Goal: Information Seeking & Learning: Check status

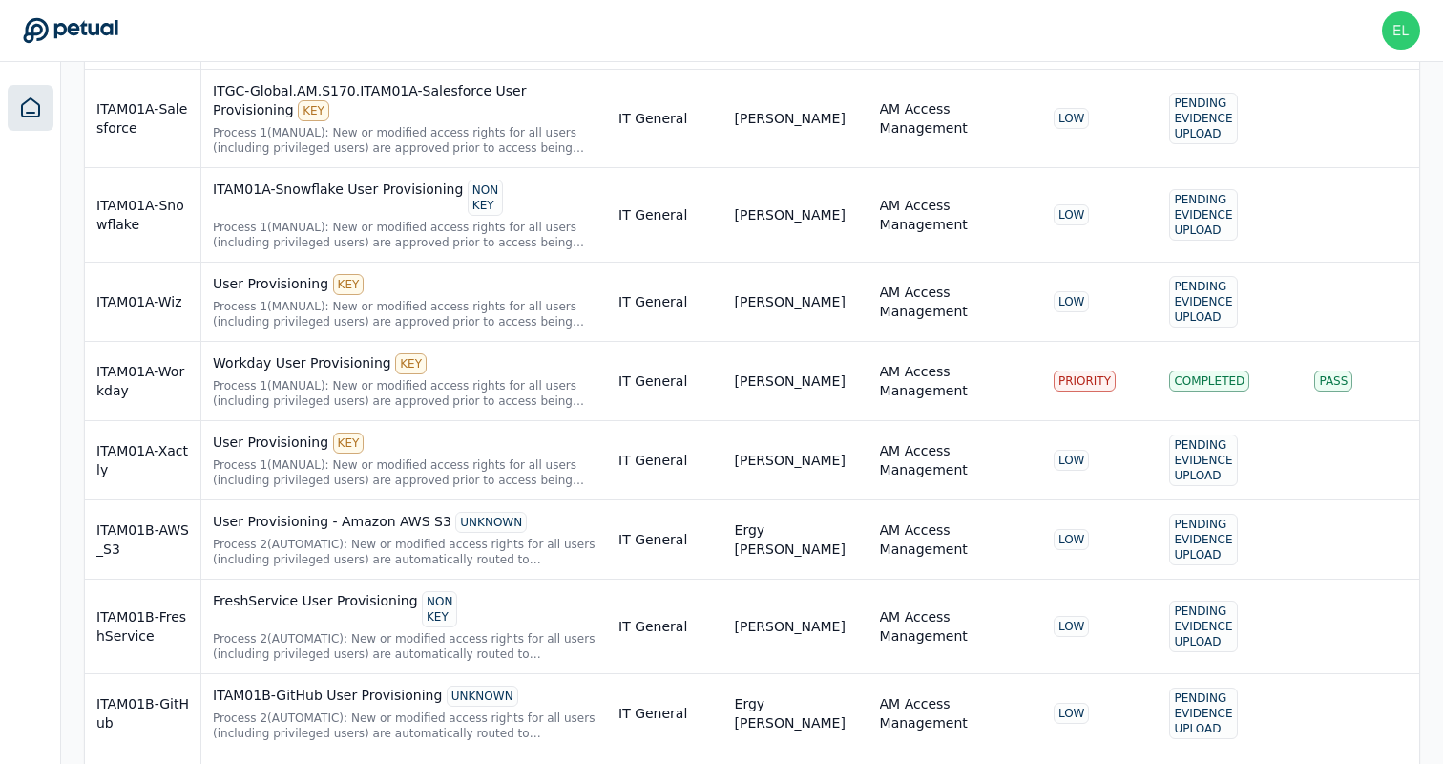
scroll to position [1507, 0]
click at [452, 388] on div "Process 1(MANUAL): New or modified access rights for all users (including privi…" at bounding box center [404, 392] width 383 height 31
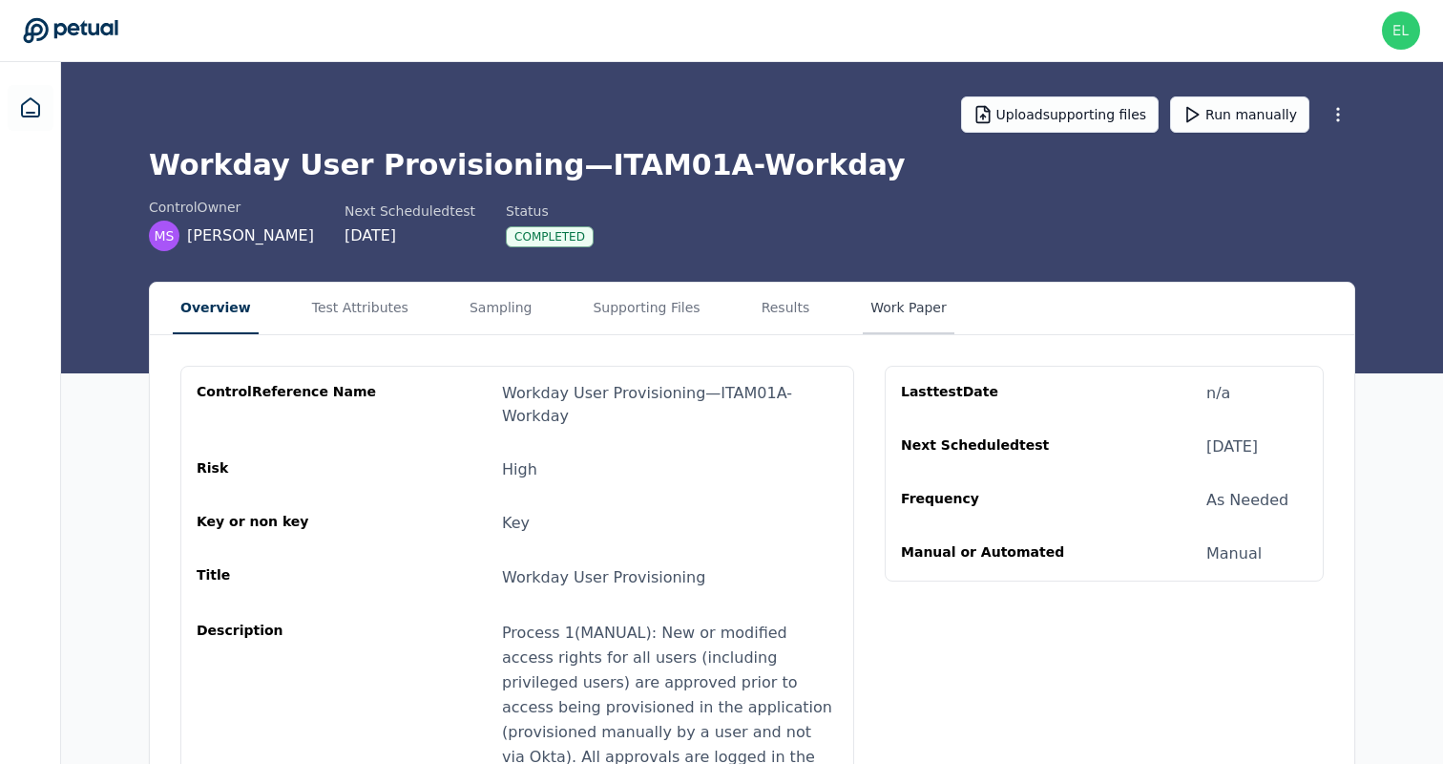
click at [879, 320] on button "Work Paper" at bounding box center [909, 309] width 92 height 52
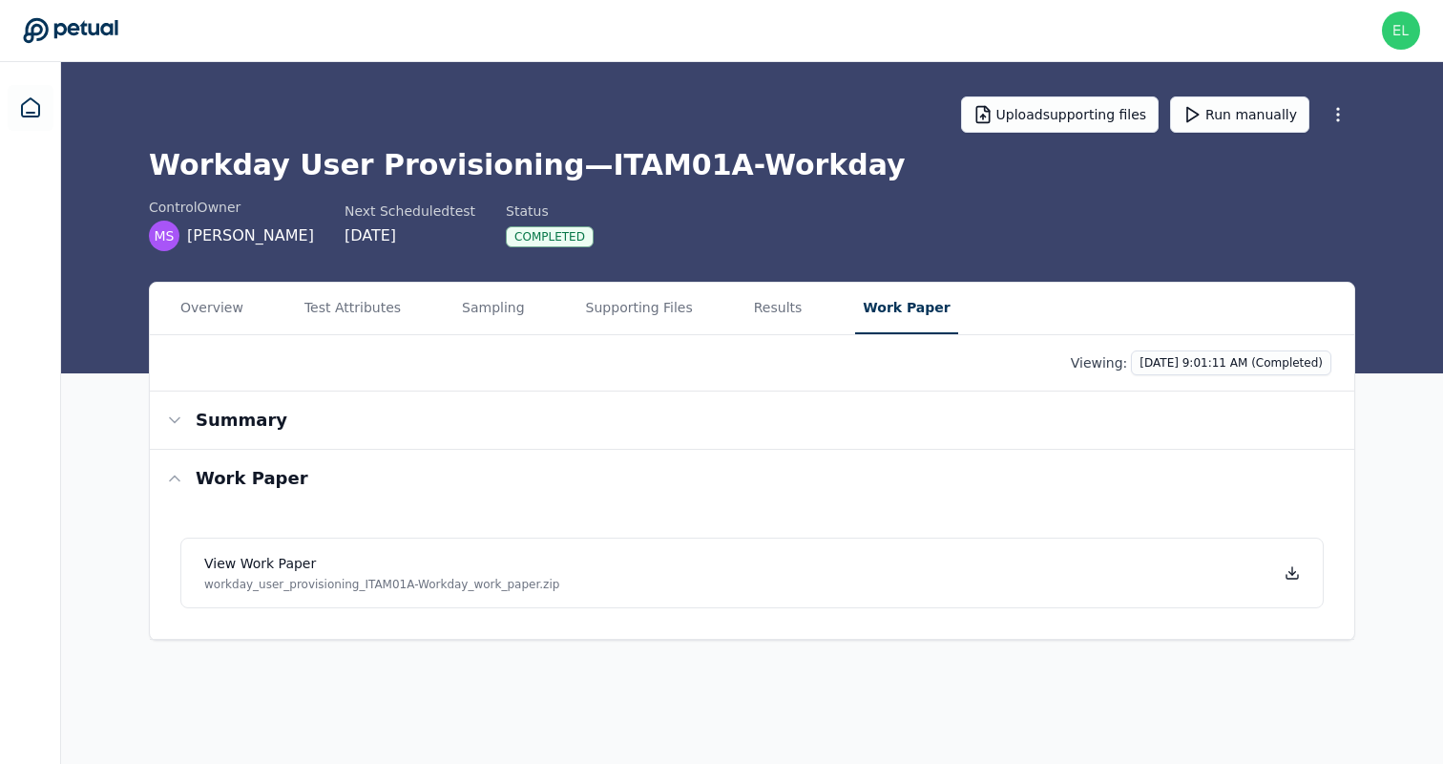
click at [729, 320] on div "Overview Test Attributes Sampling Supporting Files Results Work Paper" at bounding box center [752, 309] width 1205 height 53
click at [774, 319] on button "Results" at bounding box center [778, 309] width 64 height 52
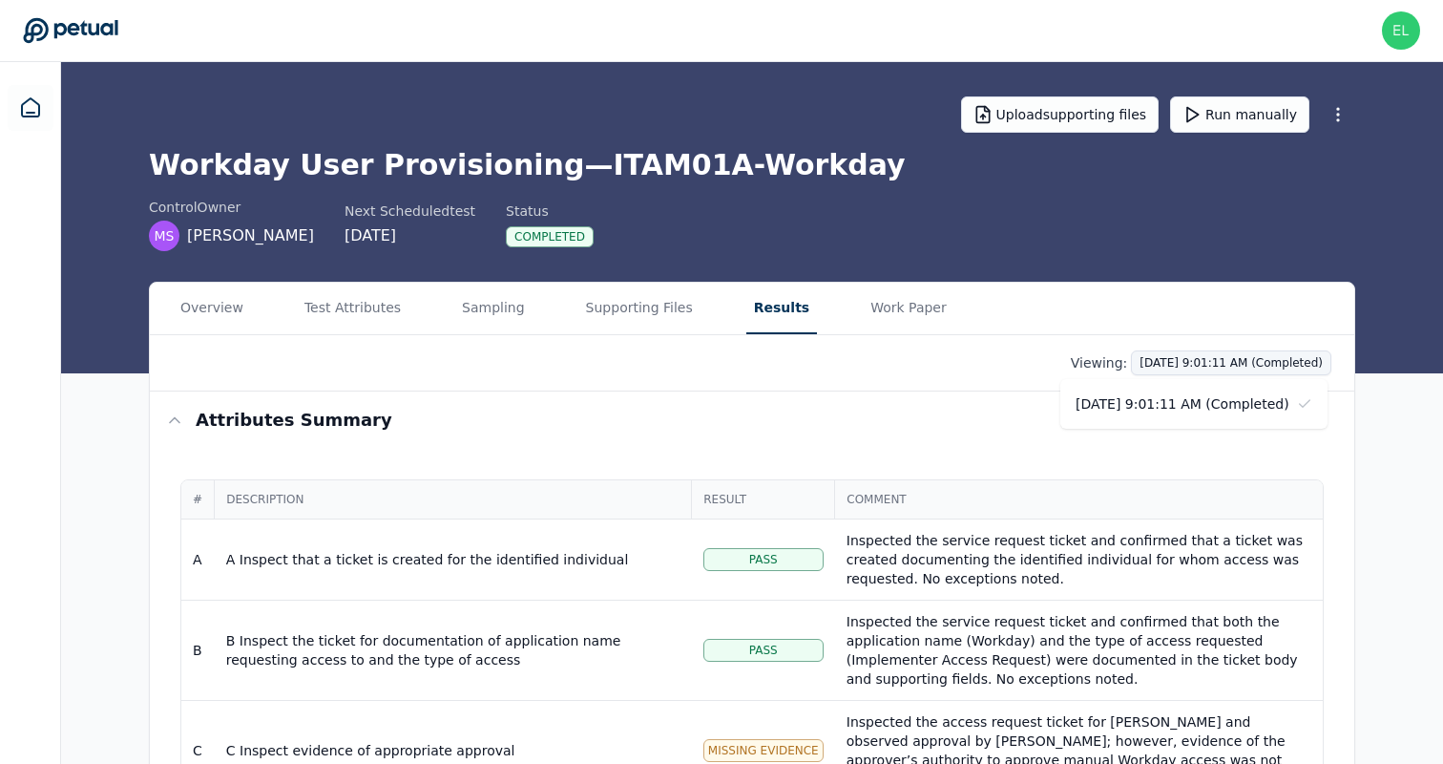
click at [1282, 357] on html "eliot+klaviyo@petual.ai eliot+klaviyo@petual.ai Sign out Upload supporting file…" at bounding box center [721, 624] width 1443 height 1249
click at [1192, 248] on html "eliot+klaviyo@petual.ai eliot+klaviyo@petual.ai Sign out Upload supporting file…" at bounding box center [721, 624] width 1443 height 1249
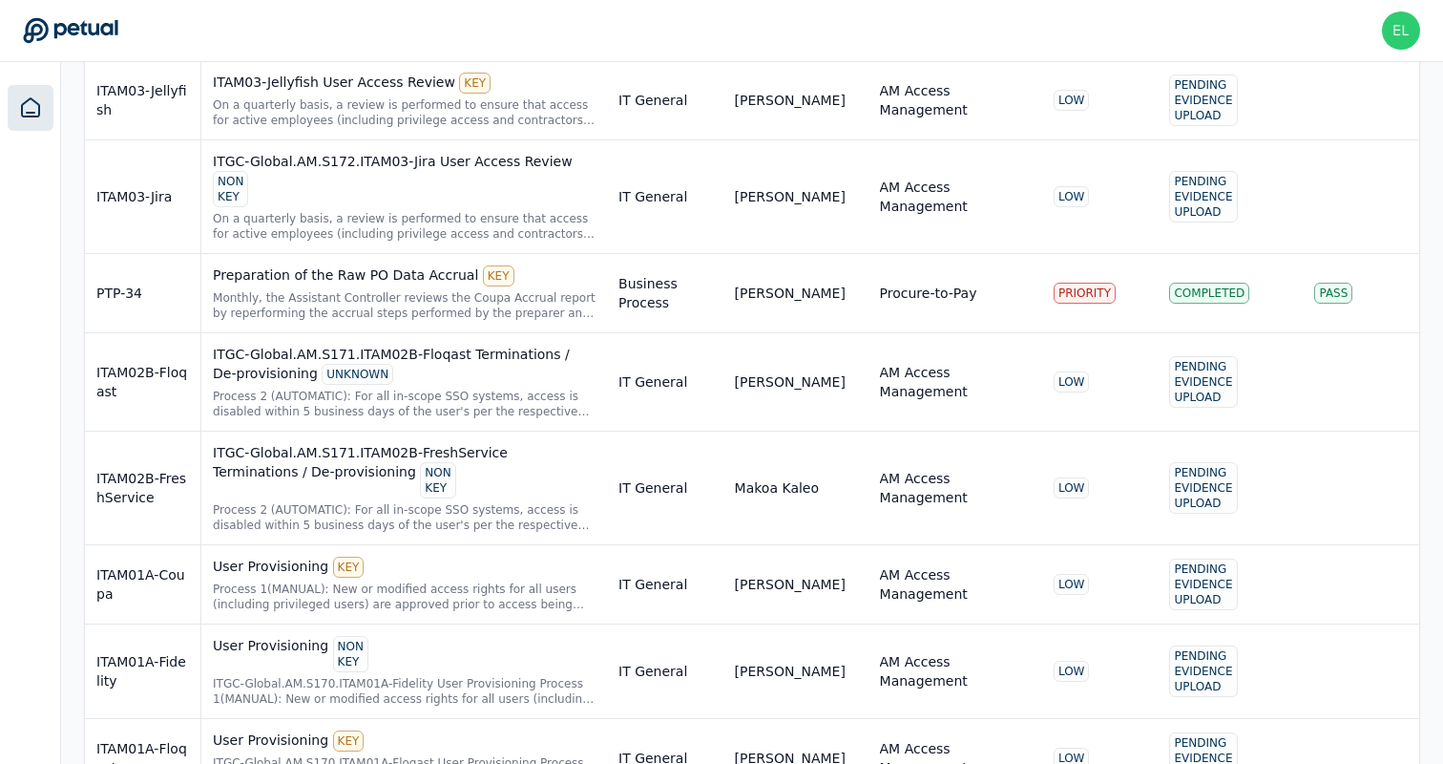
scroll to position [68, 0]
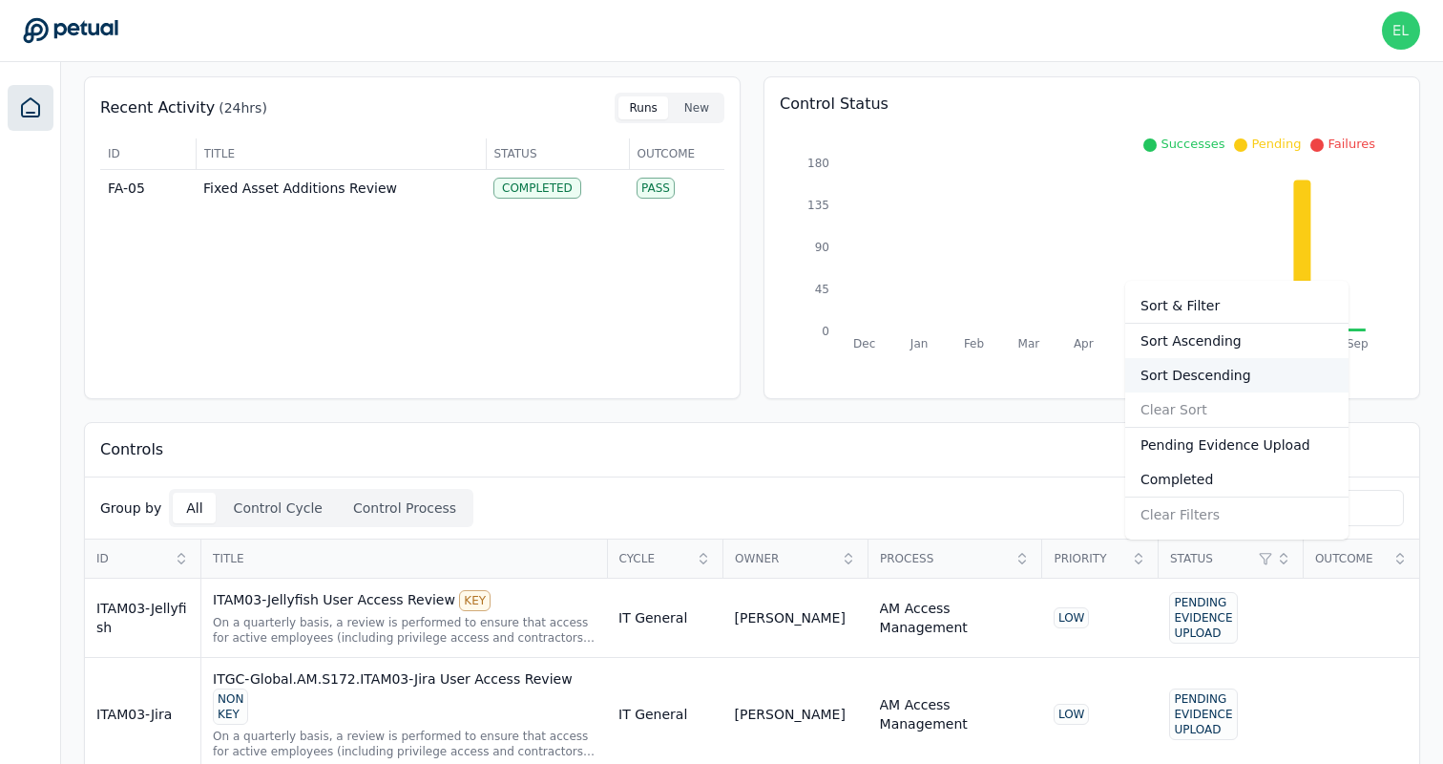
click at [1196, 377] on div "Sort Descending" at bounding box center [1236, 375] width 223 height 34
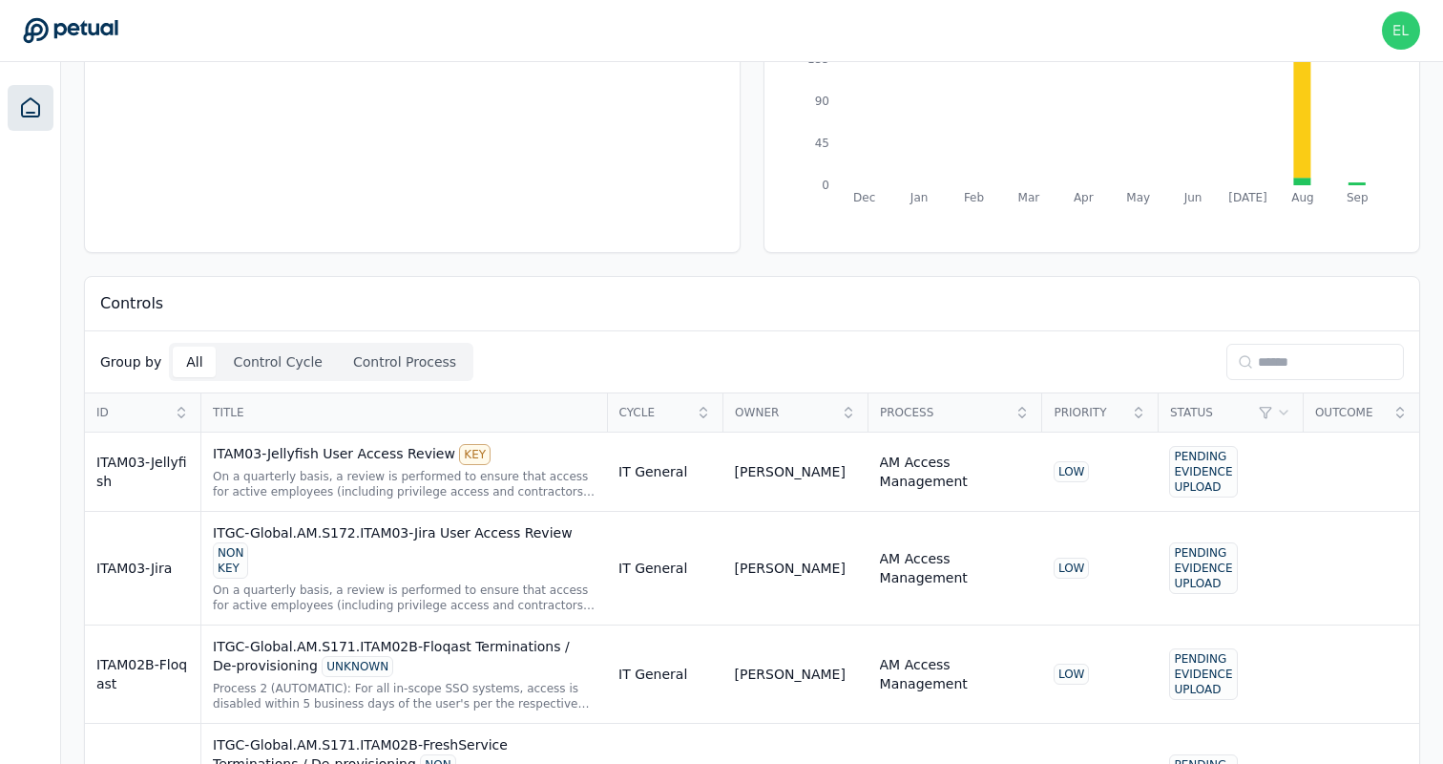
scroll to position [218, 0]
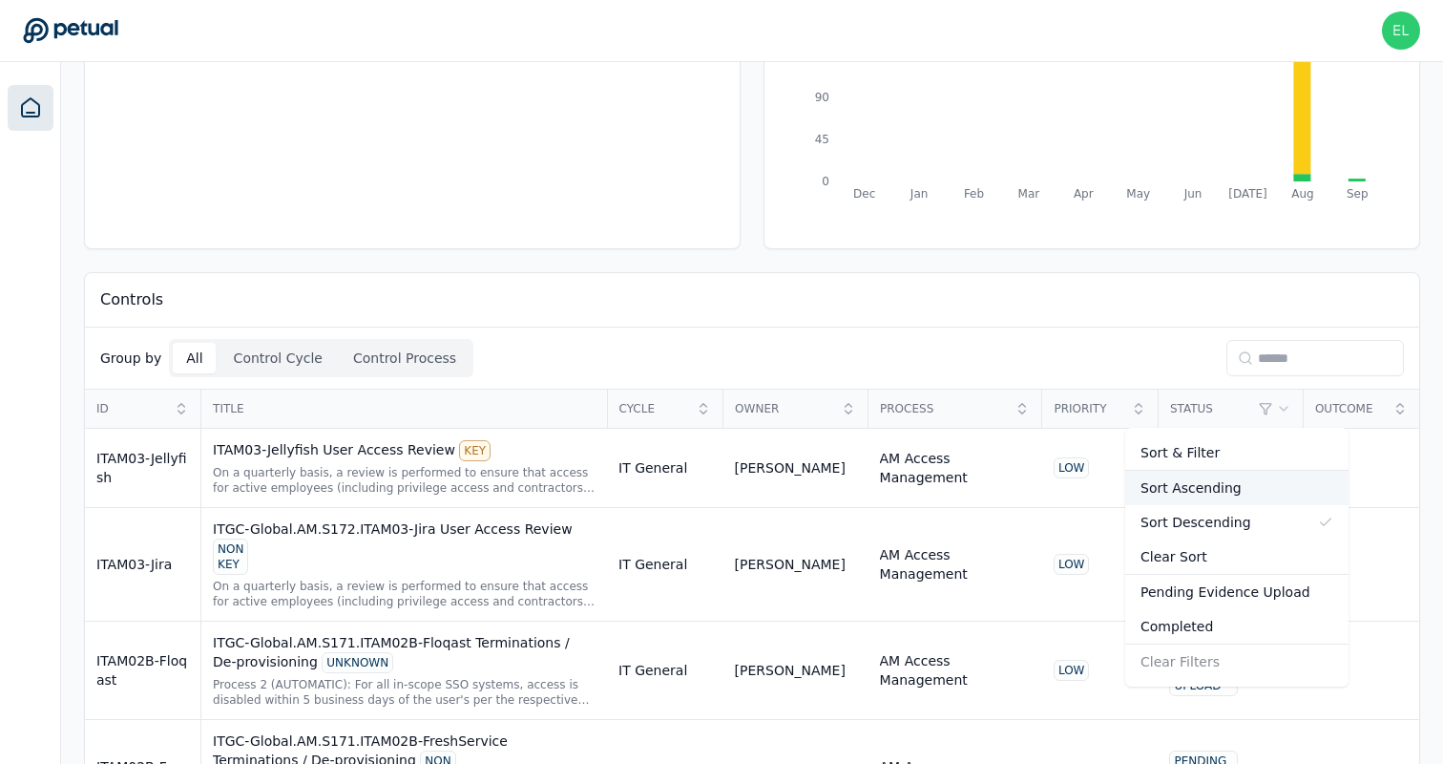
click at [1186, 488] on div "Sort Ascending" at bounding box center [1236, 488] width 223 height 34
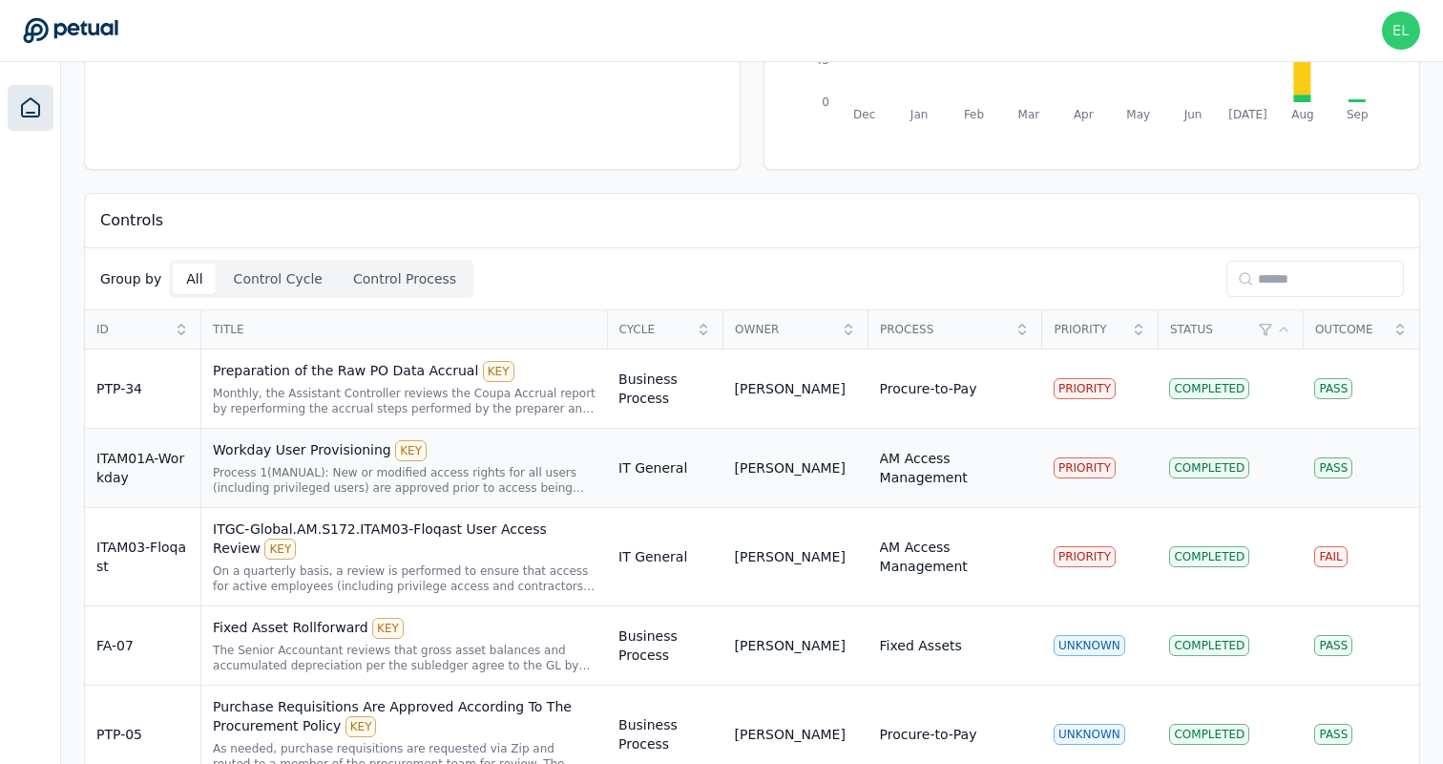
scroll to position [310, 0]
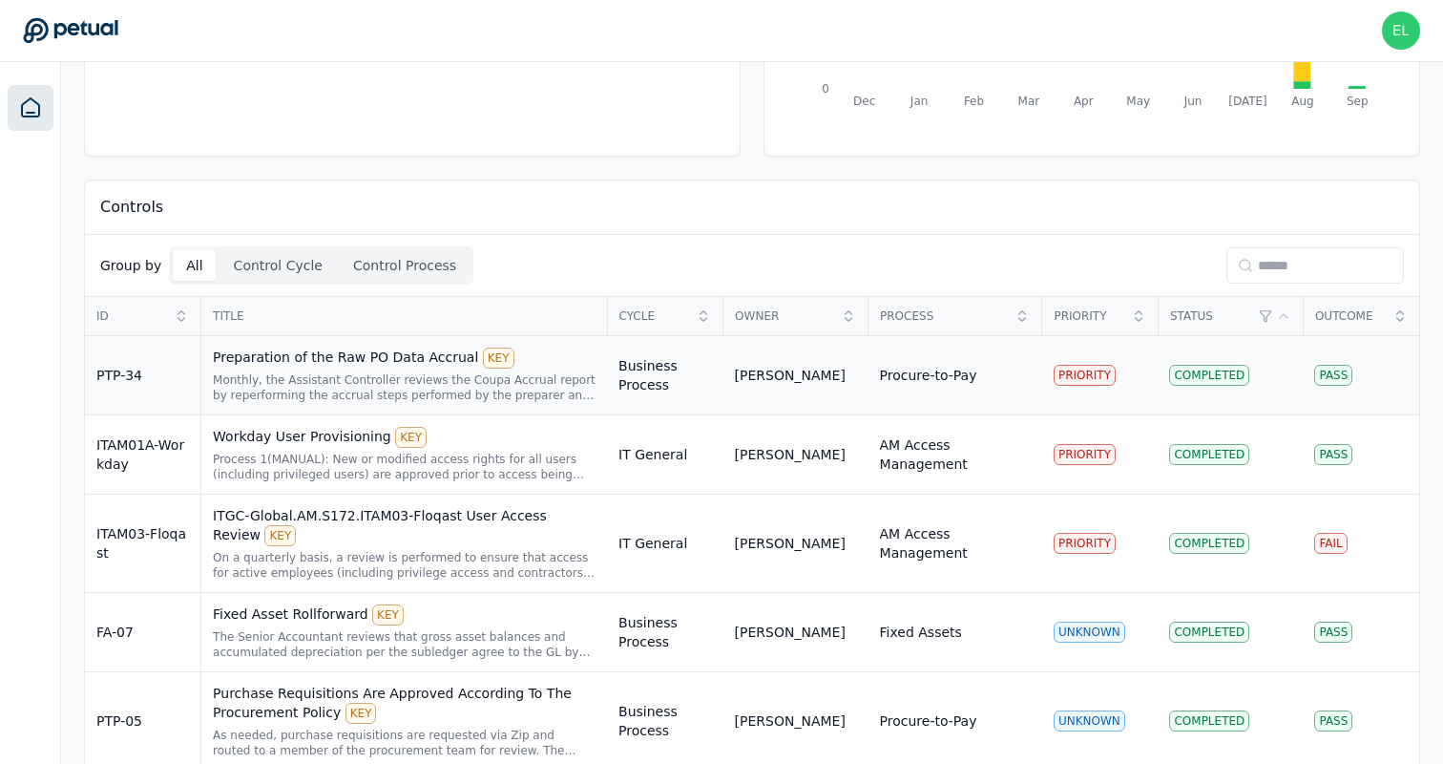
click at [545, 376] on div "Monthly, the Assistant Controller reviews the Coupa Accrual report by reperform…" at bounding box center [404, 387] width 383 height 31
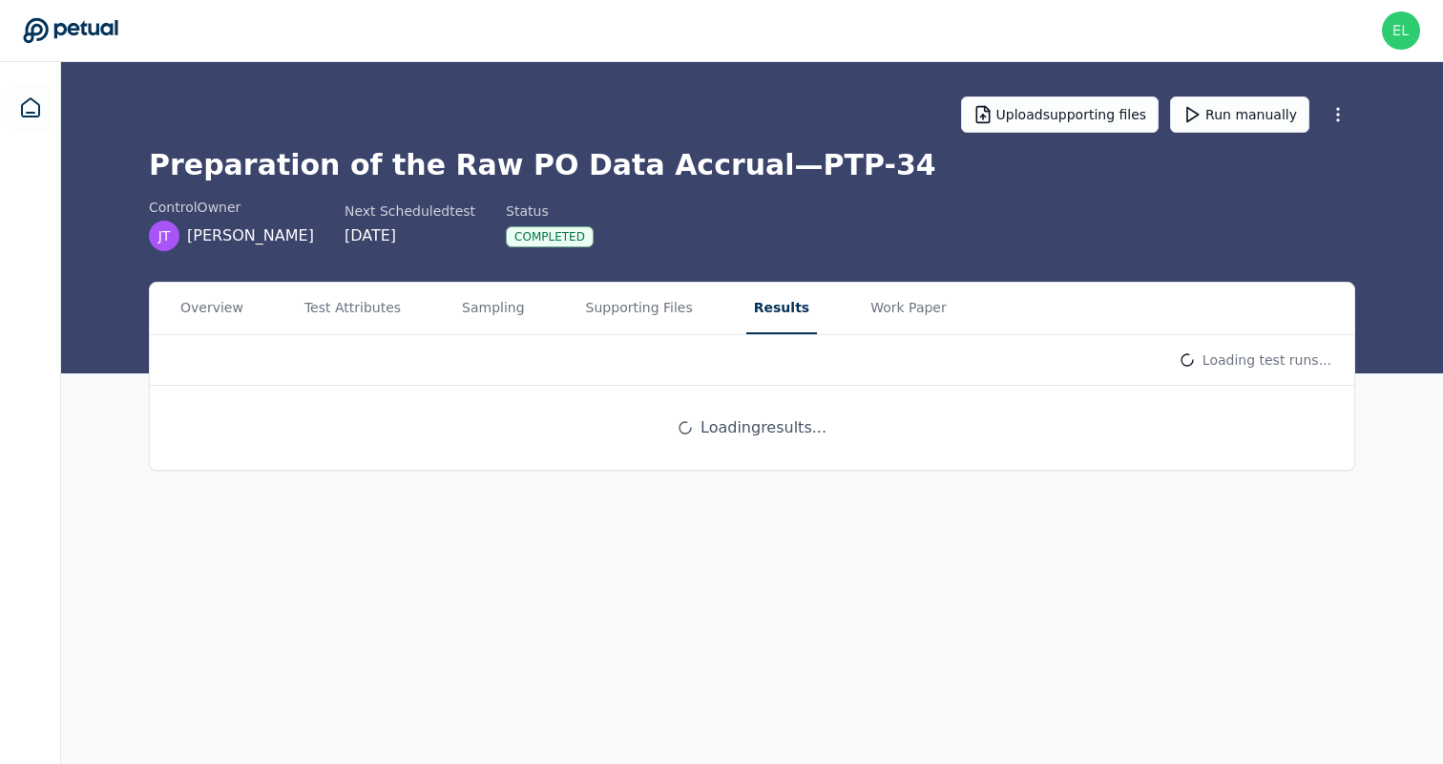
click at [781, 314] on button "Results" at bounding box center [781, 309] width 71 height 52
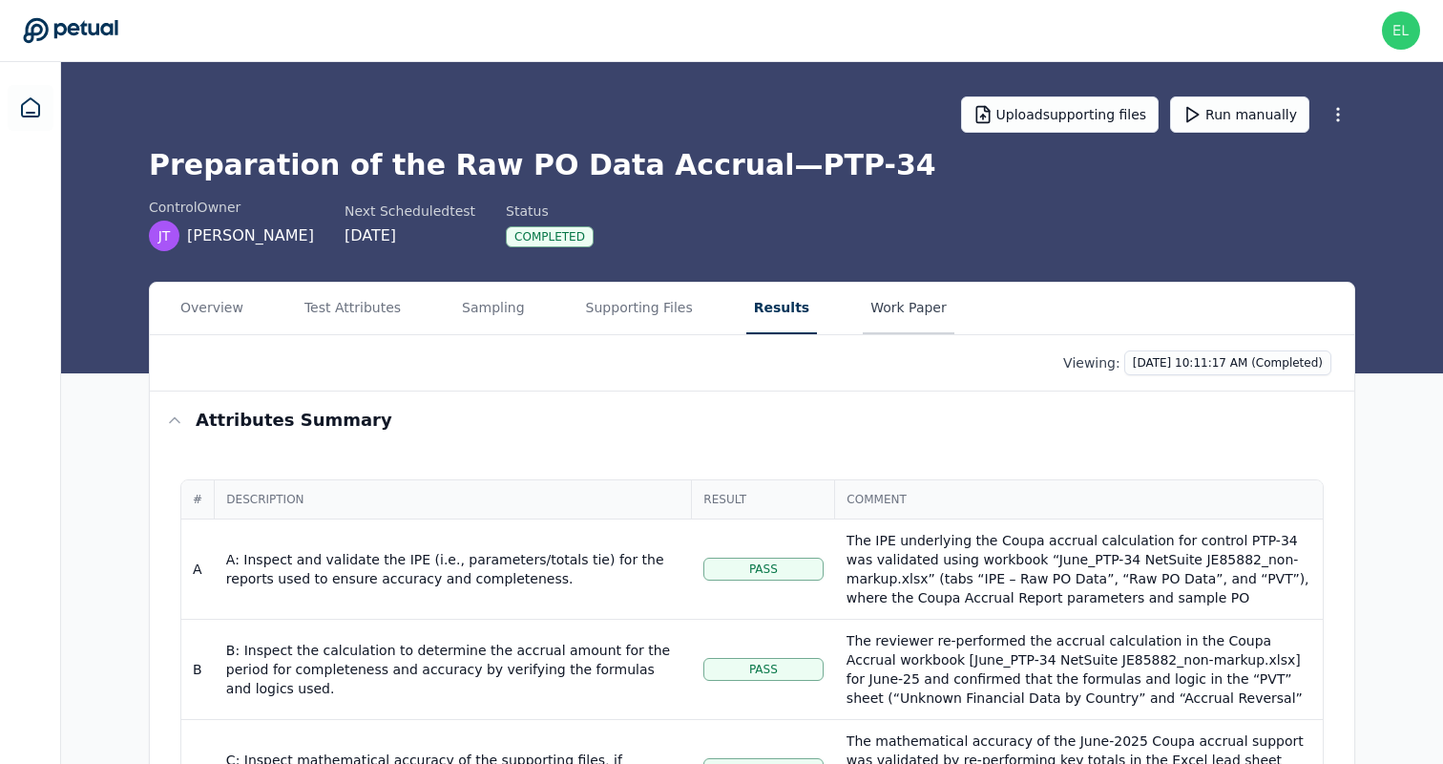
click at [875, 307] on button "Work Paper" at bounding box center [909, 309] width 92 height 52
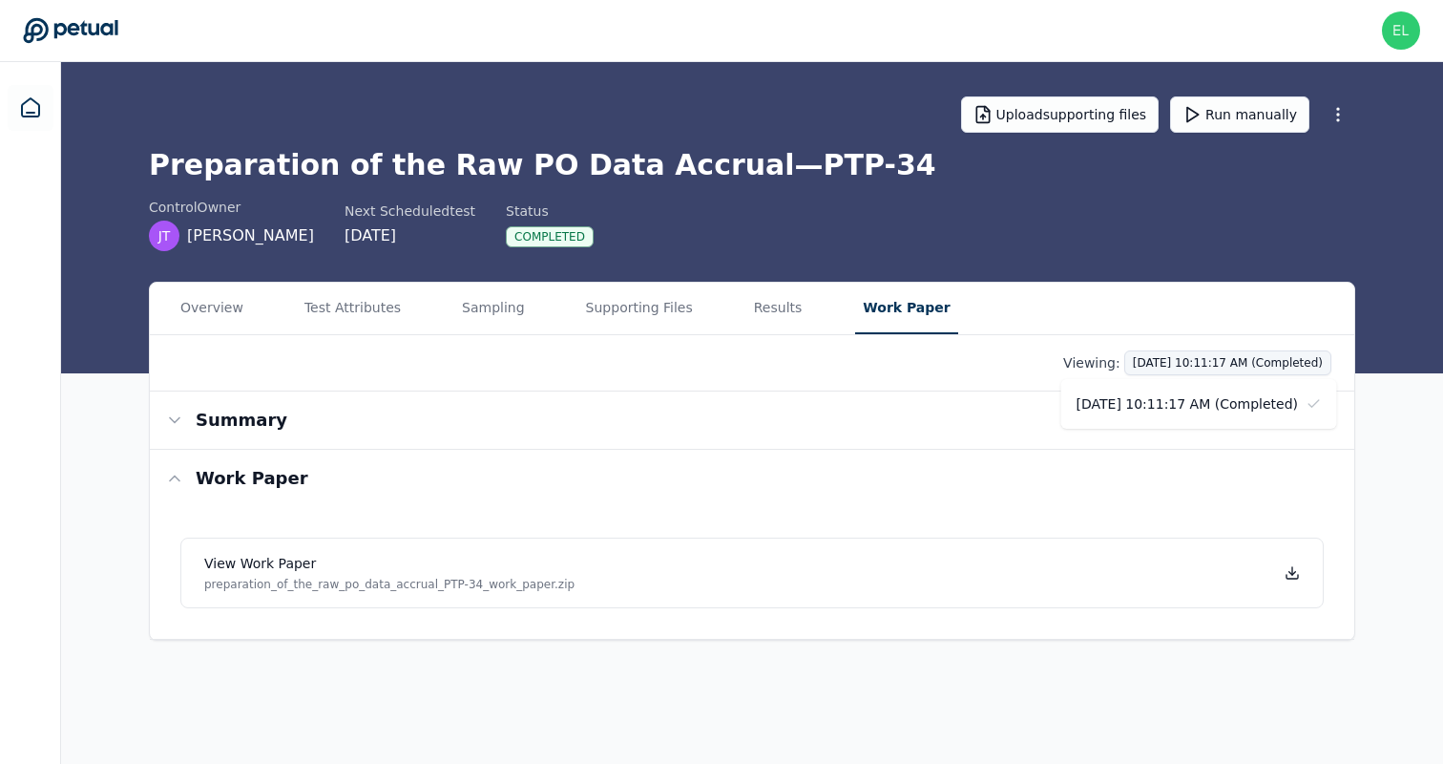
click at [1210, 361] on html "eliot+klaviyo@petual.ai eliot+klaviyo@petual.ai Sign out Upload supporting file…" at bounding box center [721, 382] width 1443 height 764
click at [803, 447] on html "eliot+klaviyo@petual.ai eliot+klaviyo@petual.ai Sign out Upload supporting file…" at bounding box center [721, 382] width 1443 height 764
click at [1257, 120] on button "Run manually" at bounding box center [1239, 114] width 139 height 36
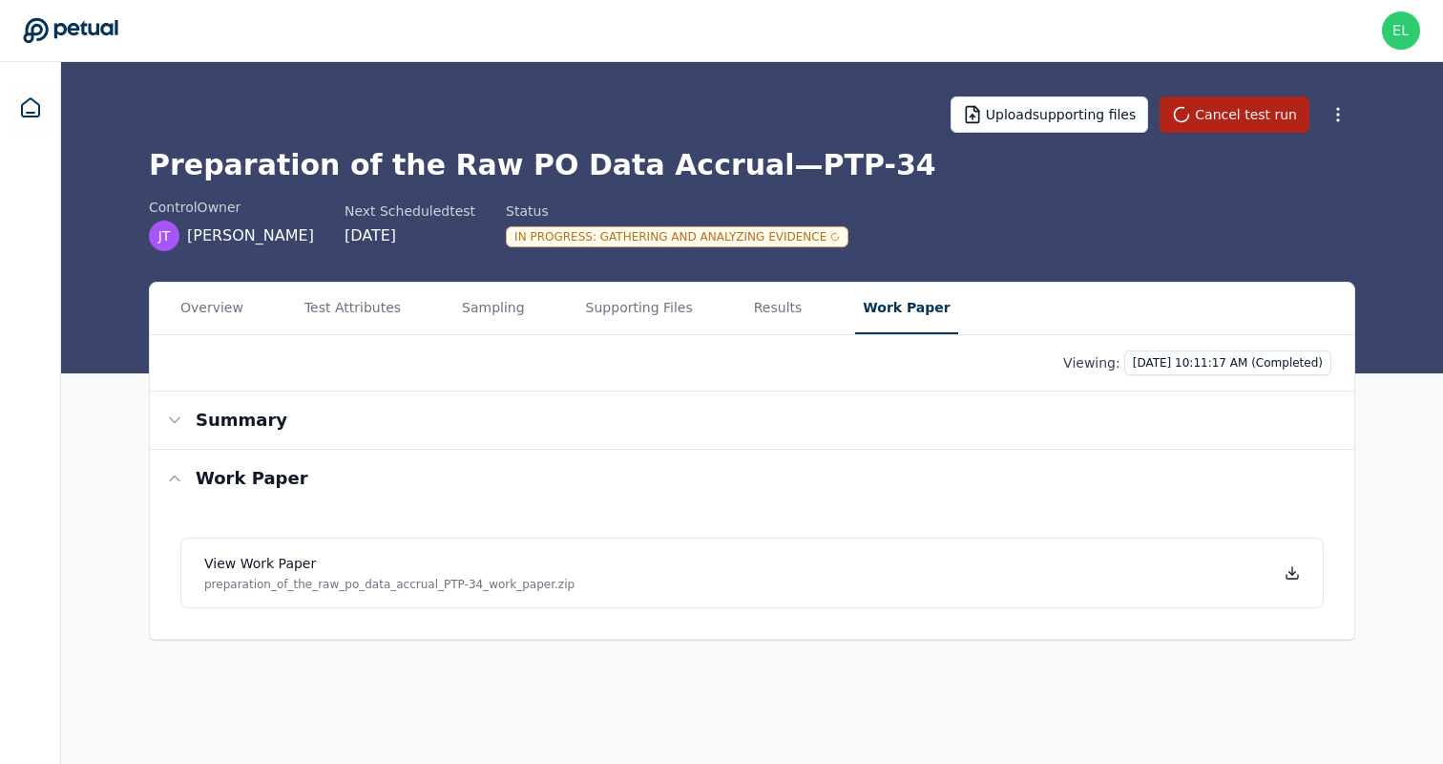
scroll to position [310, 0]
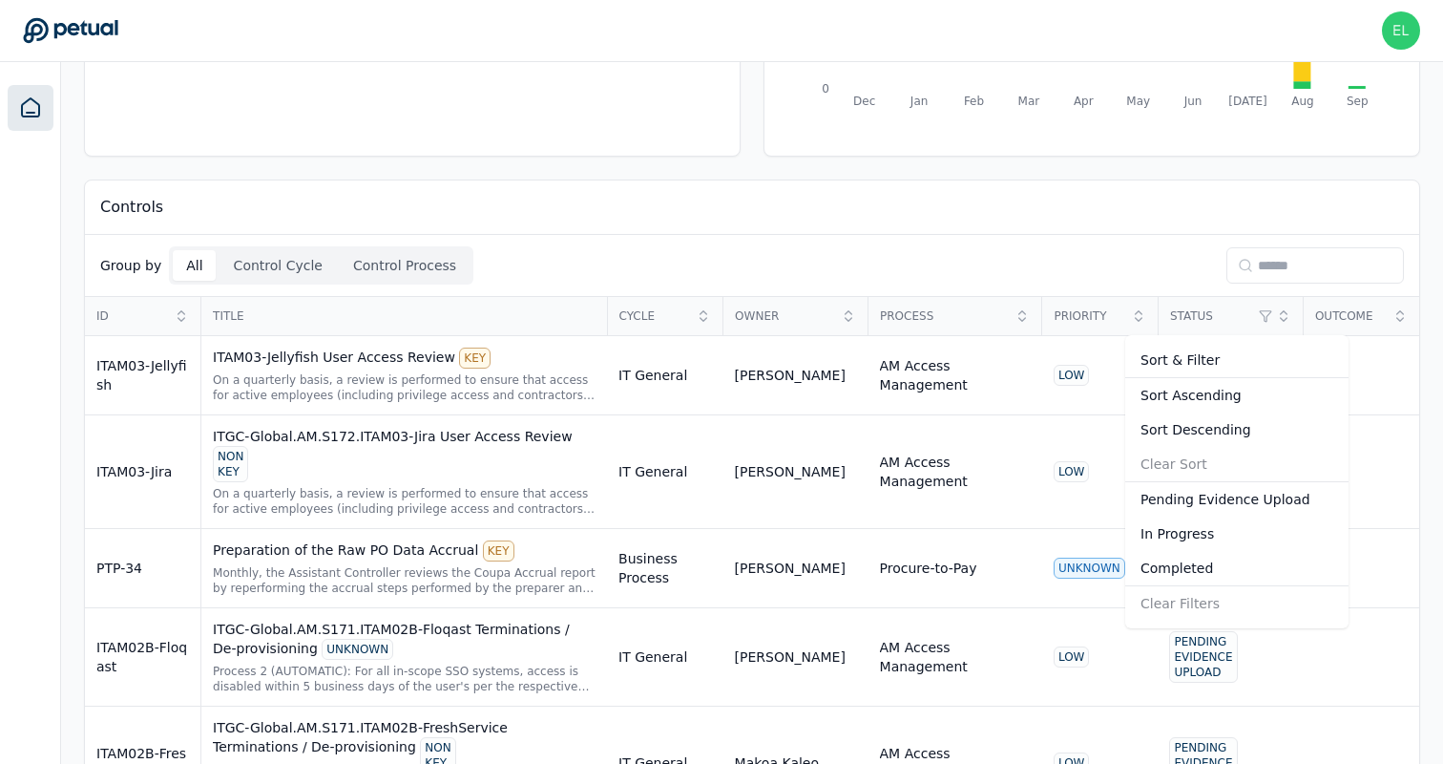
click at [1232, 438] on div "Sort Descending" at bounding box center [1236, 429] width 223 height 34
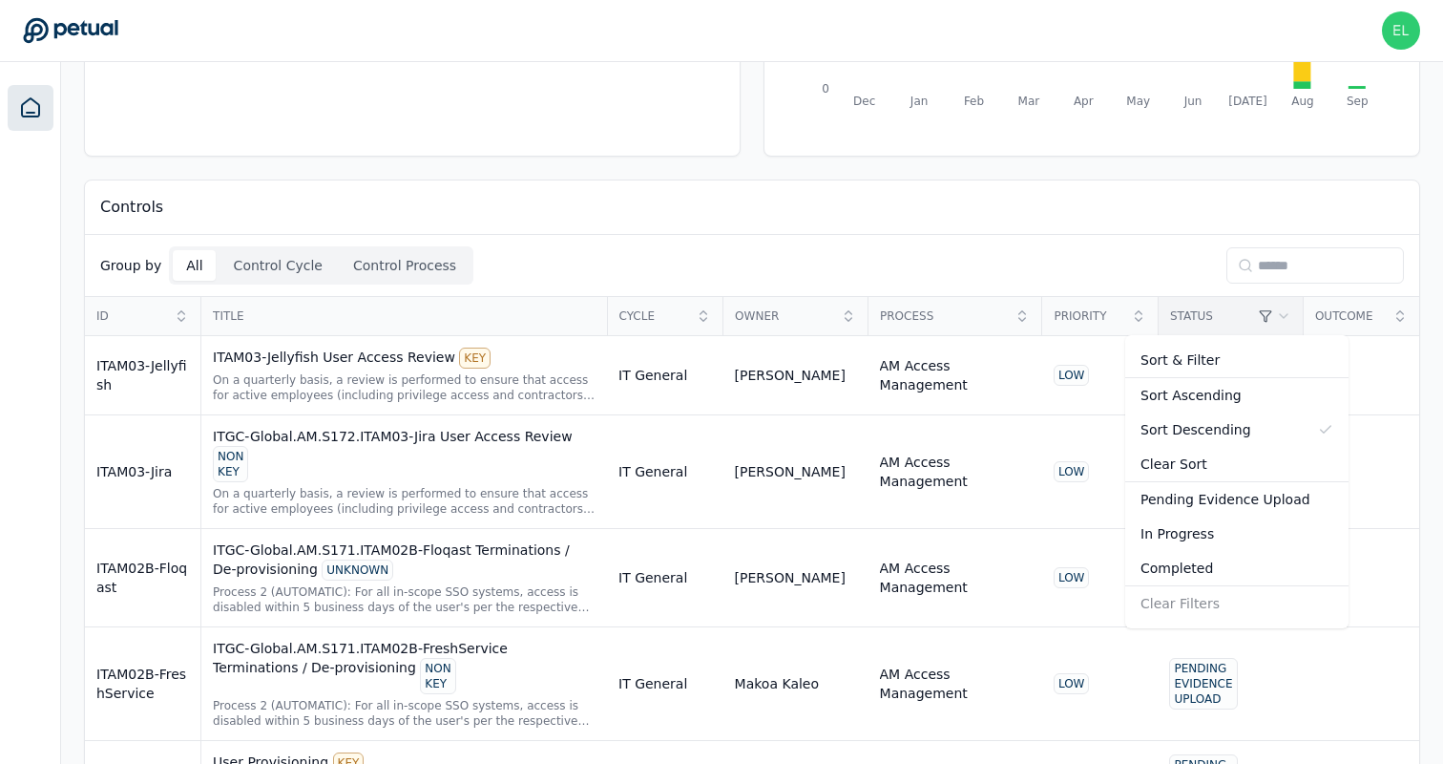
click at [1233, 395] on div "Sort Ascending" at bounding box center [1236, 395] width 223 height 34
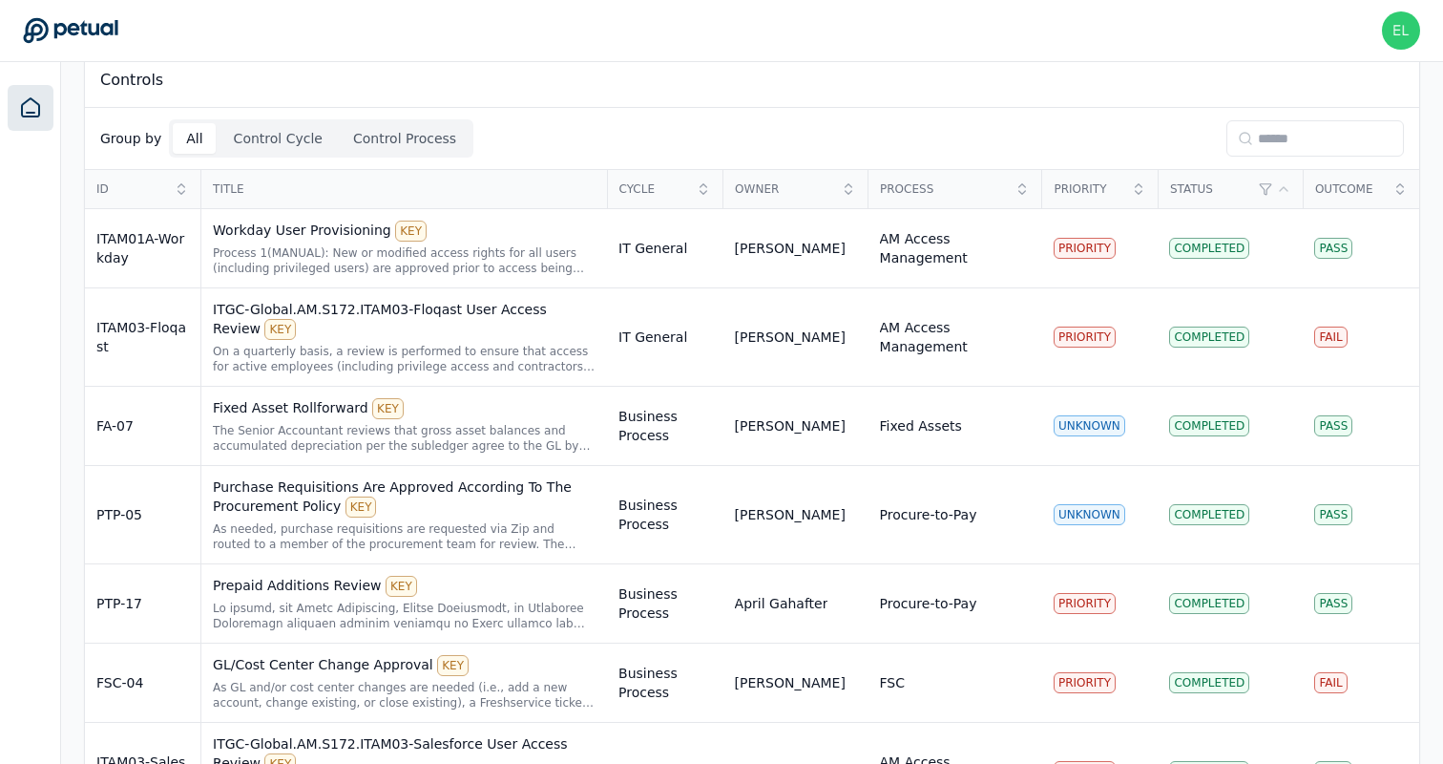
scroll to position [444, 0]
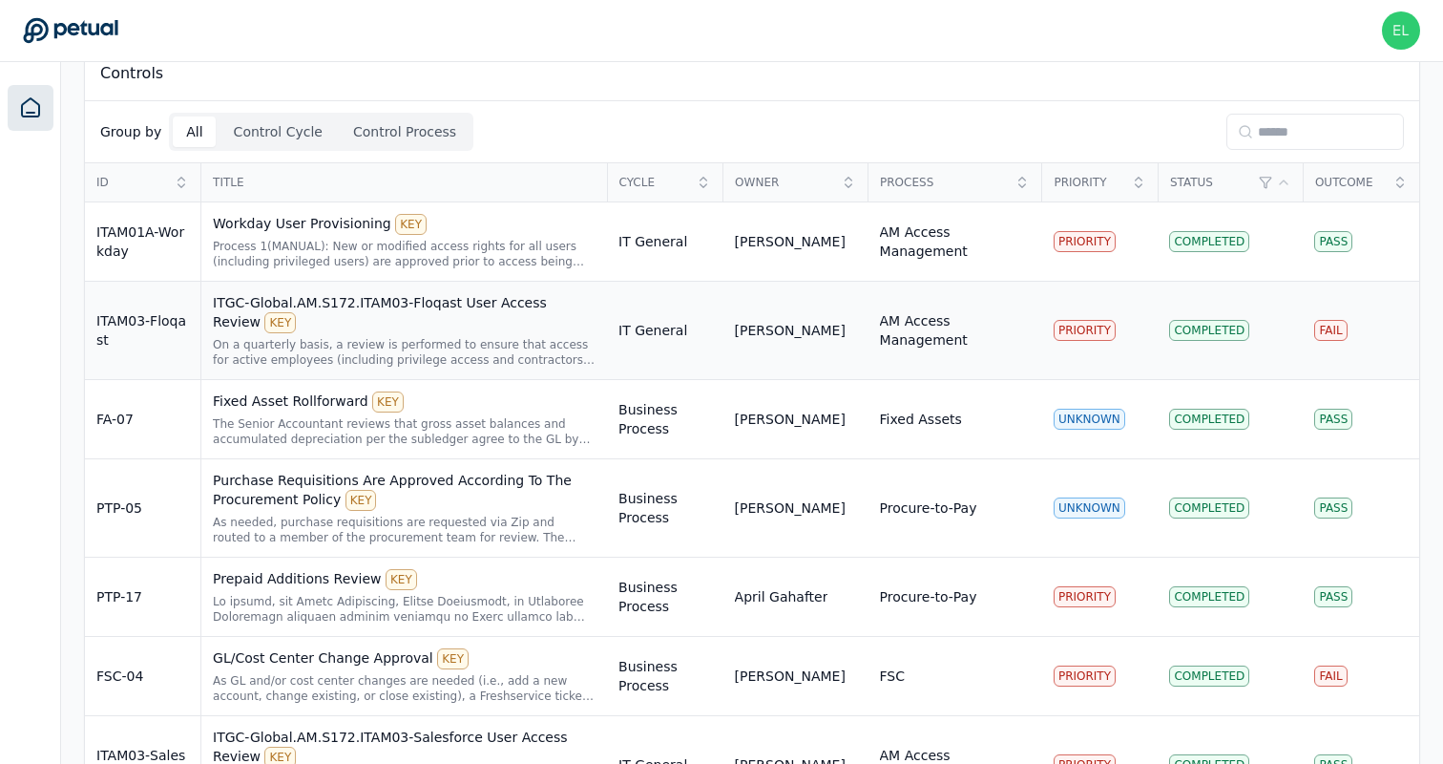
click at [1137, 326] on div "PRIORITY" at bounding box center [1101, 330] width 94 height 21
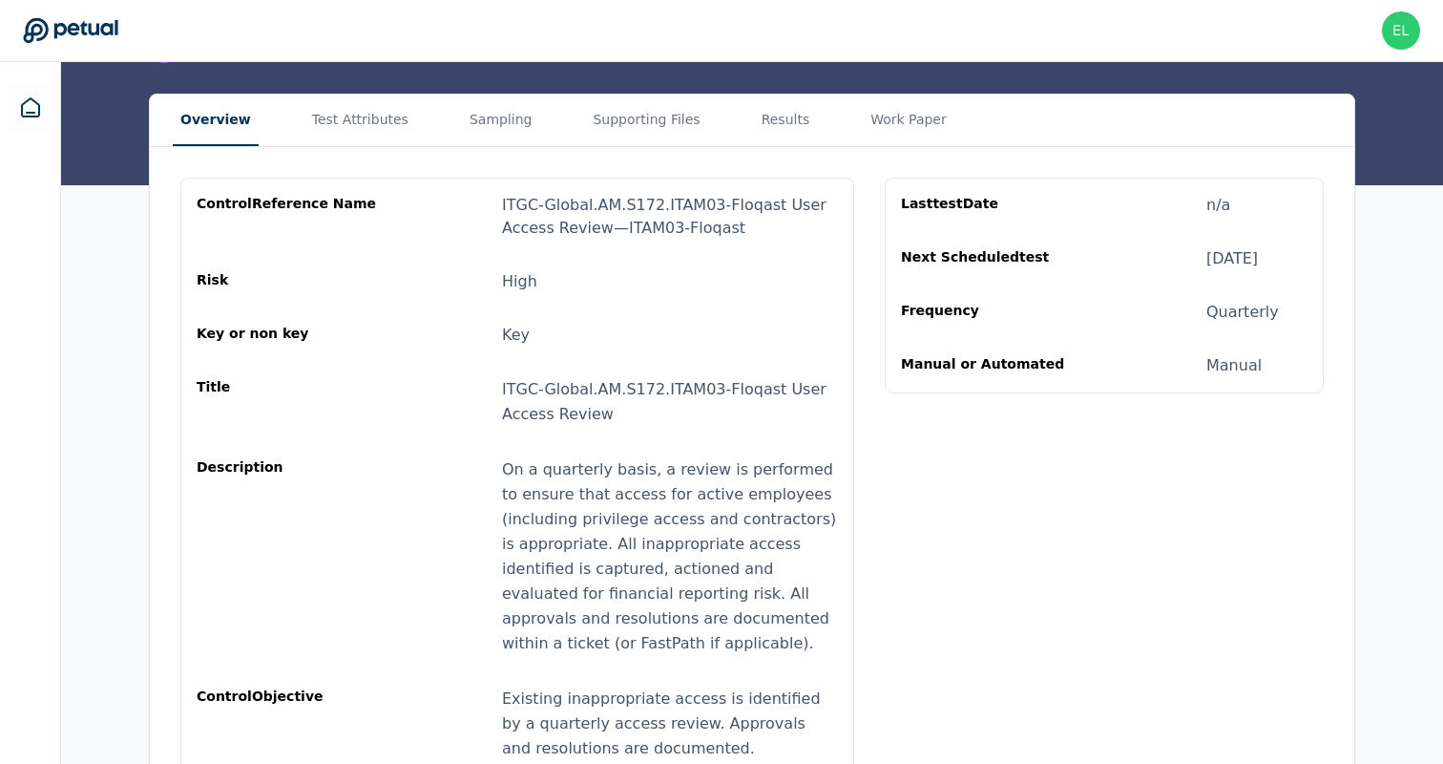
scroll to position [233, 0]
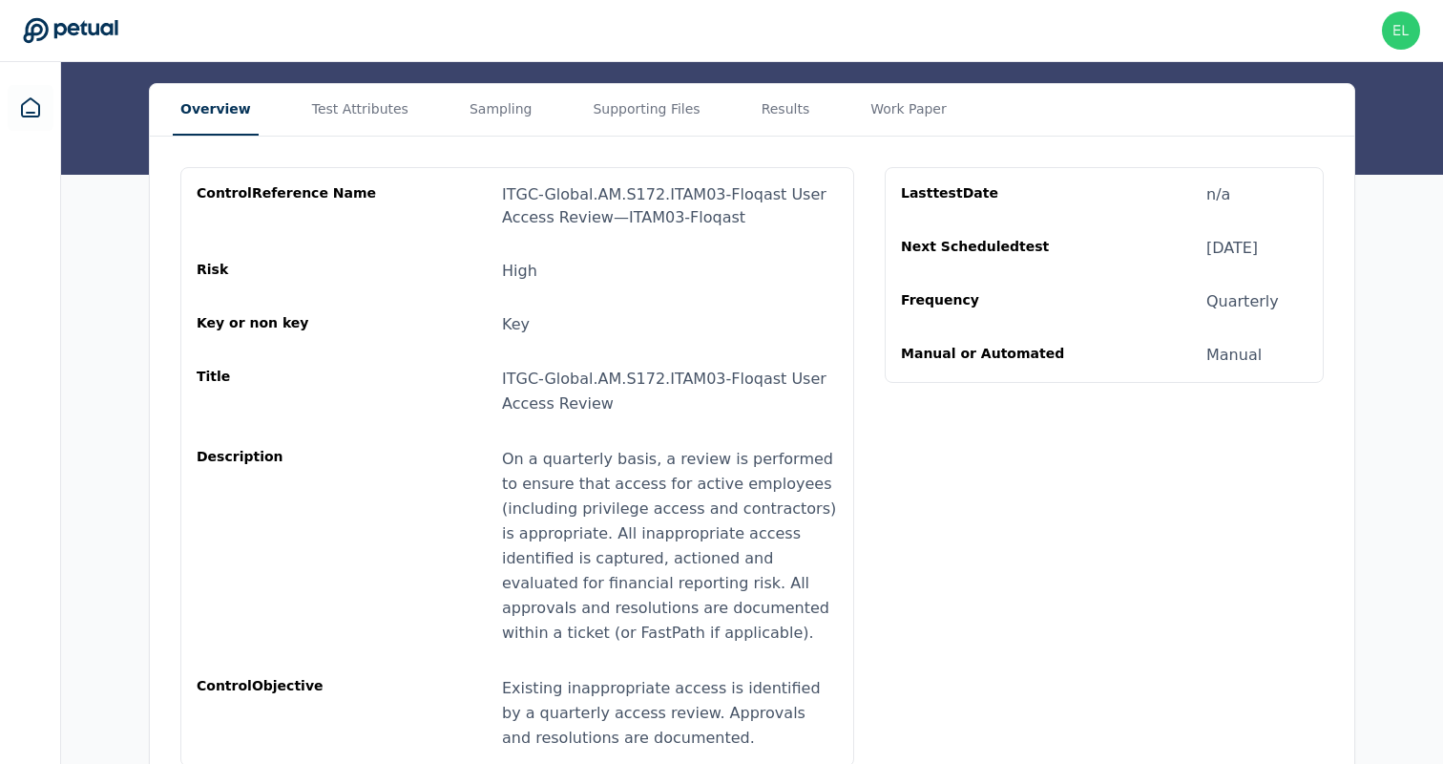
click at [360, 61] on header "eliot+klaviyo@petual.ai eliot+klaviyo@petual.ai Sign out" at bounding box center [721, 31] width 1443 height 62
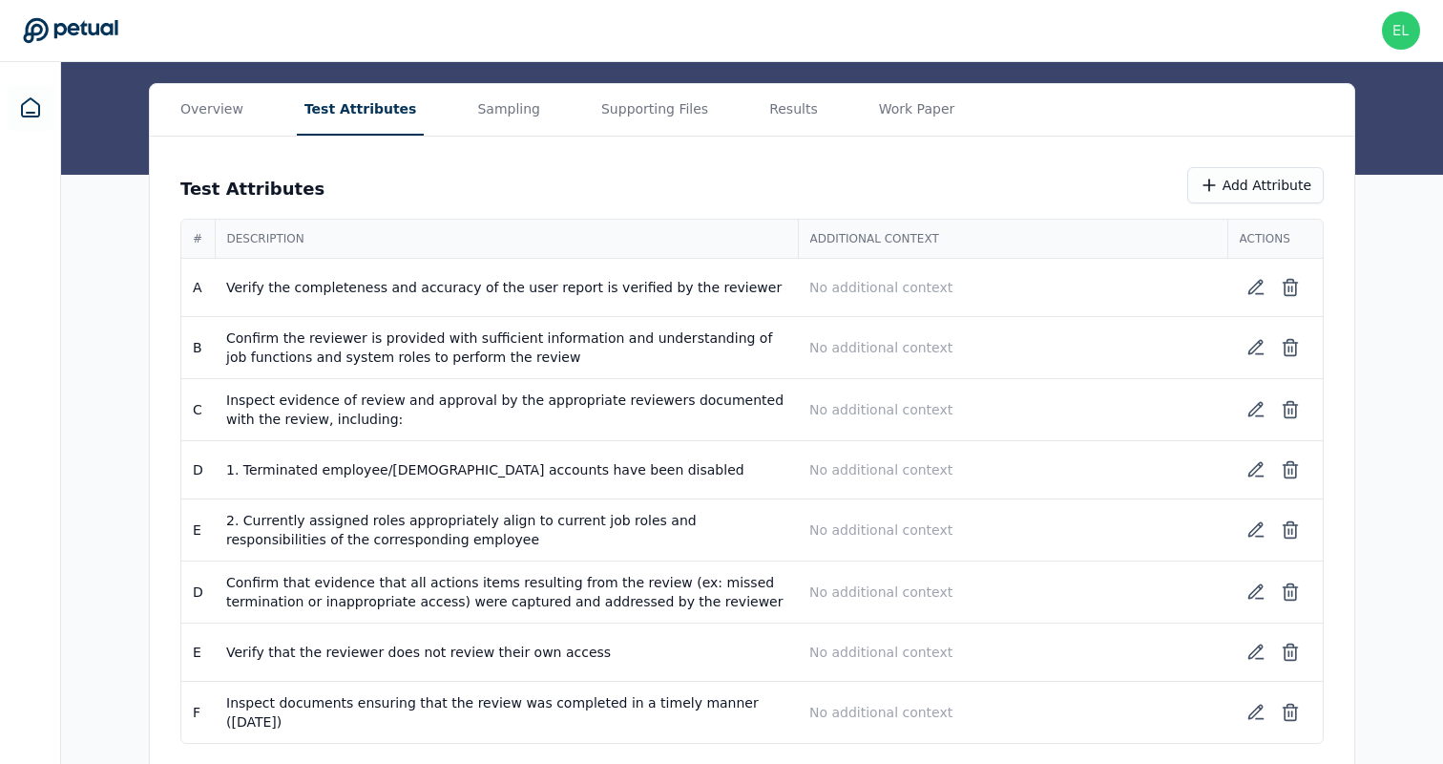
scroll to position [210, 0]
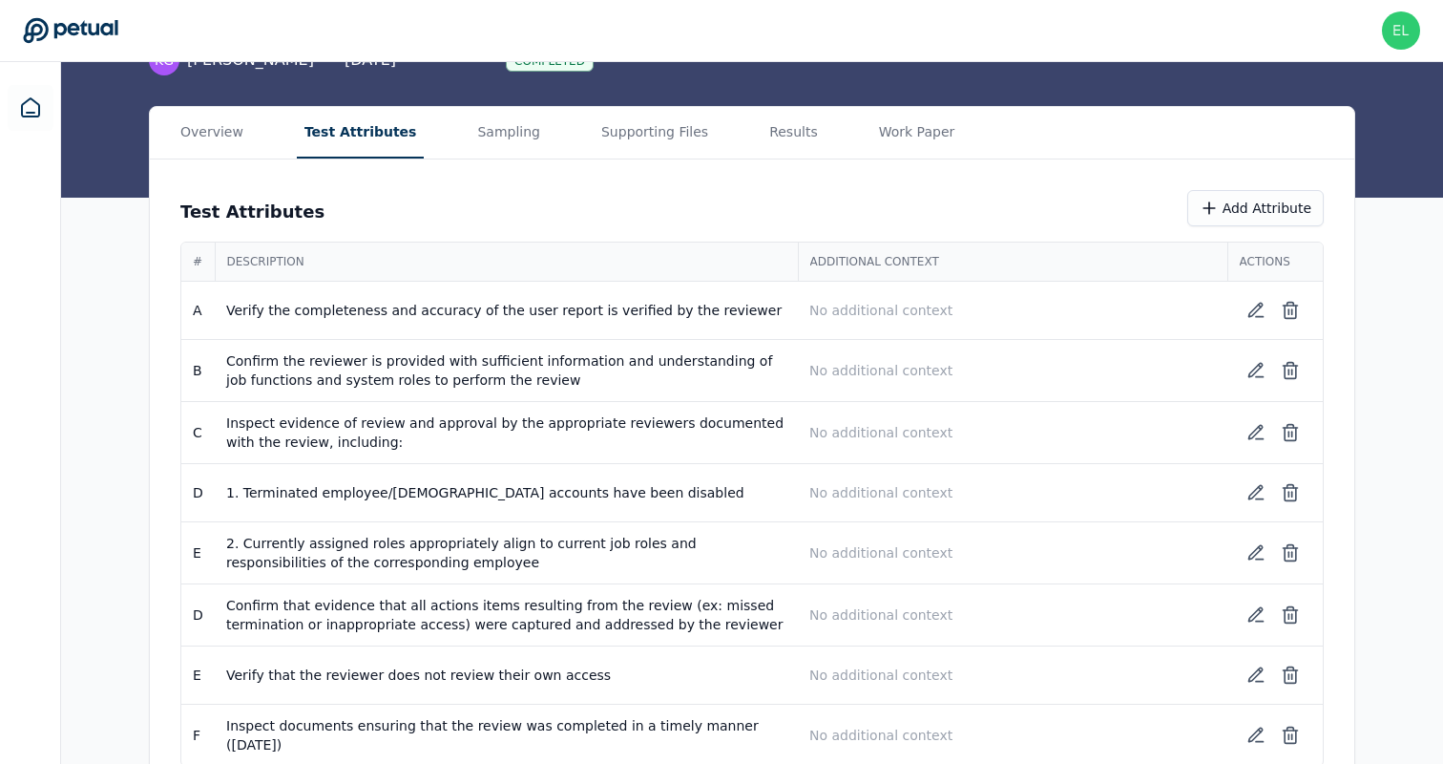
click at [360, 107] on button "Test Attributes" at bounding box center [361, 133] width 128 height 52
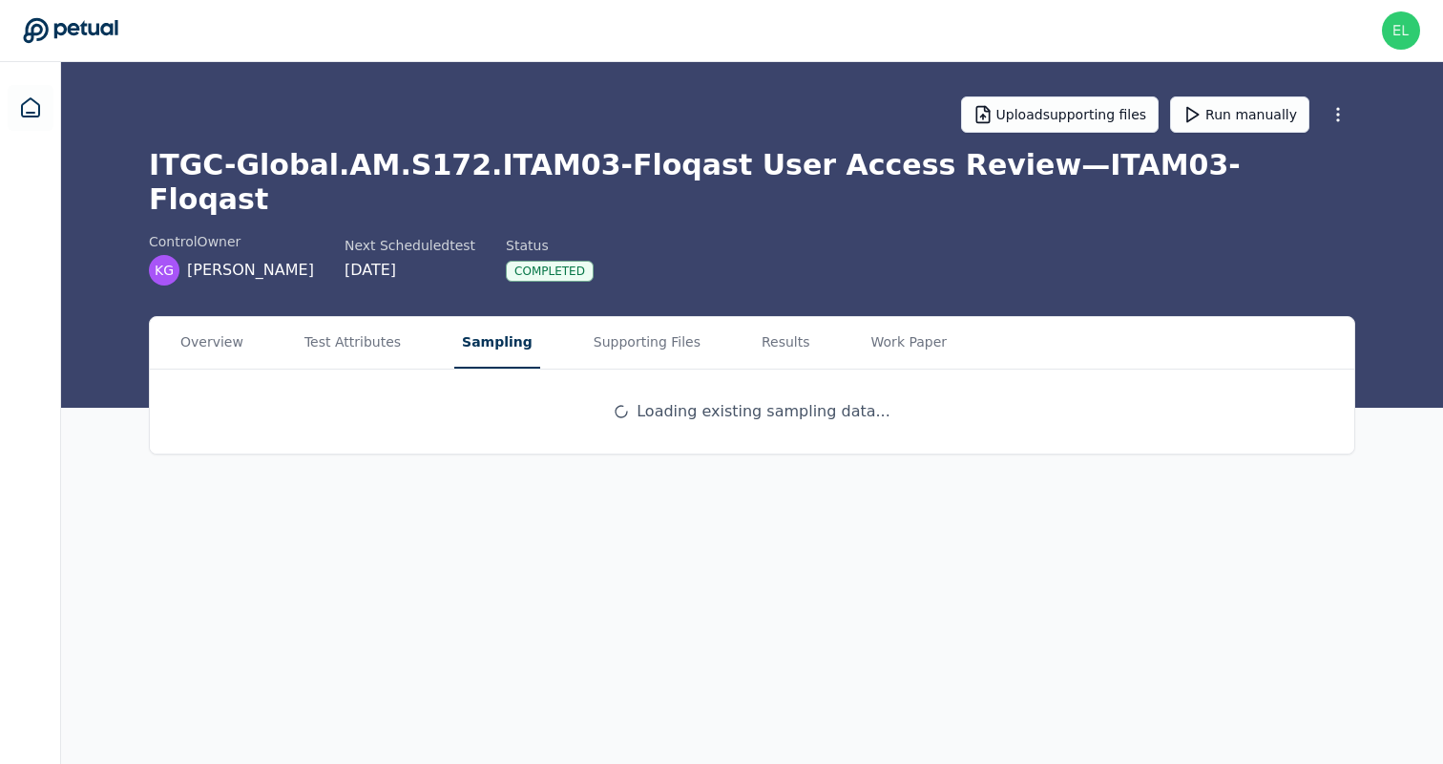
click at [508, 93] on main "Upload supporting files Run manually ITGC-Global.AM.S172.ITAM03-Floqast User Ac…" at bounding box center [752, 413] width 1382 height 702
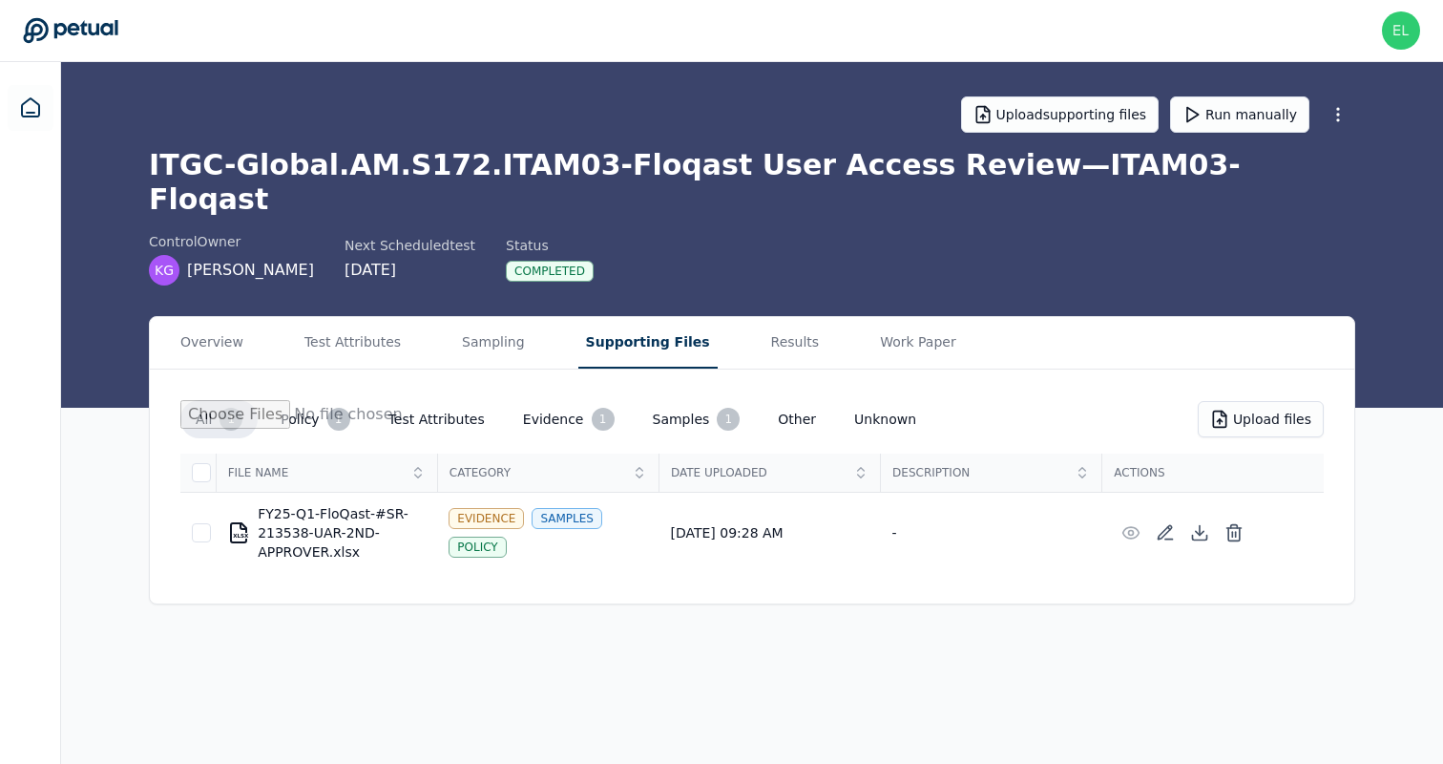
click at [605, 317] on button "Supporting Files" at bounding box center [647, 343] width 139 height 52
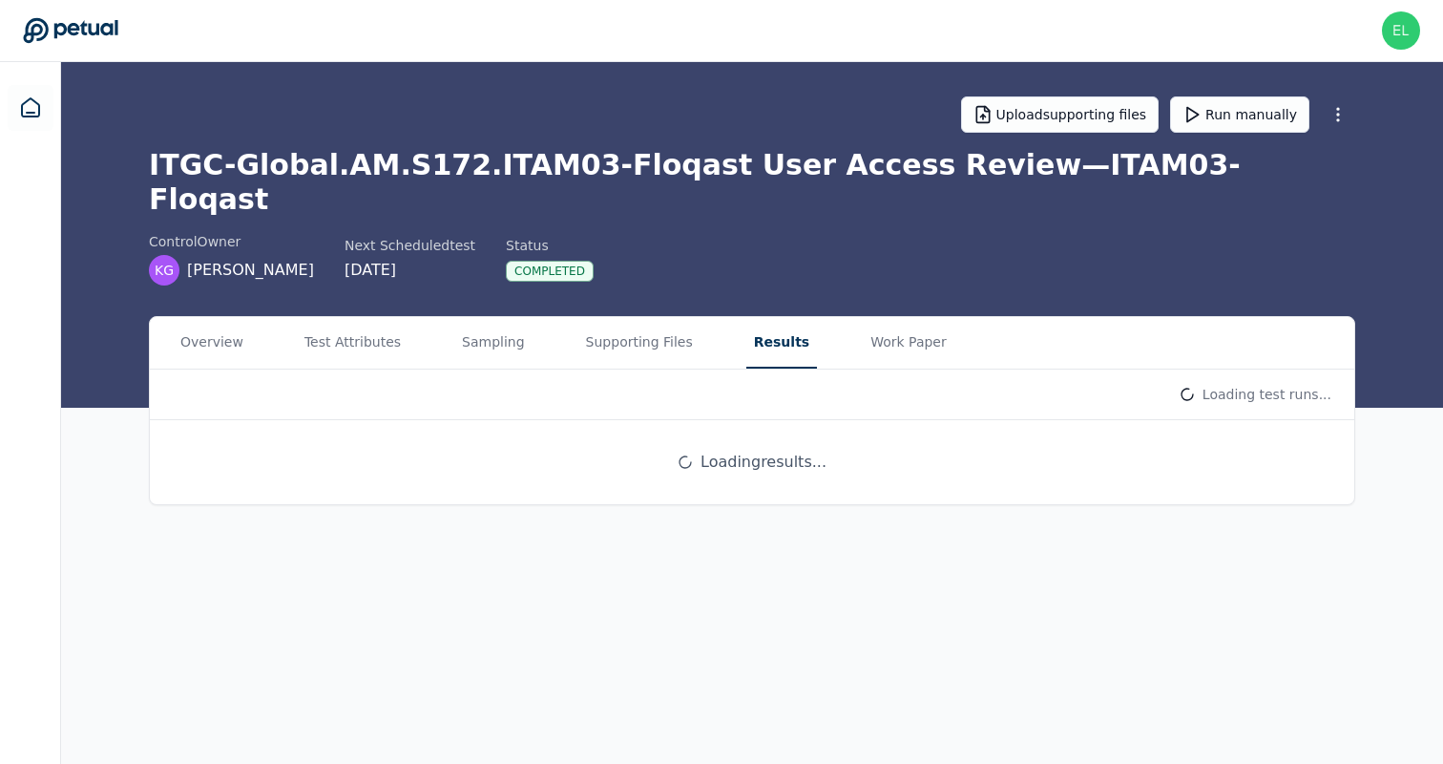
click at [762, 326] on button "Results" at bounding box center [781, 343] width 71 height 52
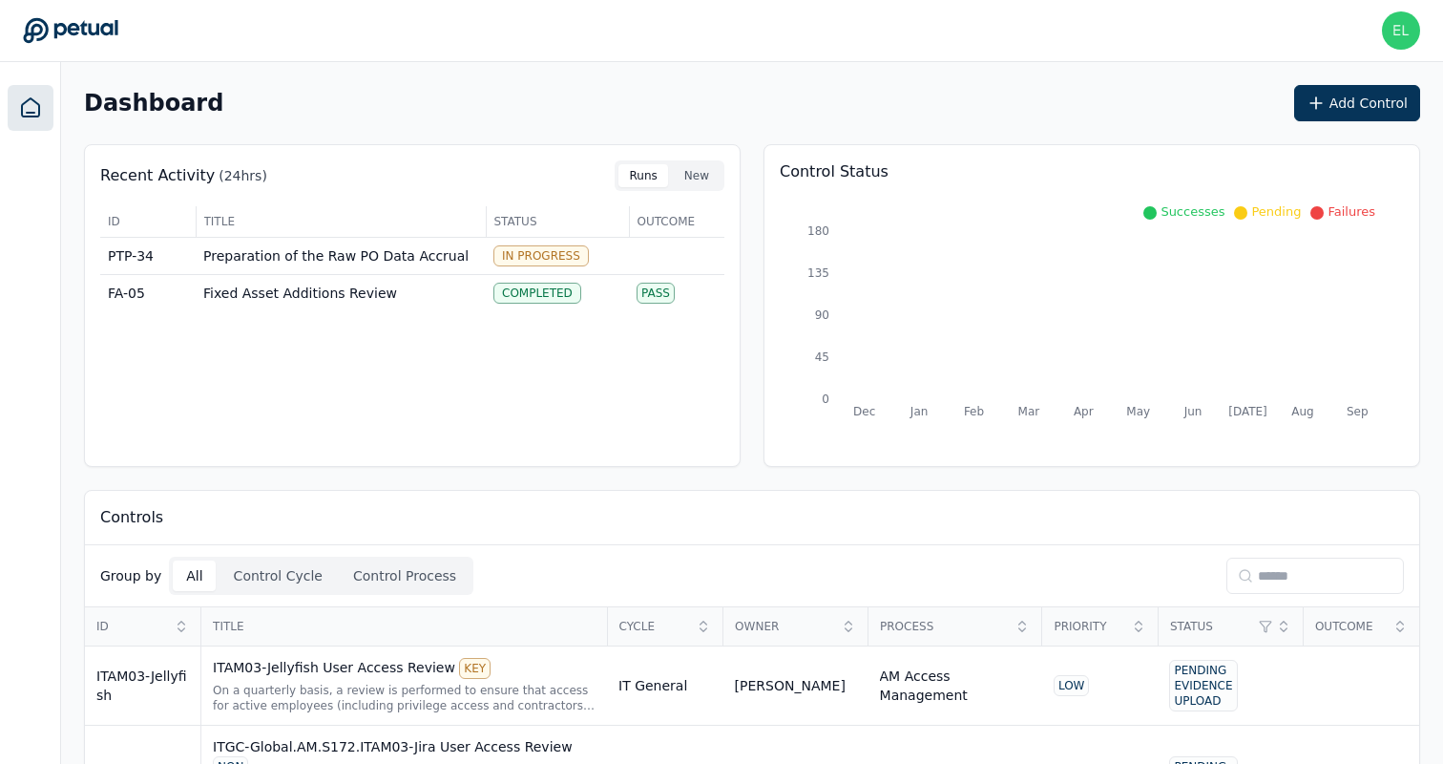
scroll to position [444, 0]
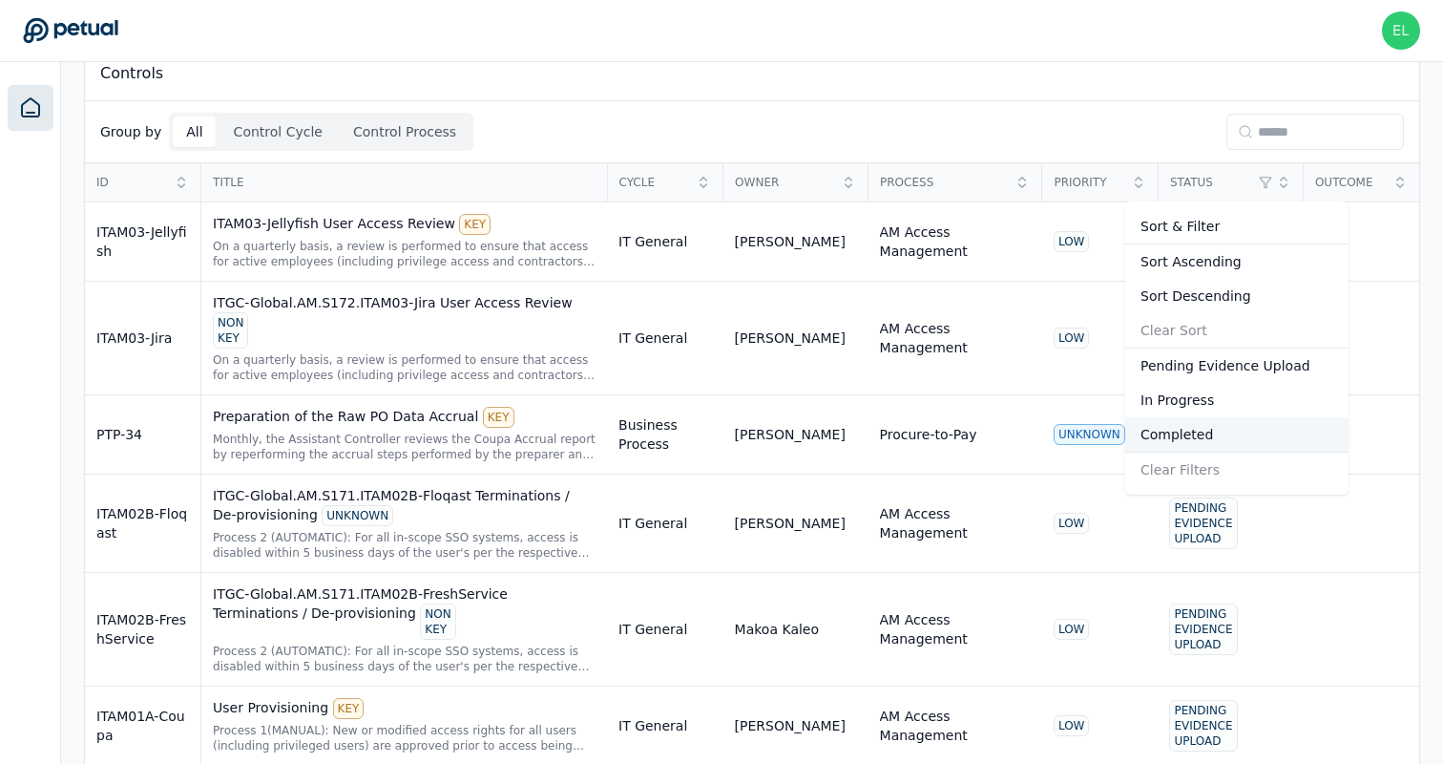
click at [1208, 434] on div "Completed" at bounding box center [1236, 434] width 223 height 34
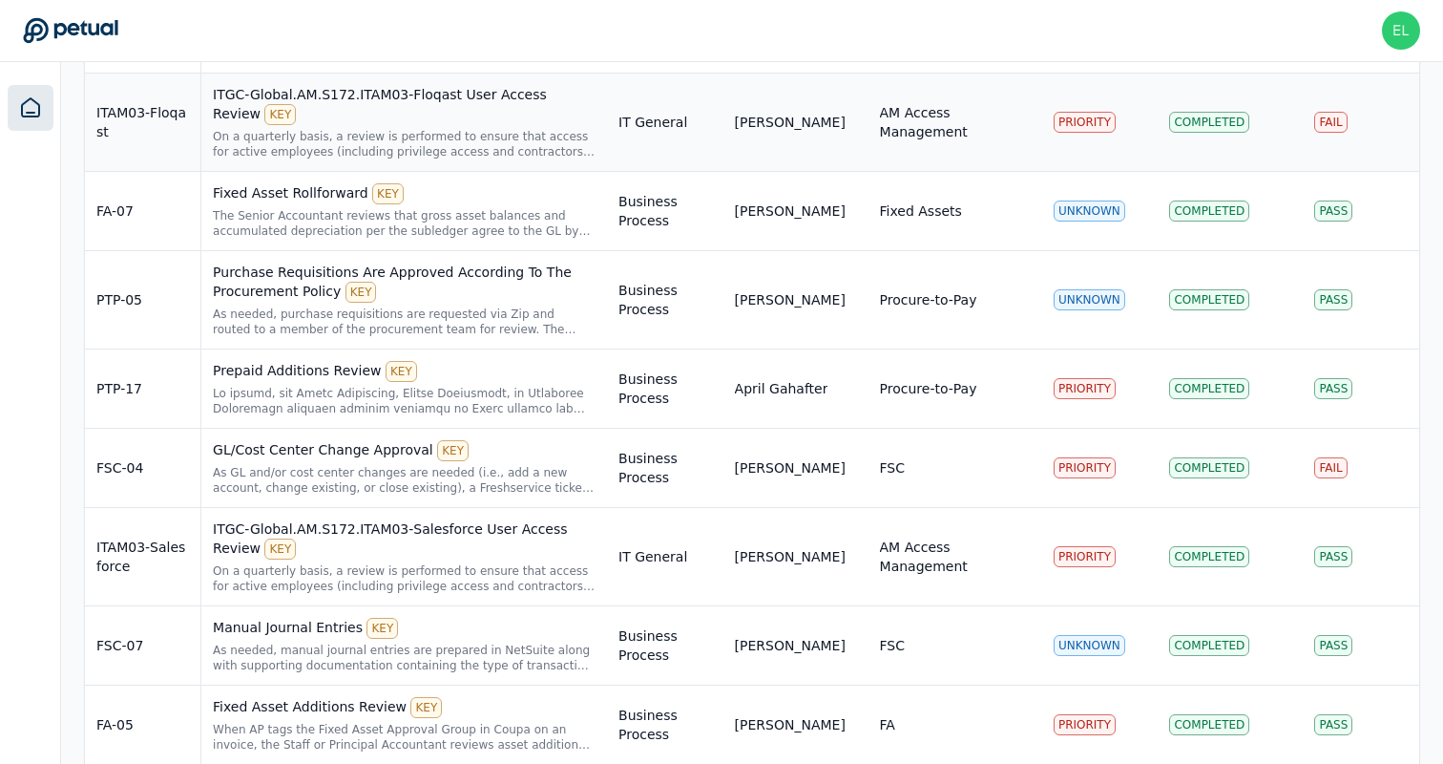
scroll to position [755, 0]
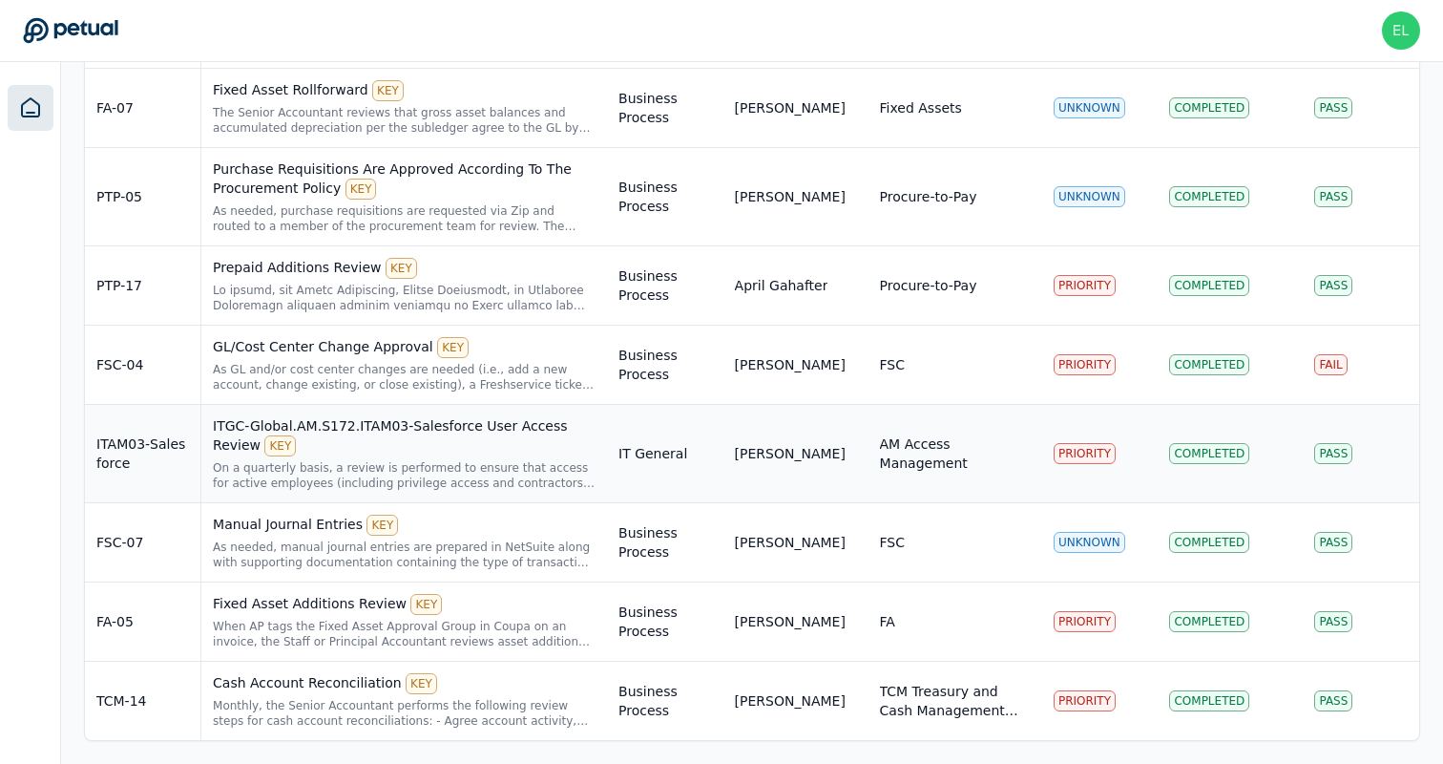
click at [529, 463] on div "On a quarterly basis, a review is performed to ensure that access for active em…" at bounding box center [404, 475] width 383 height 31
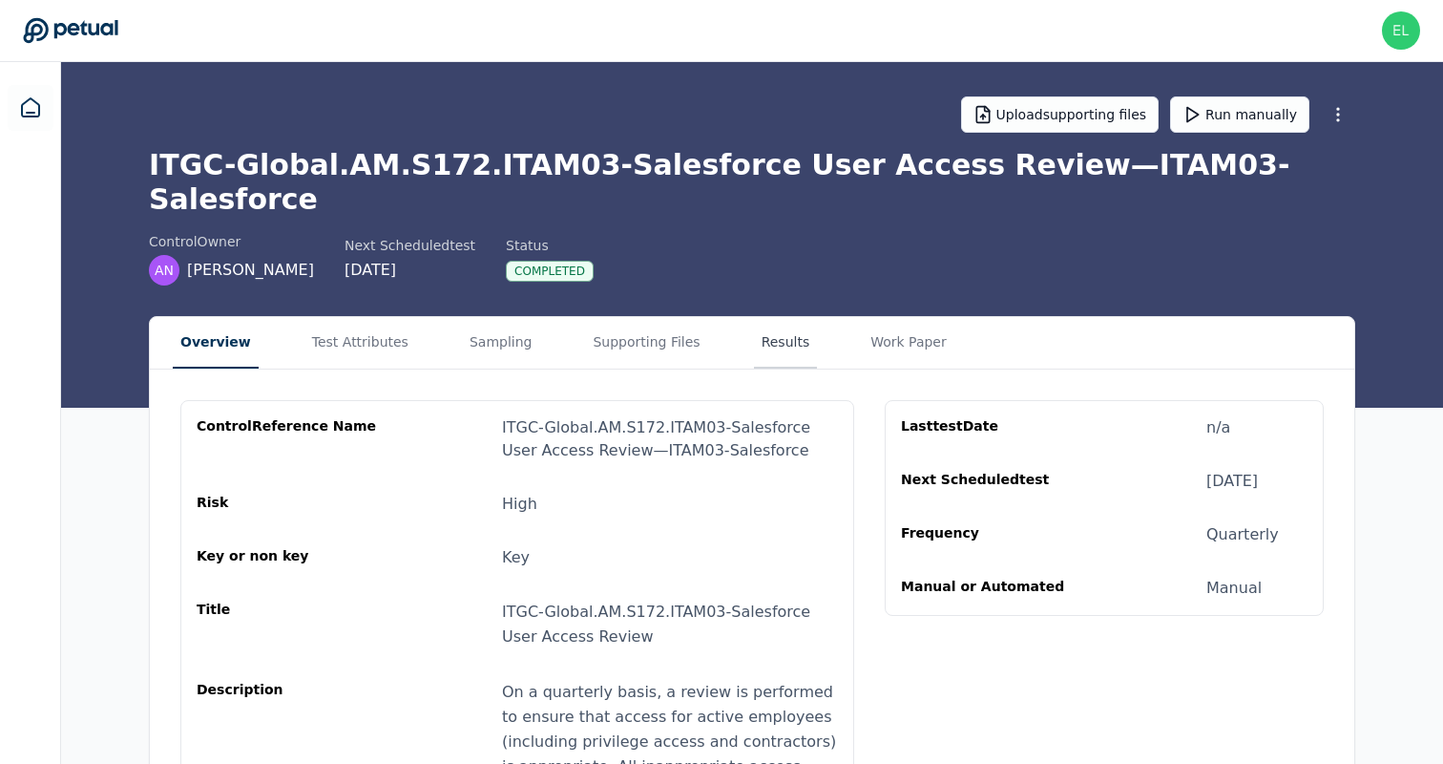
click at [754, 330] on button "Results" at bounding box center [786, 343] width 64 height 52
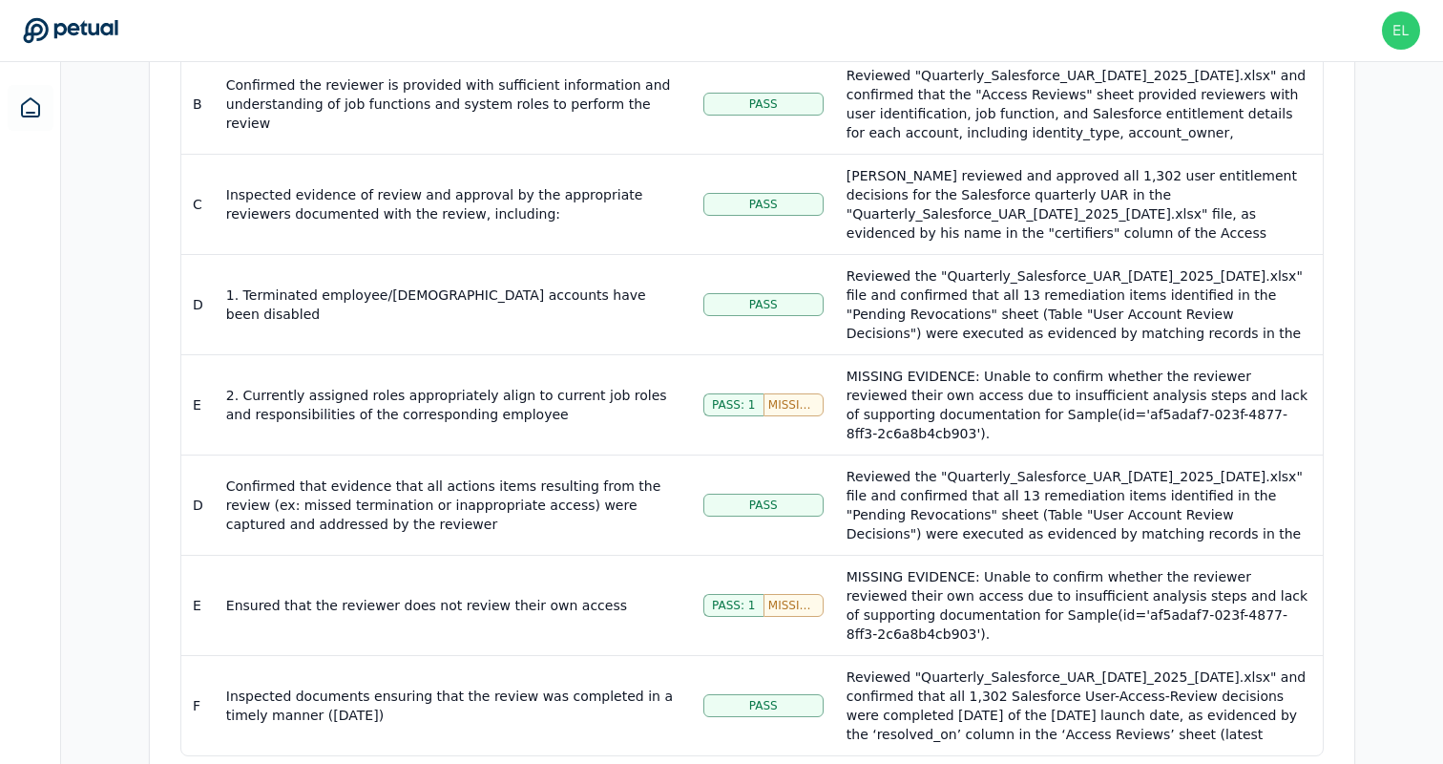
scroll to position [805, 0]
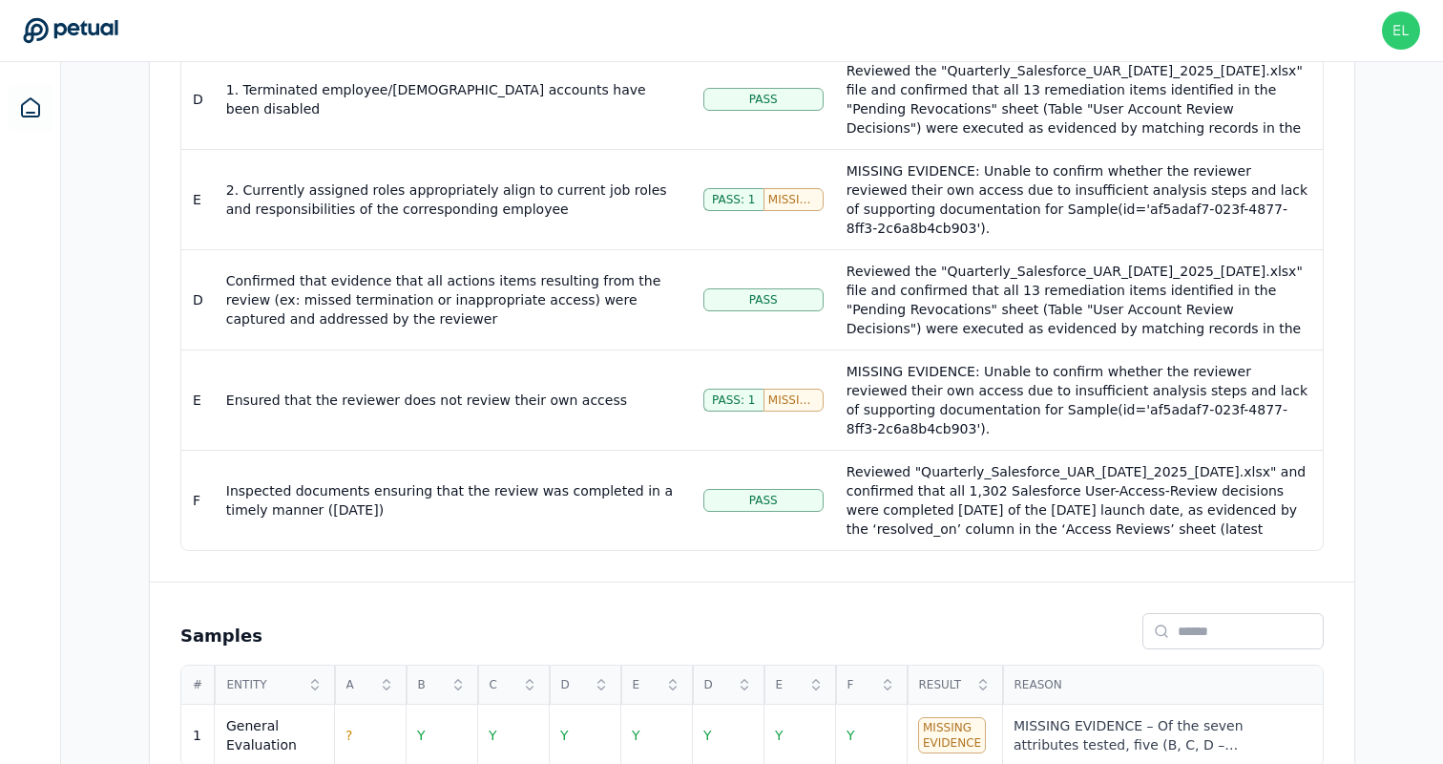
click at [146, 314] on div "Overview Test Attributes Sampling Supporting Files Results Work Paper Viewing: …" at bounding box center [752, 154] width 1222 height 1287
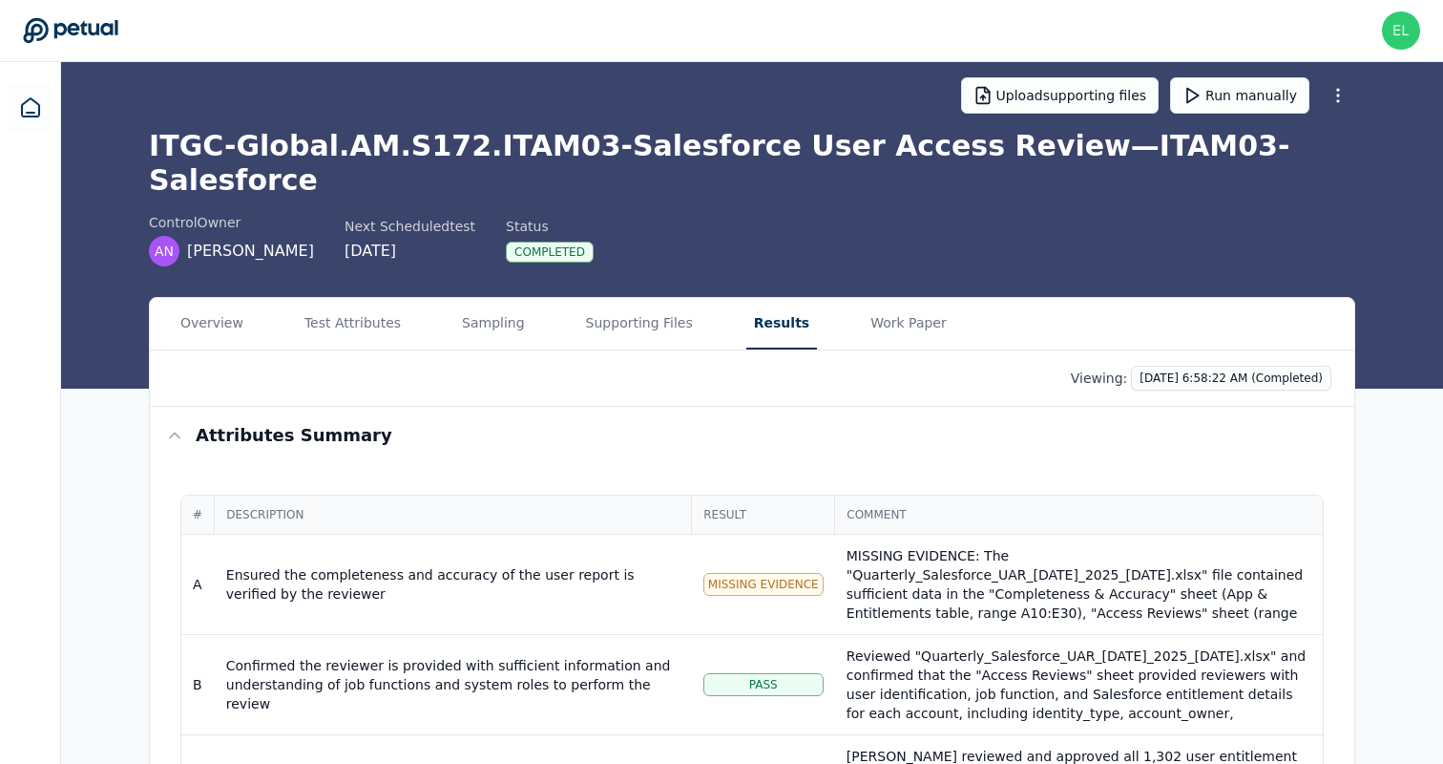
scroll to position [0, 0]
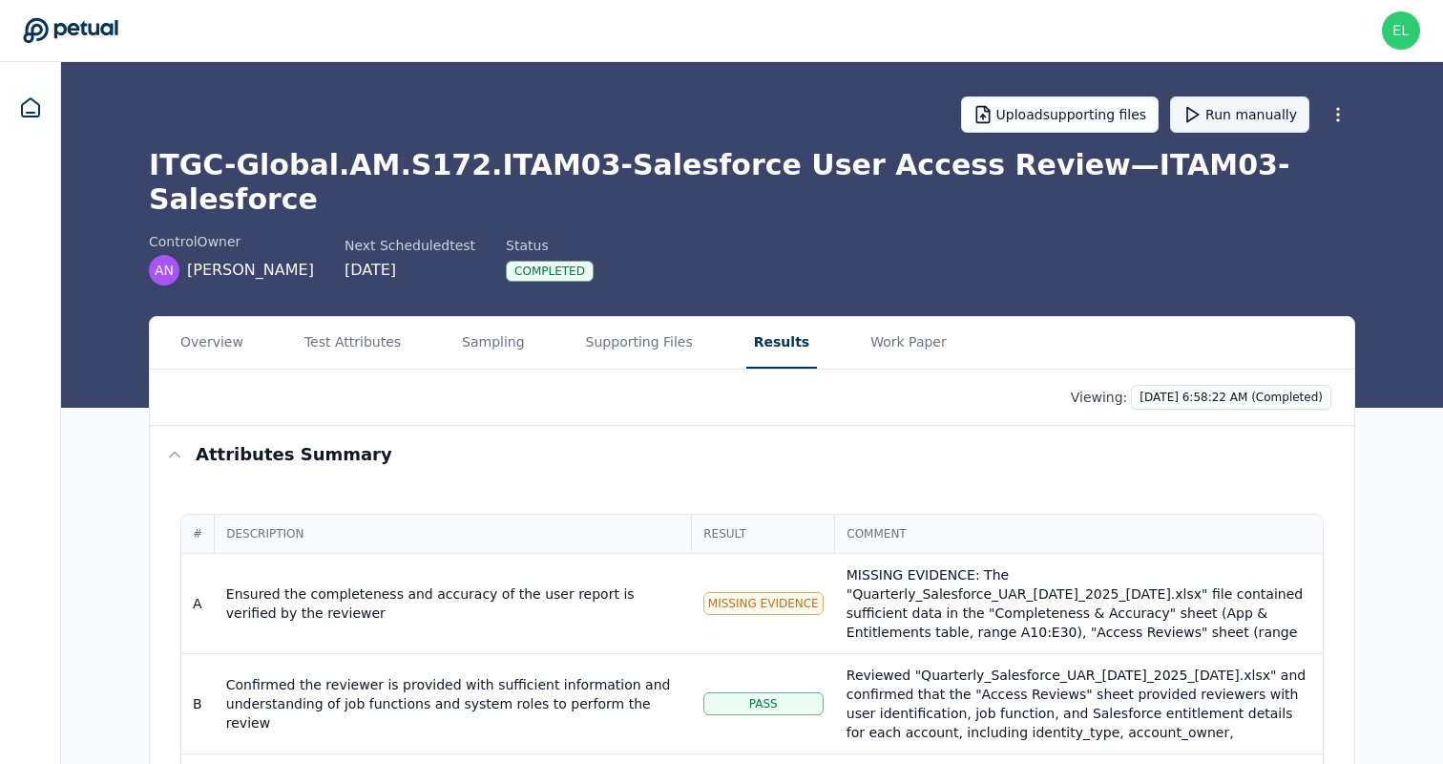
click at [1267, 116] on button "Run manually" at bounding box center [1239, 114] width 139 height 36
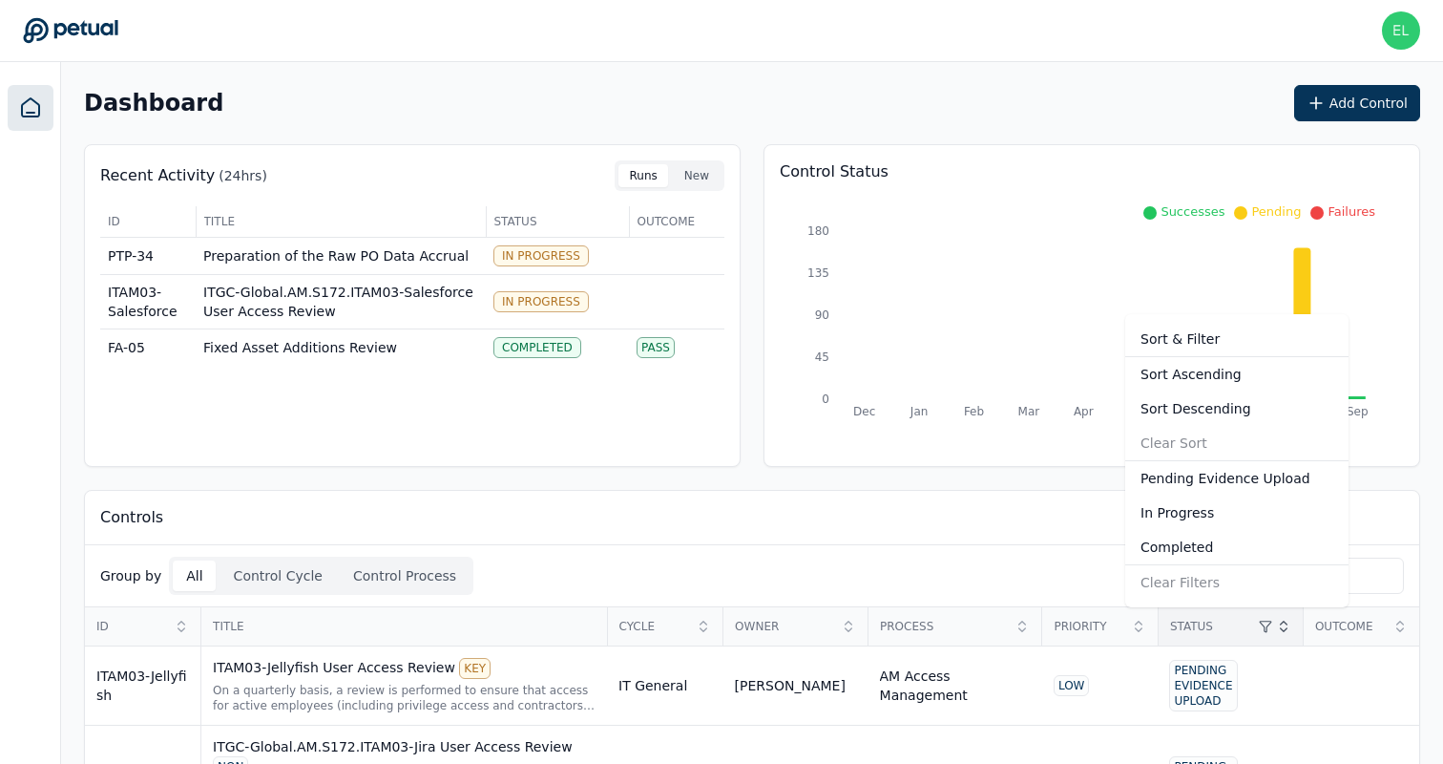
click at [1192, 540] on div "Completed" at bounding box center [1236, 547] width 223 height 34
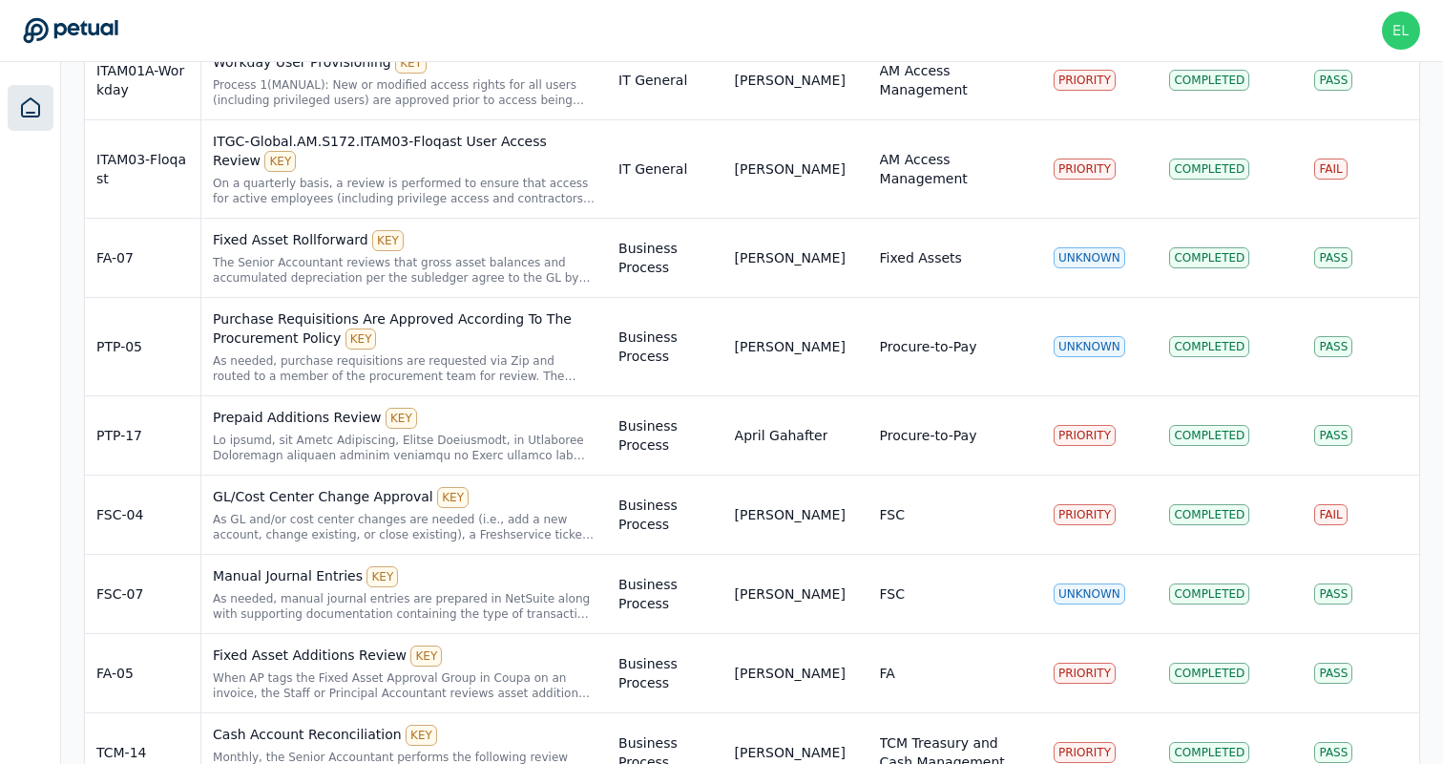
scroll to position [657, 0]
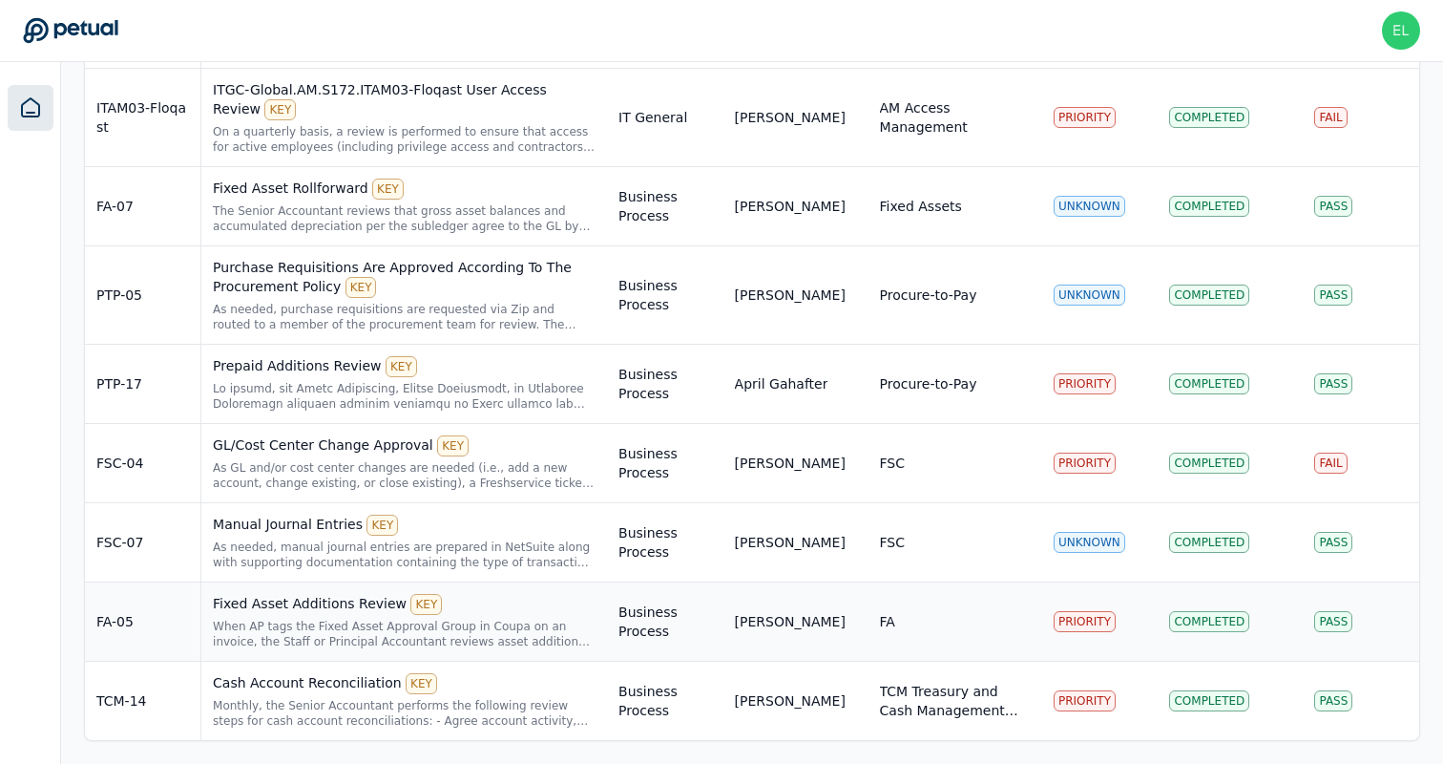
click at [272, 641] on div "When AP tags the Fixed Asset Approval Group in Coupa on an invoice, the Staff o…" at bounding box center [404, 634] width 383 height 31
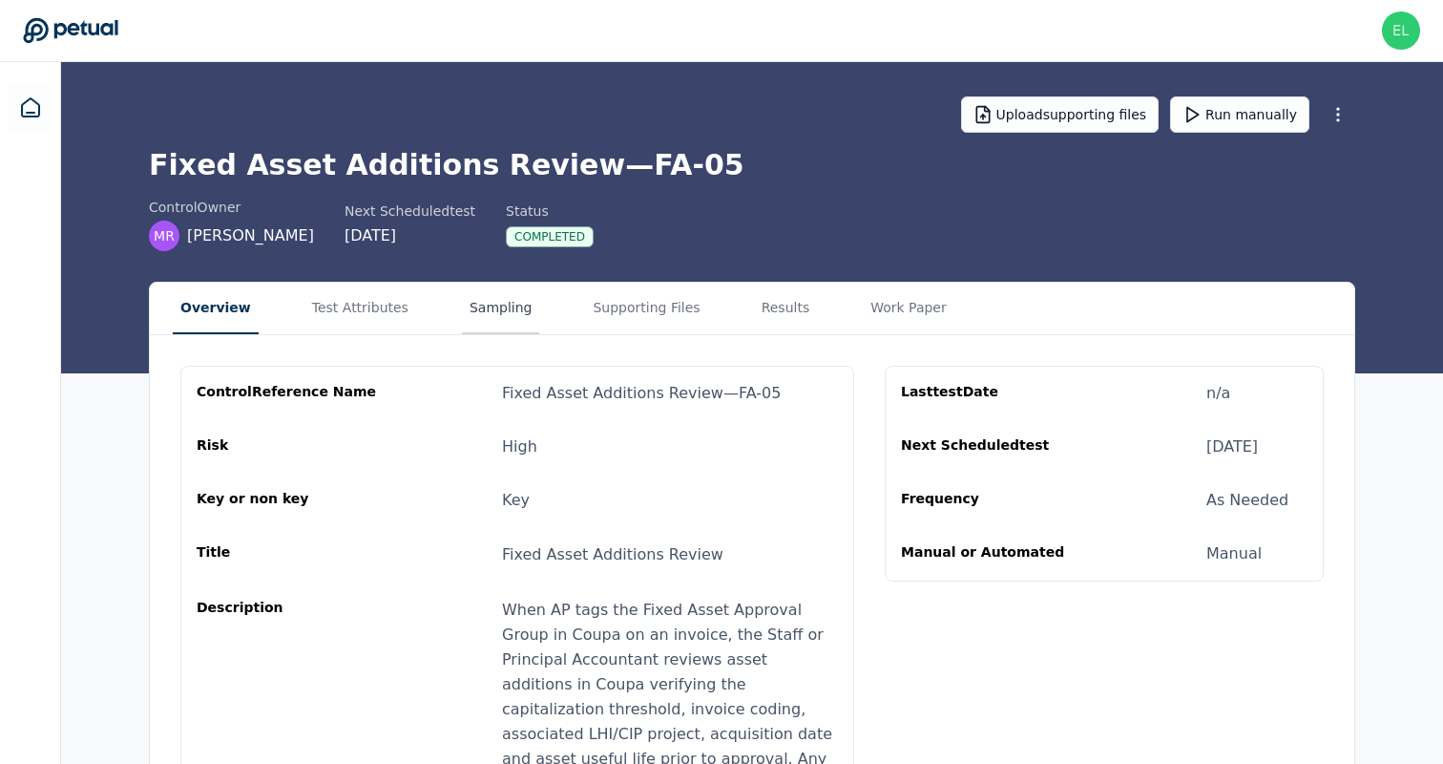
click at [497, 301] on button "Sampling" at bounding box center [501, 309] width 78 height 52
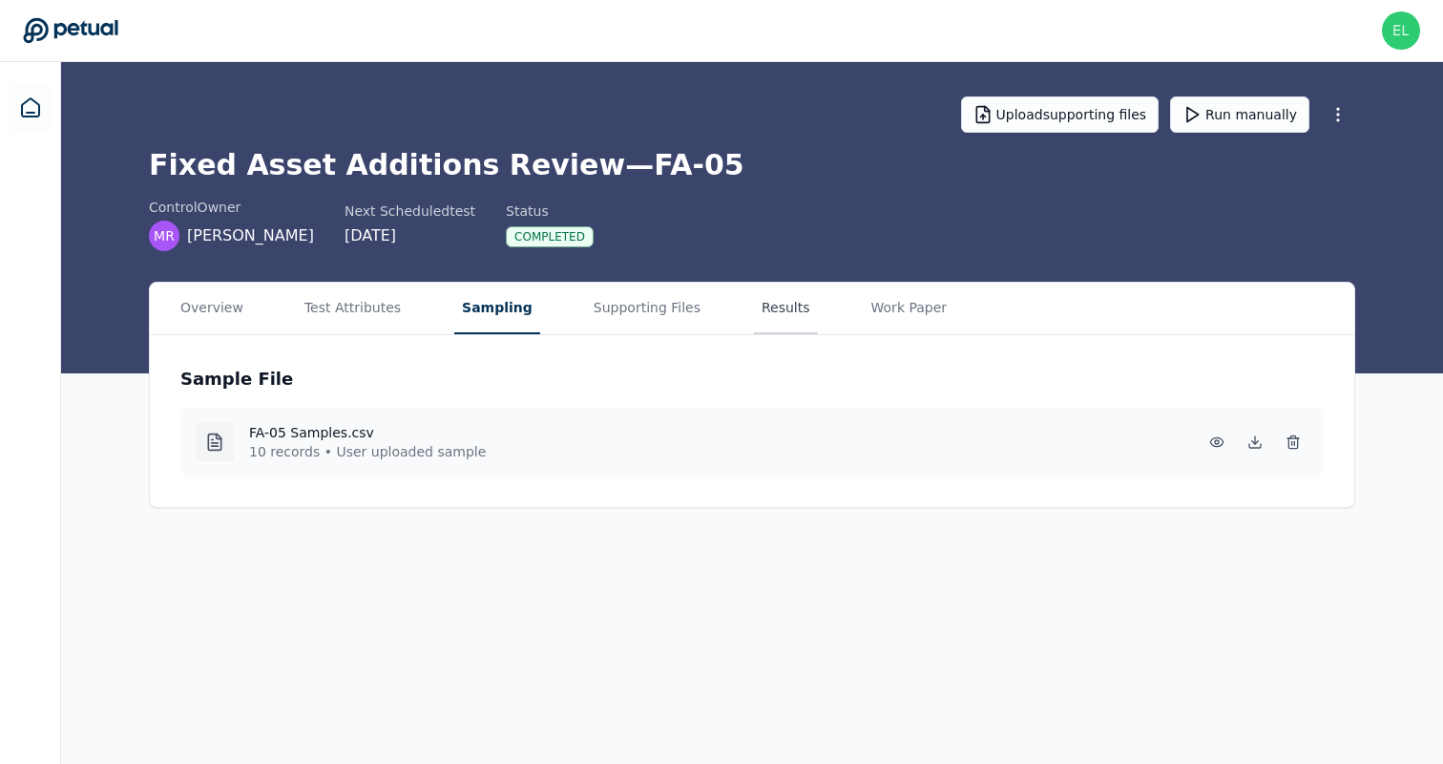
click at [790, 315] on button "Results" at bounding box center [786, 309] width 64 height 52
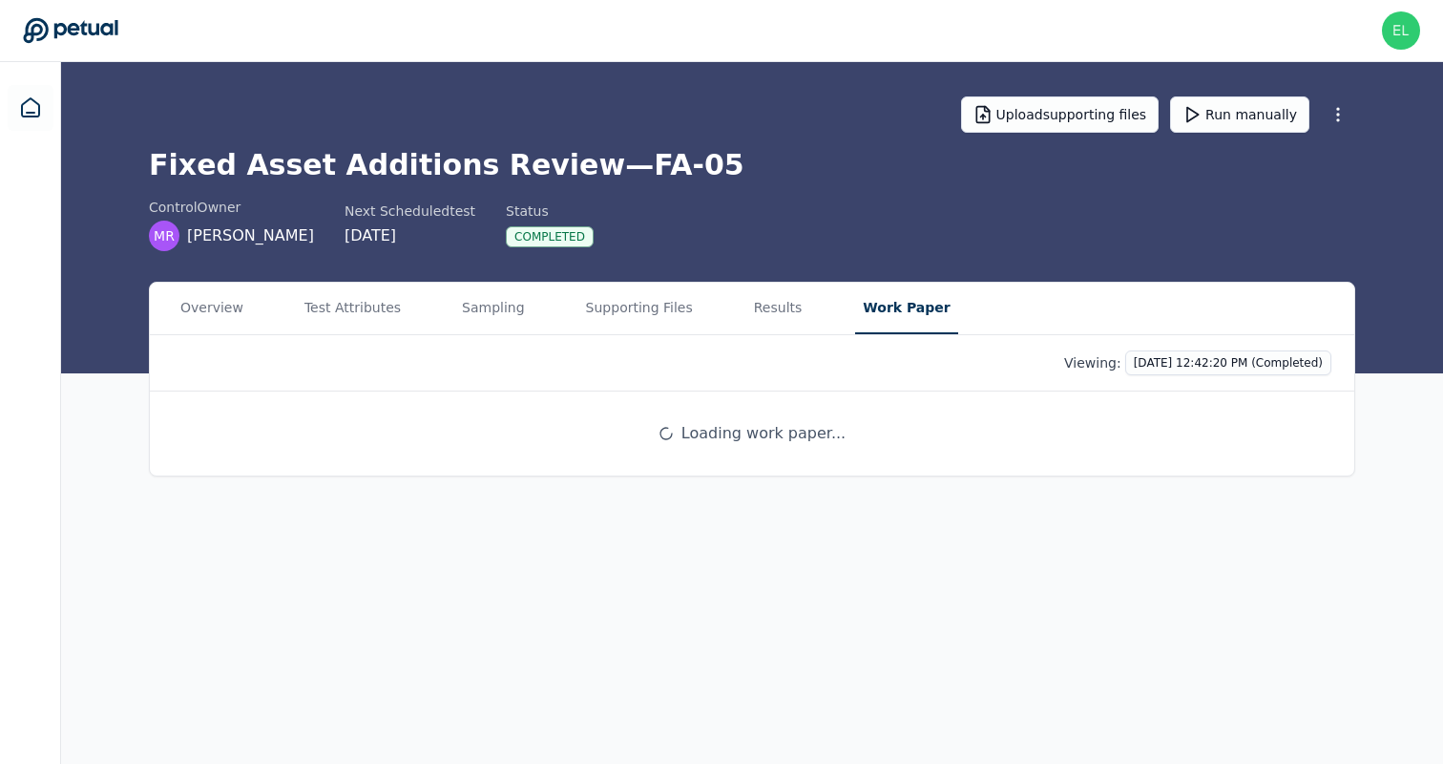
click at [914, 301] on button "Work Paper" at bounding box center [906, 309] width 102 height 52
click at [249, 47] on div "eliot+klaviyo@petual.ai eliot+klaviyo@petual.ai Sign out" at bounding box center [721, 30] width 1397 height 38
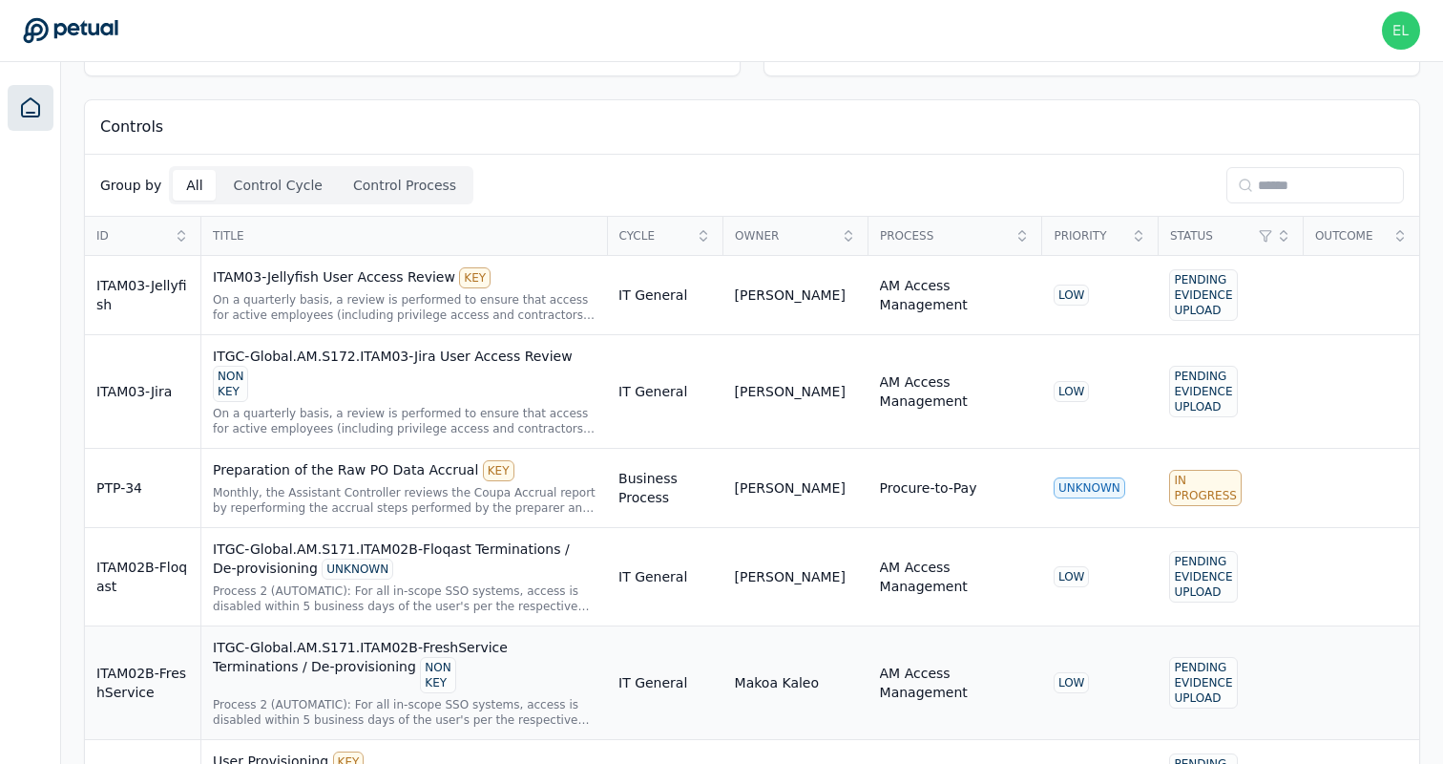
scroll to position [239, 0]
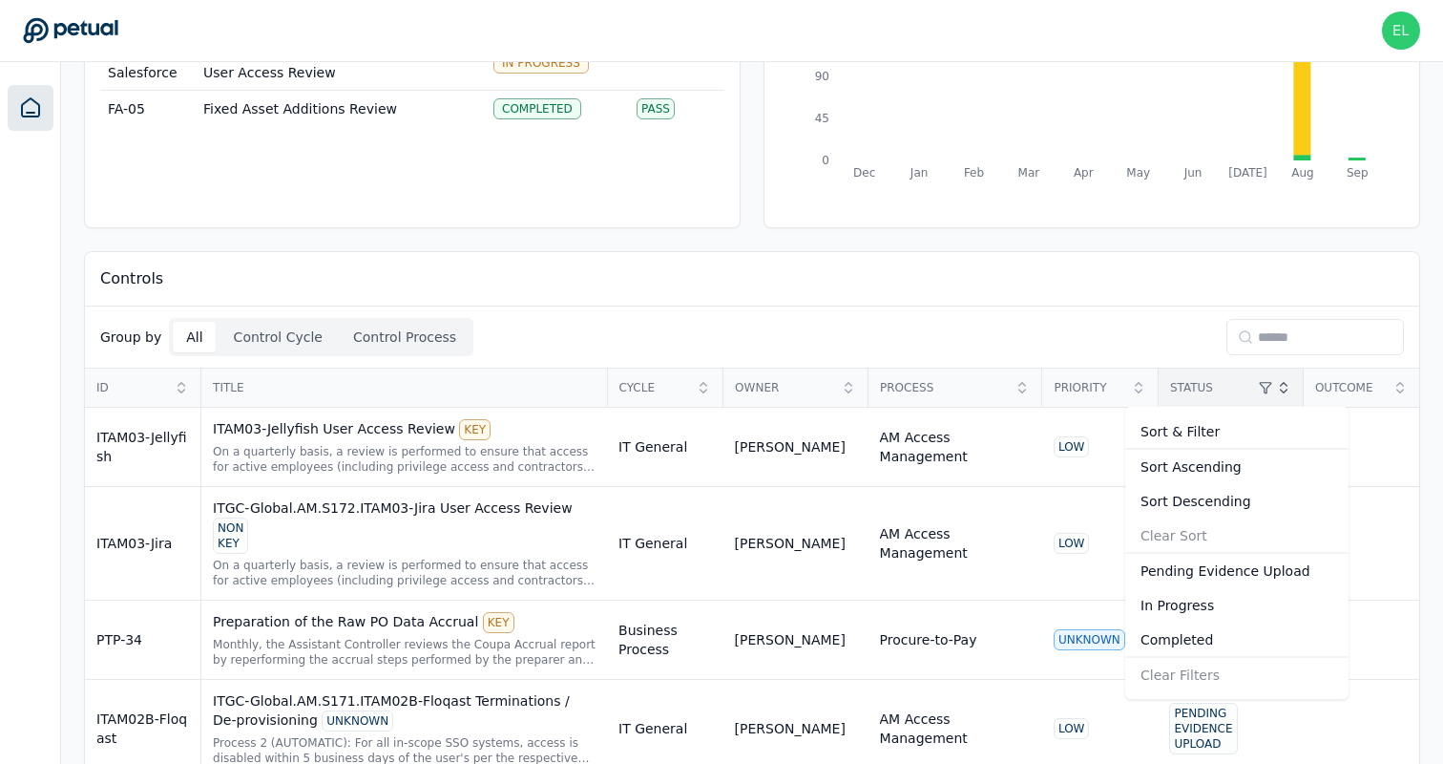
click at [1184, 601] on div "In Progress" at bounding box center [1236, 605] width 223 height 34
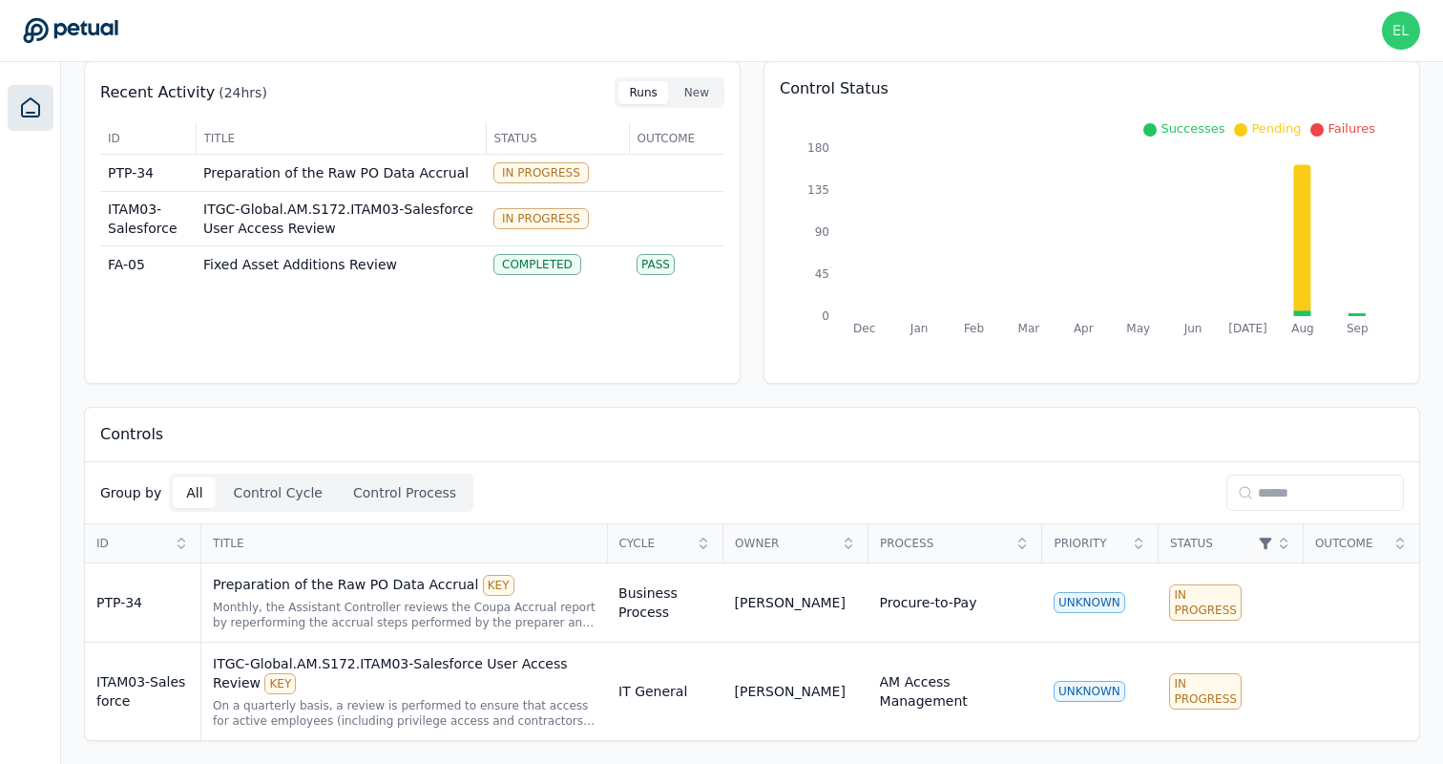
scroll to position [83, 0]
click at [1224, 550] on html "eliot+klaviyo@petual.ai eliot+klaviyo@petual.ai Sign out Dashboard Add Control …" at bounding box center [721, 340] width 1443 height 847
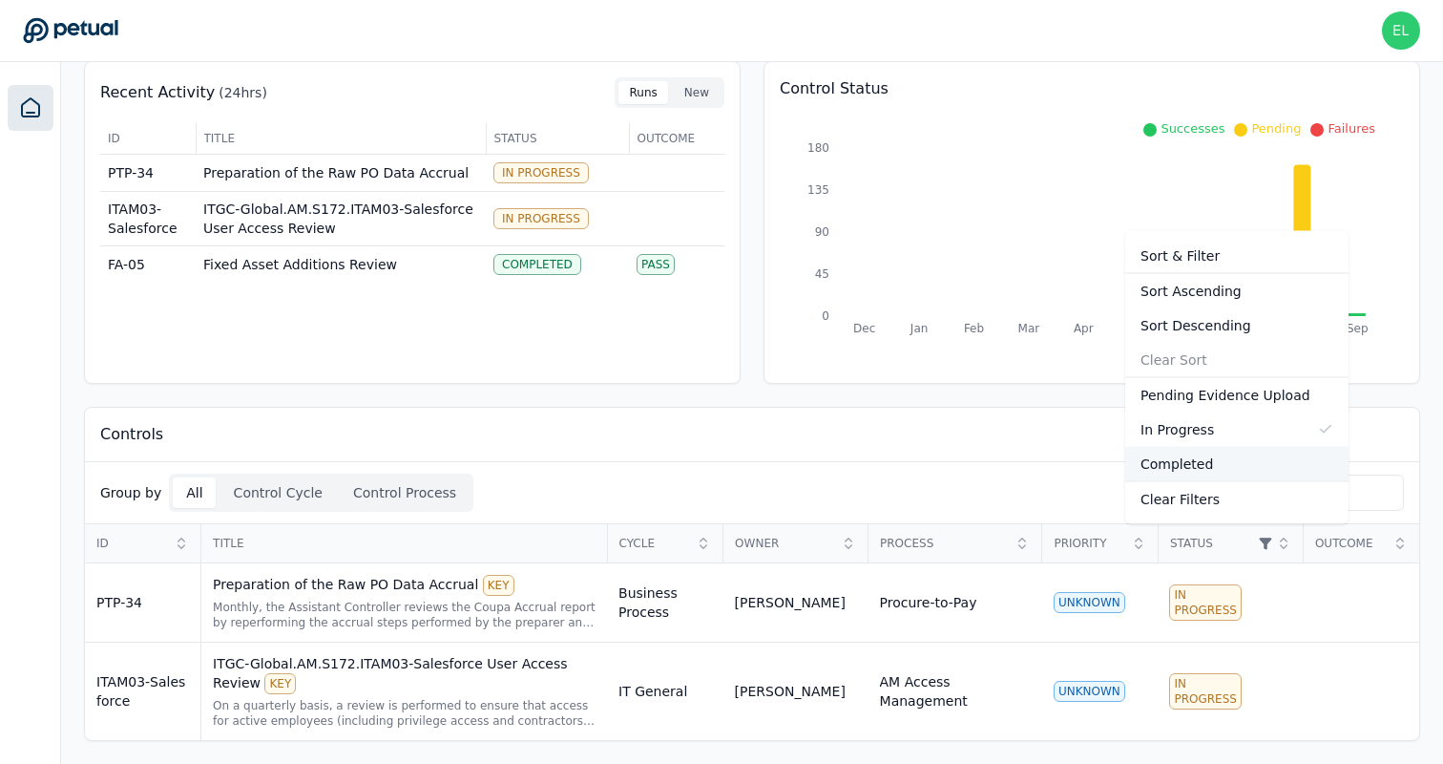
click at [1205, 470] on div "Completed" at bounding box center [1236, 464] width 223 height 34
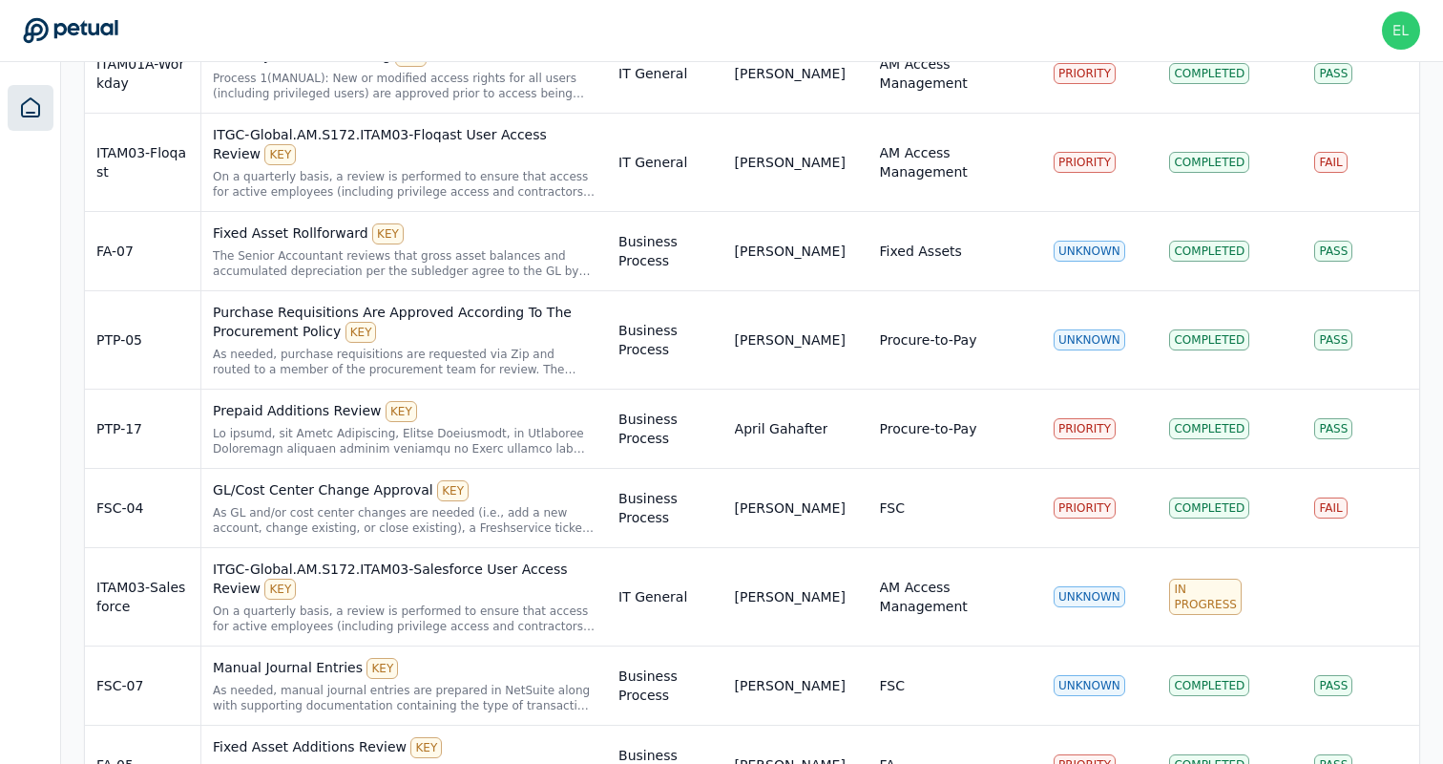
scroll to position [692, 0]
click at [482, 414] on div "Prepaid Additions Review KEY" at bounding box center [404, 410] width 383 height 21
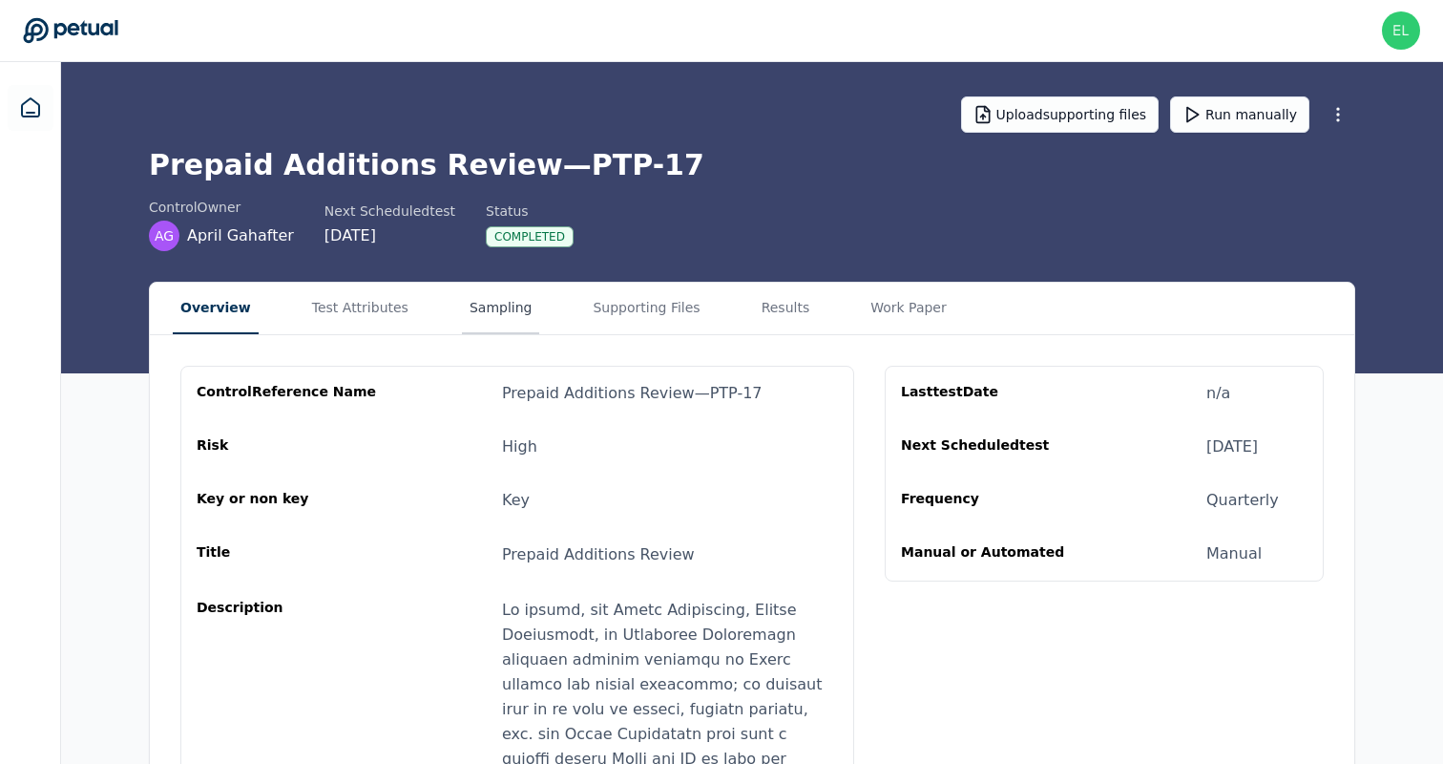
click at [500, 310] on button "Sampling" at bounding box center [501, 309] width 78 height 52
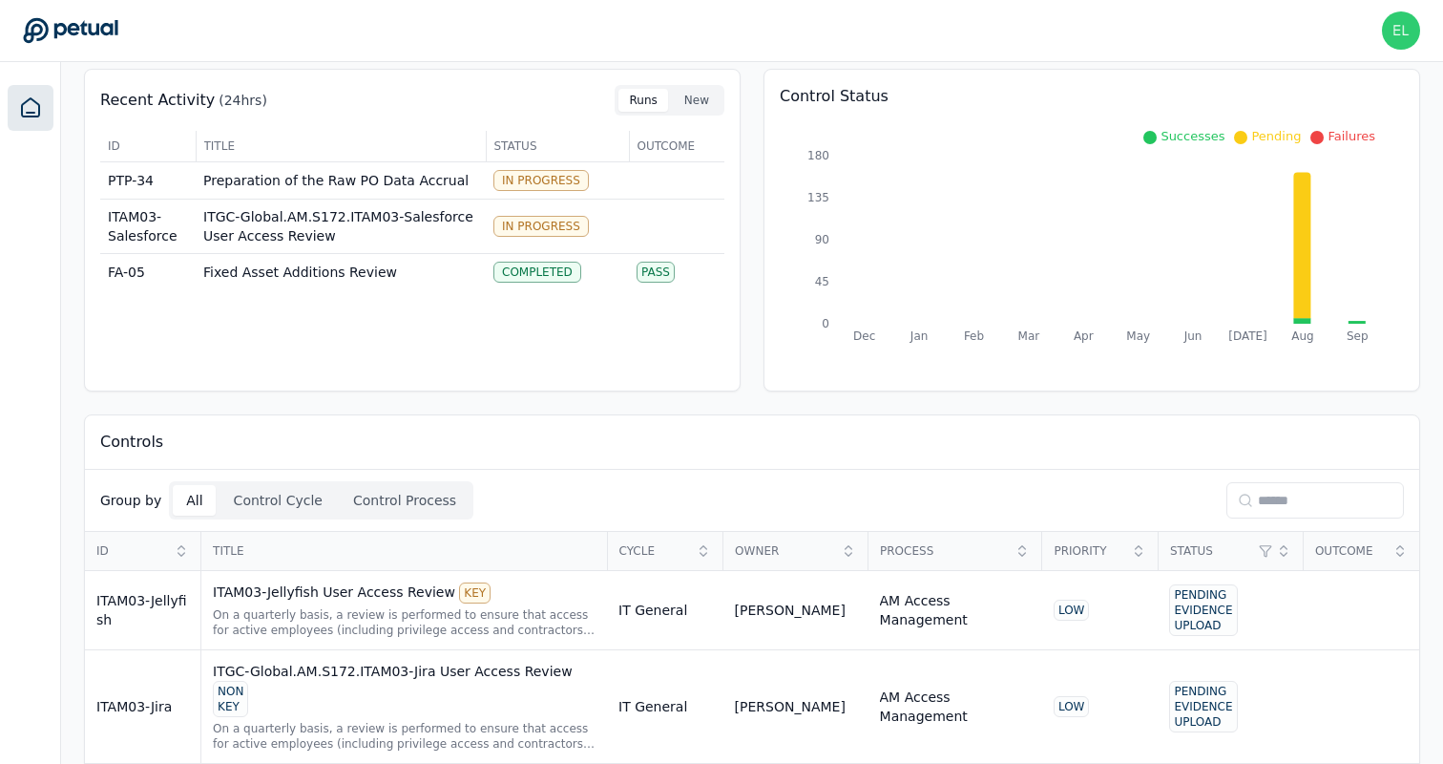
scroll to position [272, 0]
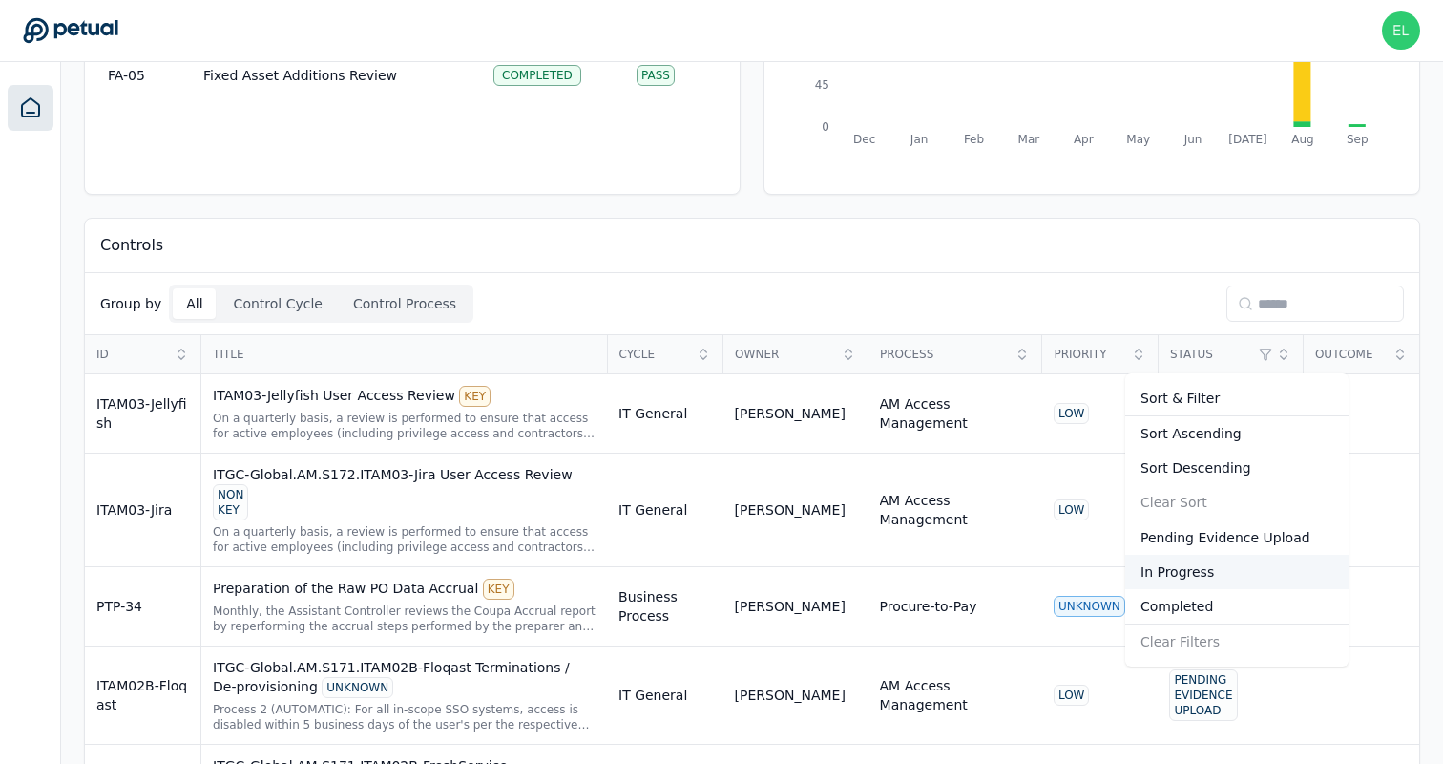
click at [1179, 576] on div "In Progress" at bounding box center [1236, 572] width 223 height 34
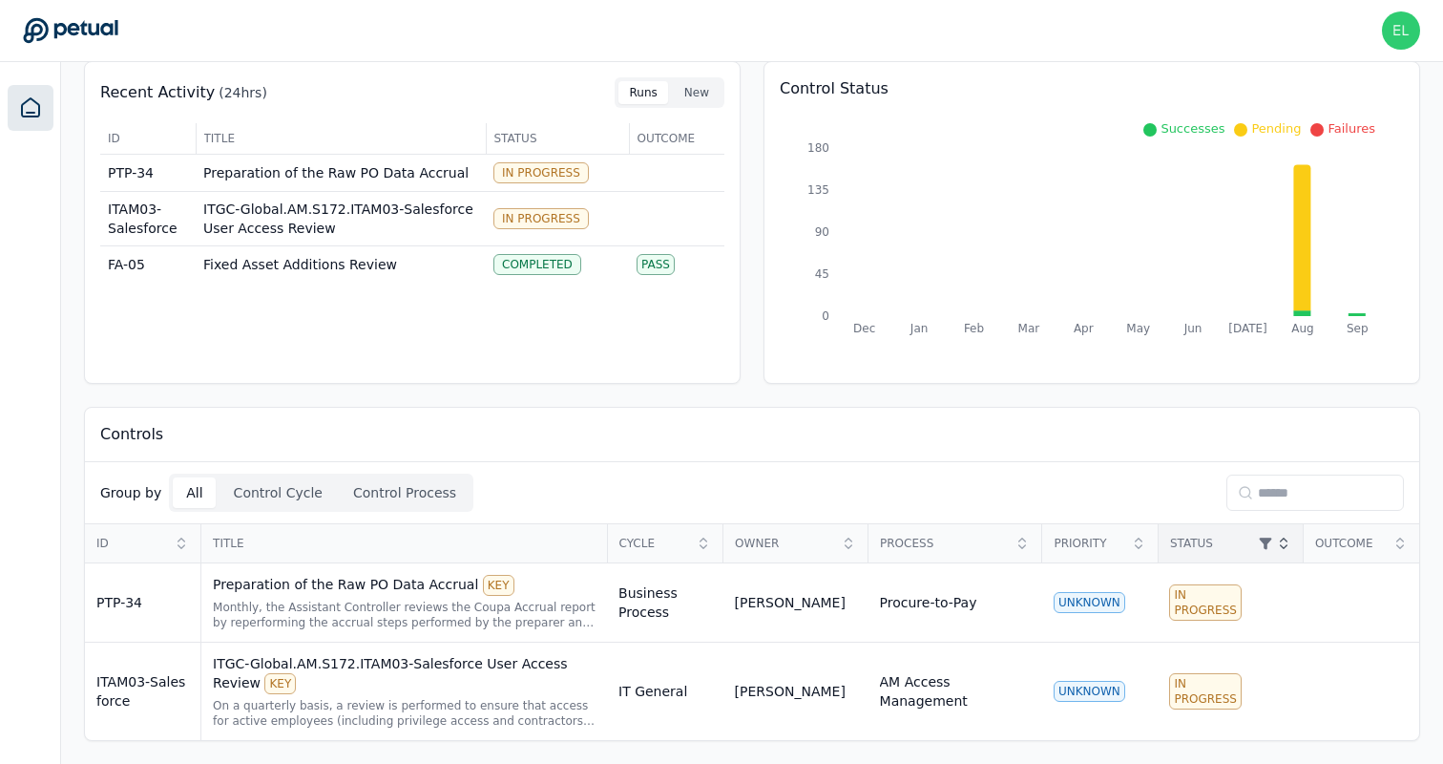
click at [1189, 539] on html "eliot+klaviyo@petual.ai eliot+klaviyo@petual.ai Sign out Dashboard Add Control …" at bounding box center [721, 340] width 1443 height 847
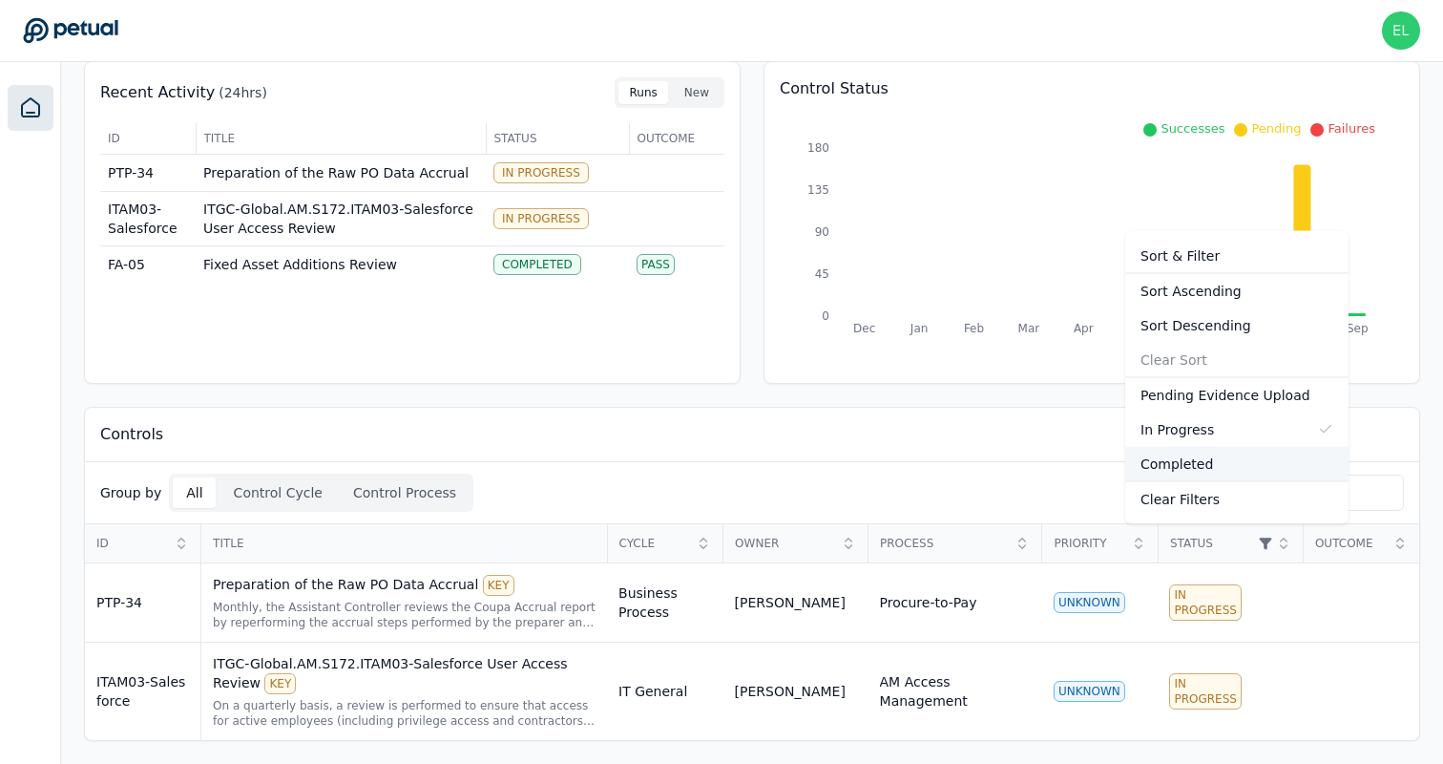
click at [1187, 463] on div "Completed" at bounding box center [1236, 464] width 223 height 34
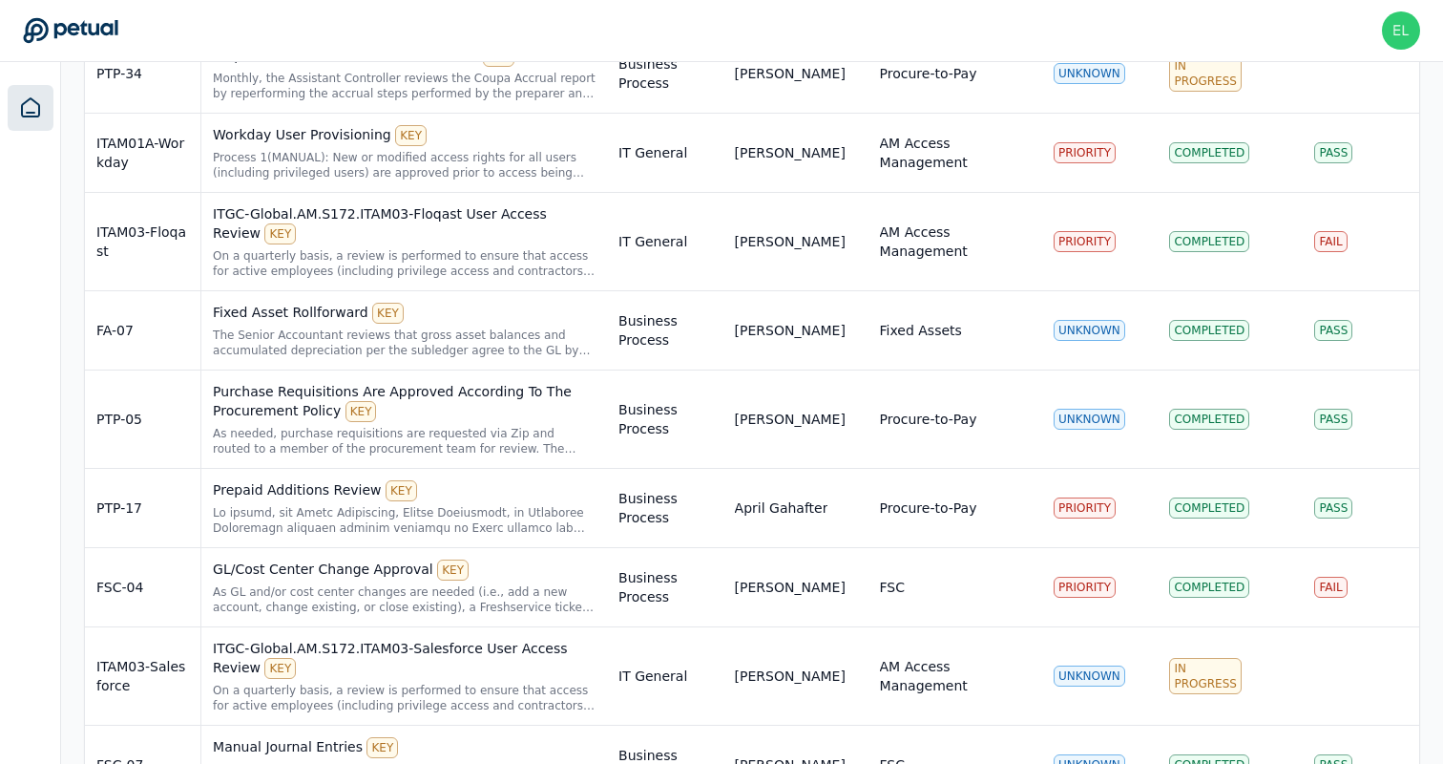
scroll to position [616, 0]
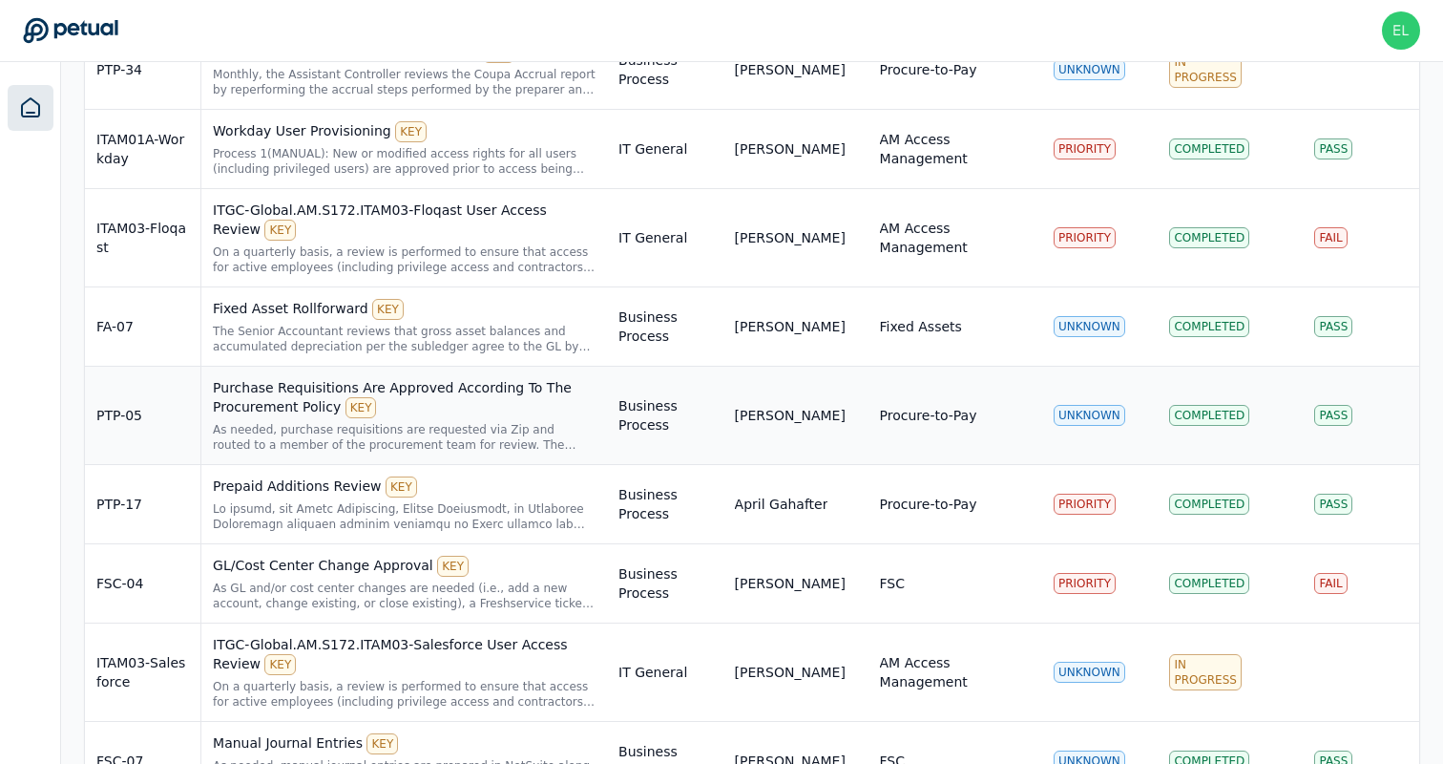
click at [463, 417] on div "Purchase Requisitions Are Approved According To The Procurement Policy KEY" at bounding box center [404, 398] width 383 height 40
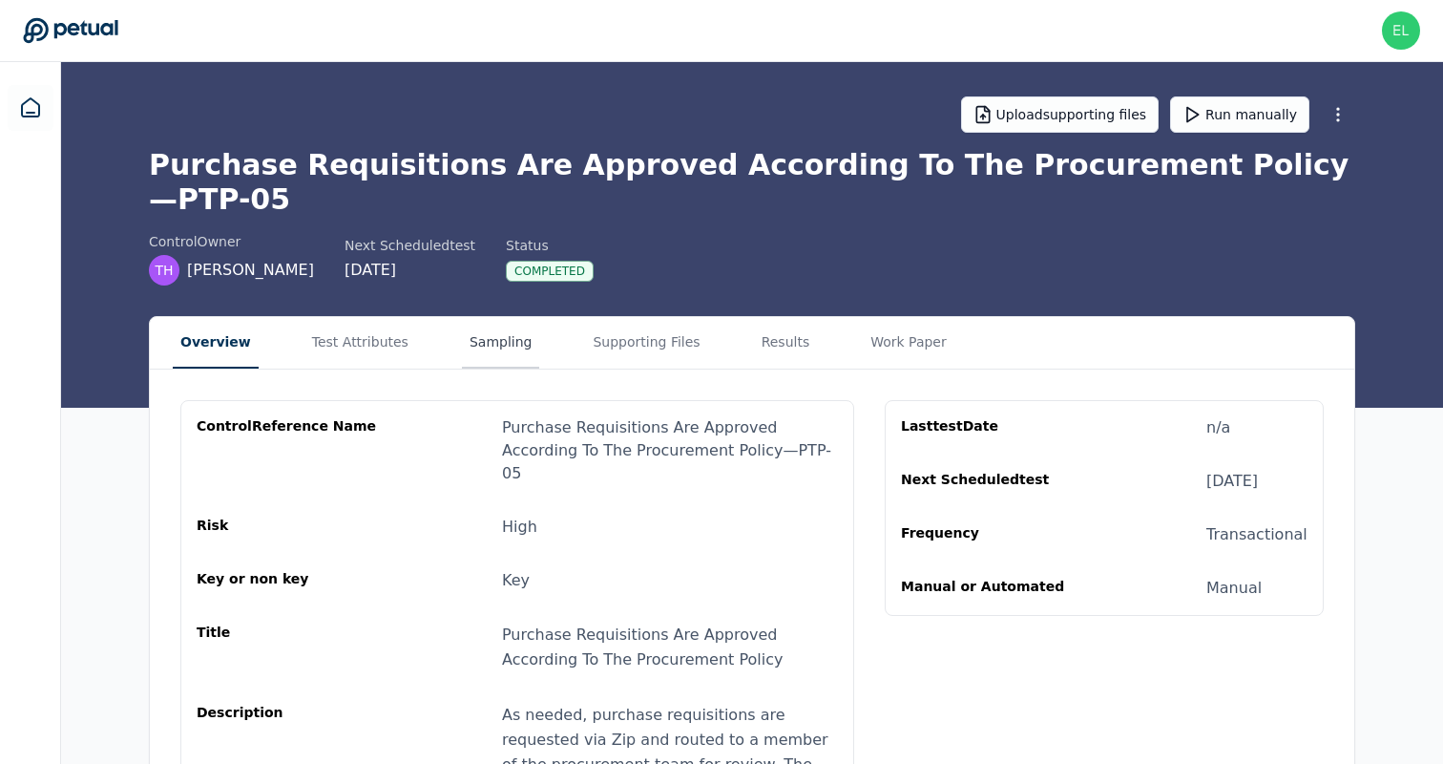
click at [462, 317] on button "Sampling" at bounding box center [501, 343] width 78 height 52
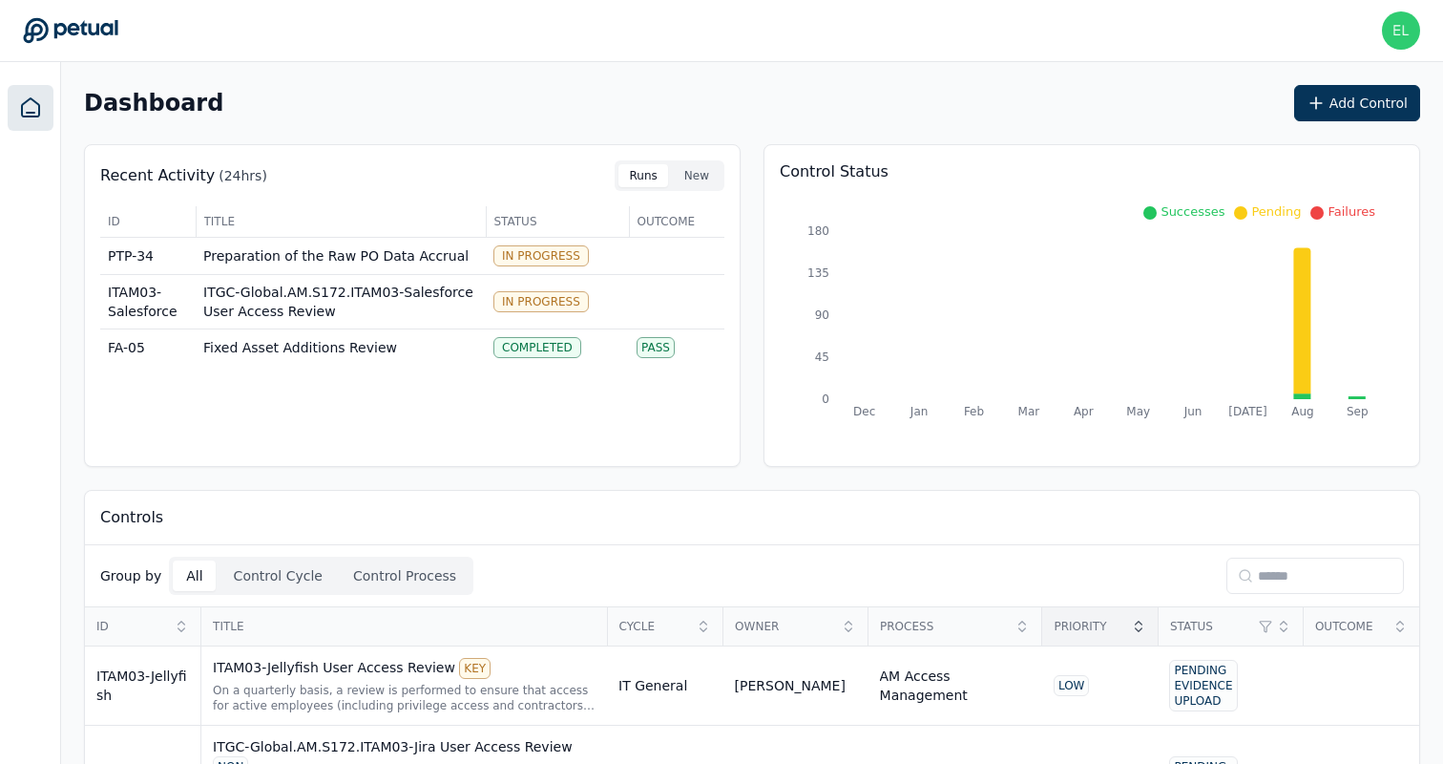
click at [1135, 629] on icon at bounding box center [1138, 626] width 15 height 15
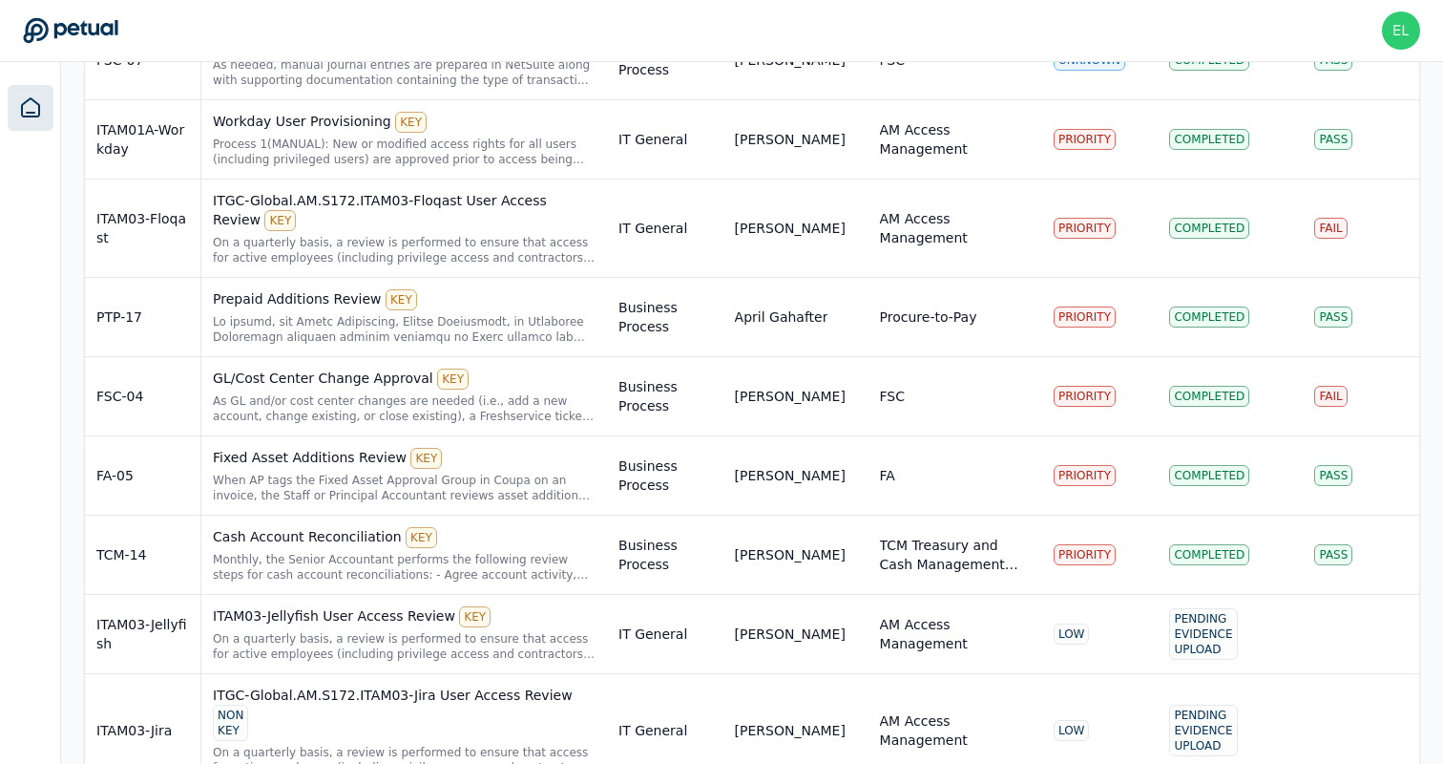
scroll to position [981, 0]
click at [161, 556] on div "TCM-14" at bounding box center [142, 553] width 93 height 19
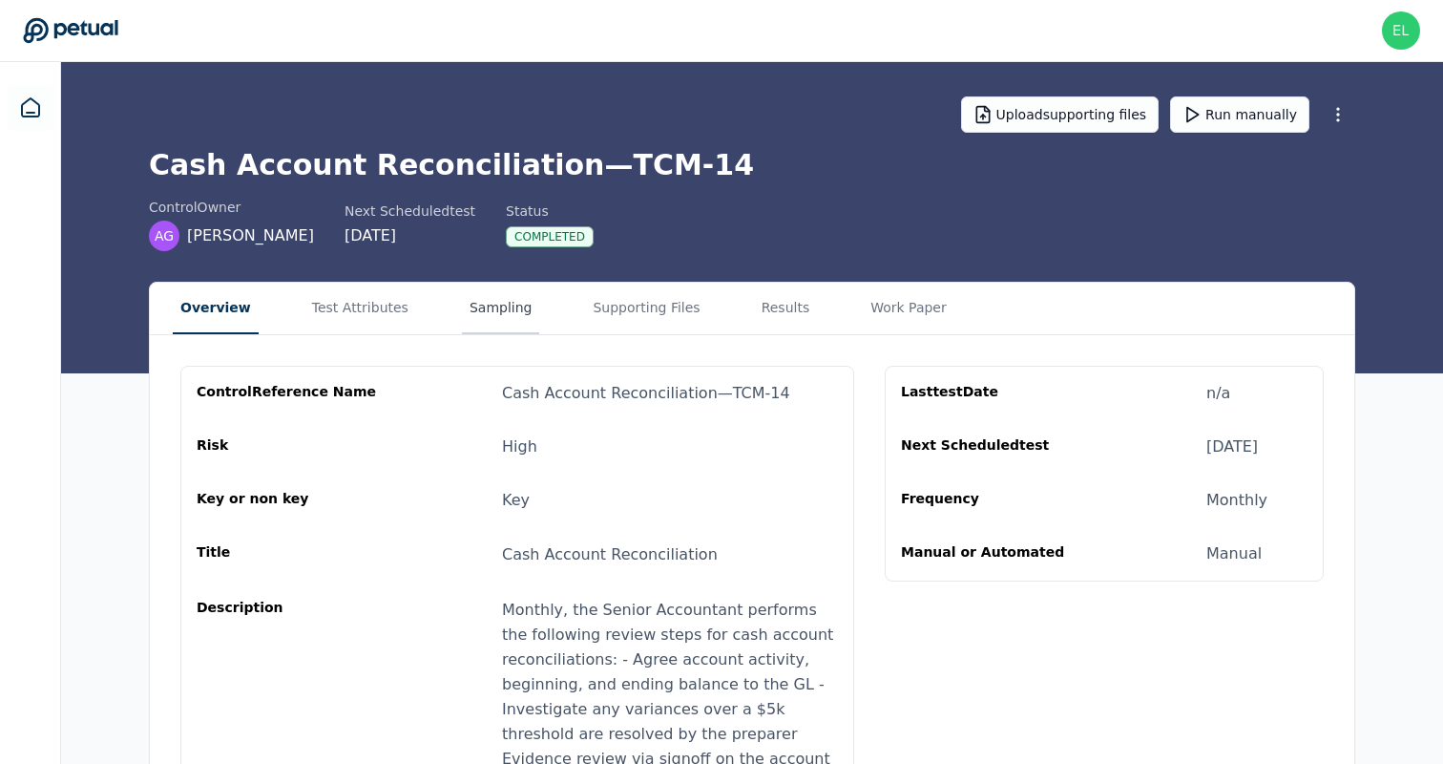
click at [494, 321] on button "Sampling" at bounding box center [501, 309] width 78 height 52
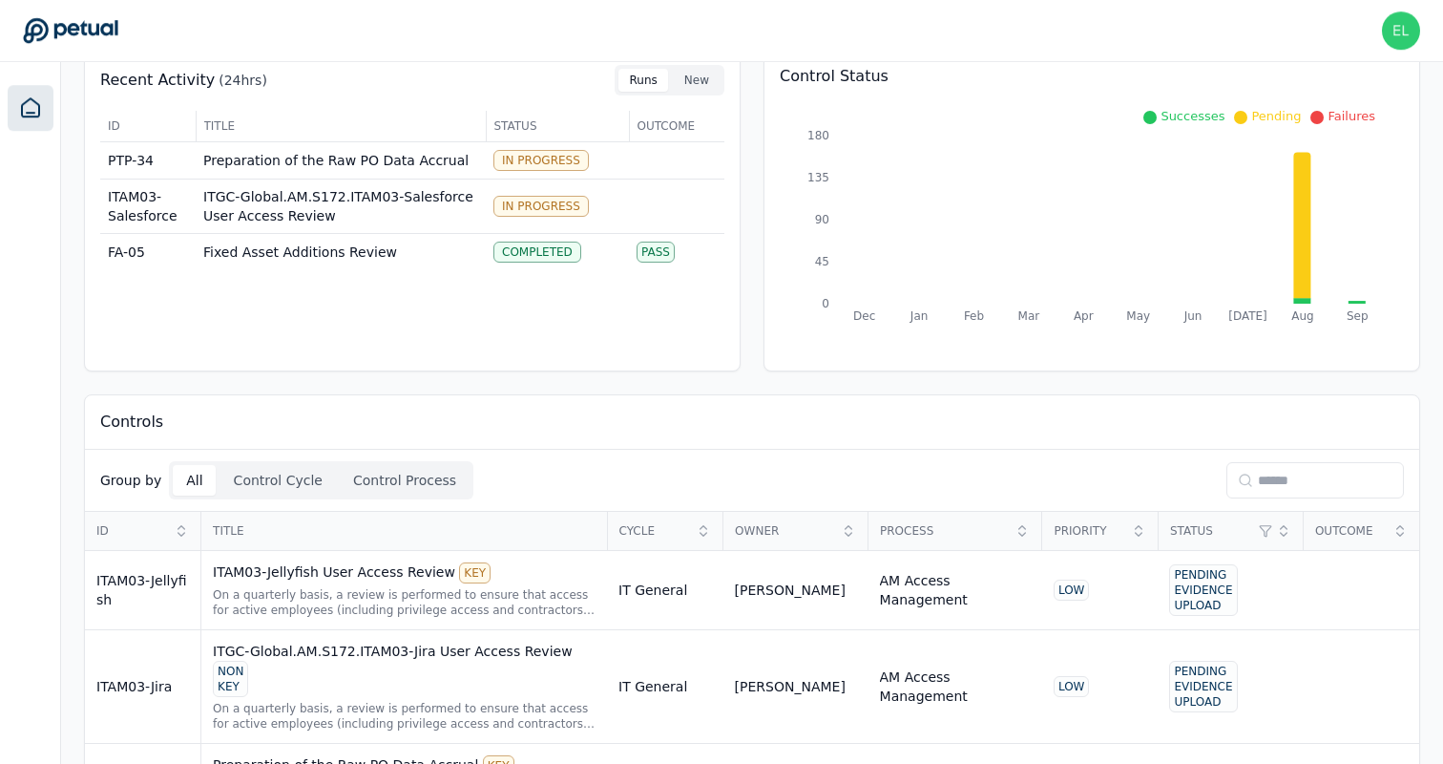
scroll to position [97, 0]
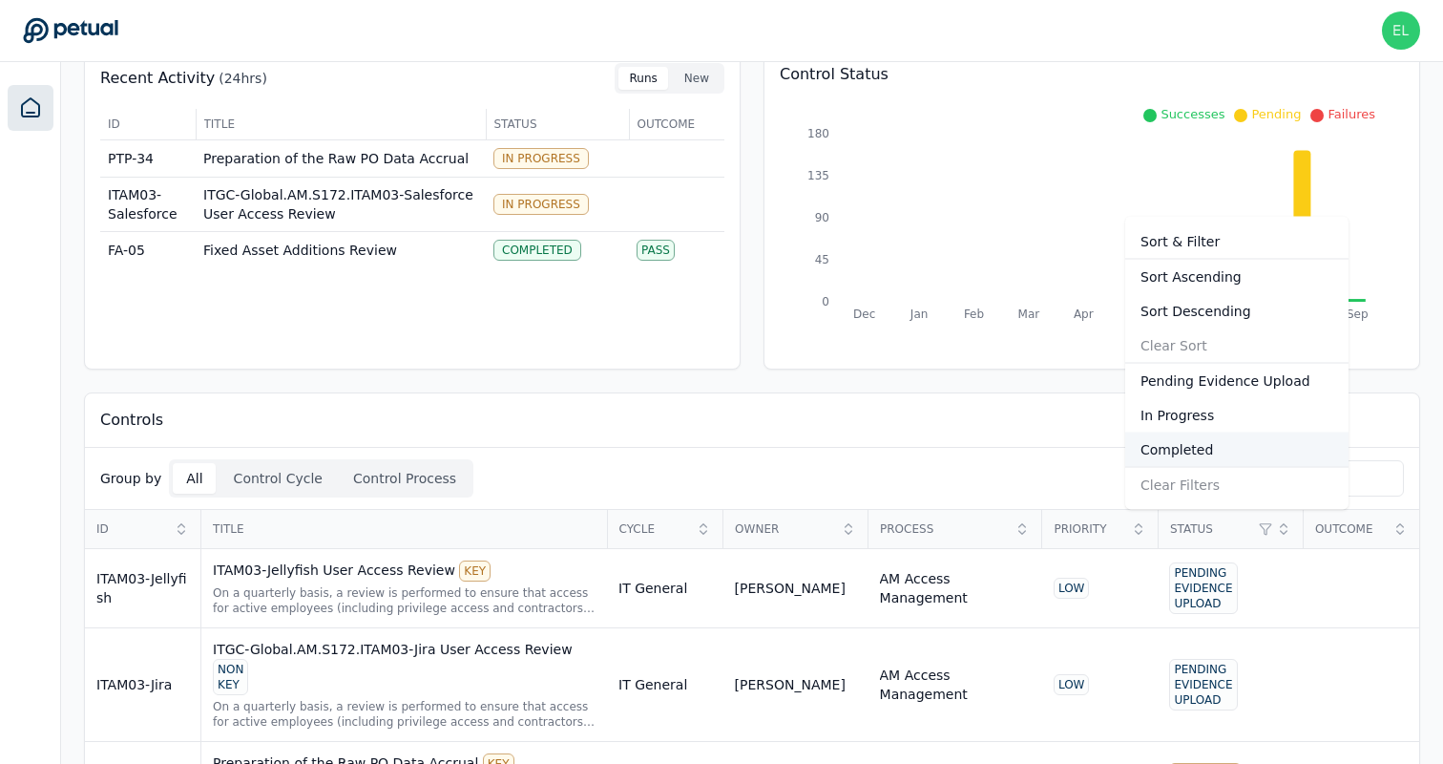
click at [1186, 457] on div "Completed" at bounding box center [1236, 449] width 223 height 34
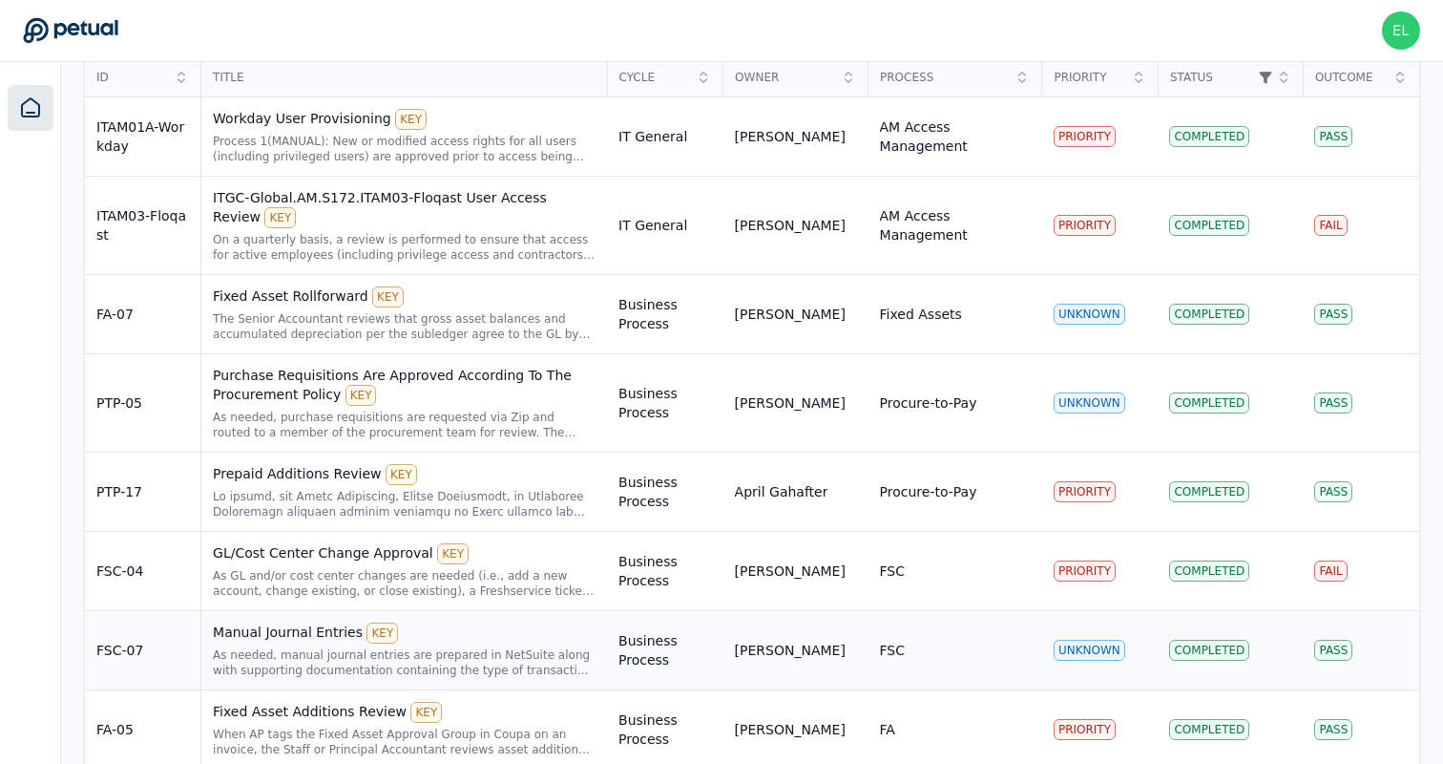
scroll to position [540, 0]
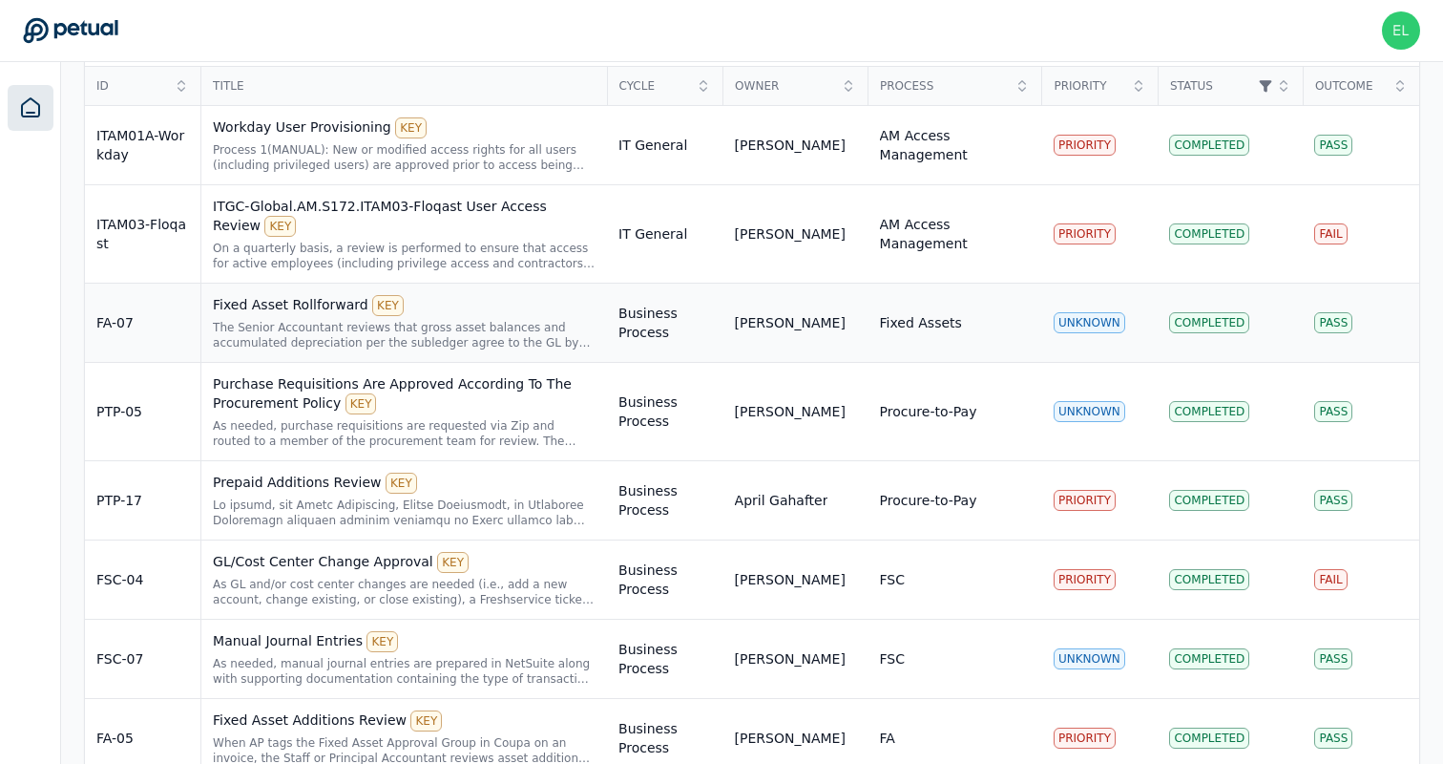
click at [282, 332] on div "The Senior Accountant reviews that gross asset balances and accumulated depreci…" at bounding box center [404, 335] width 383 height 31
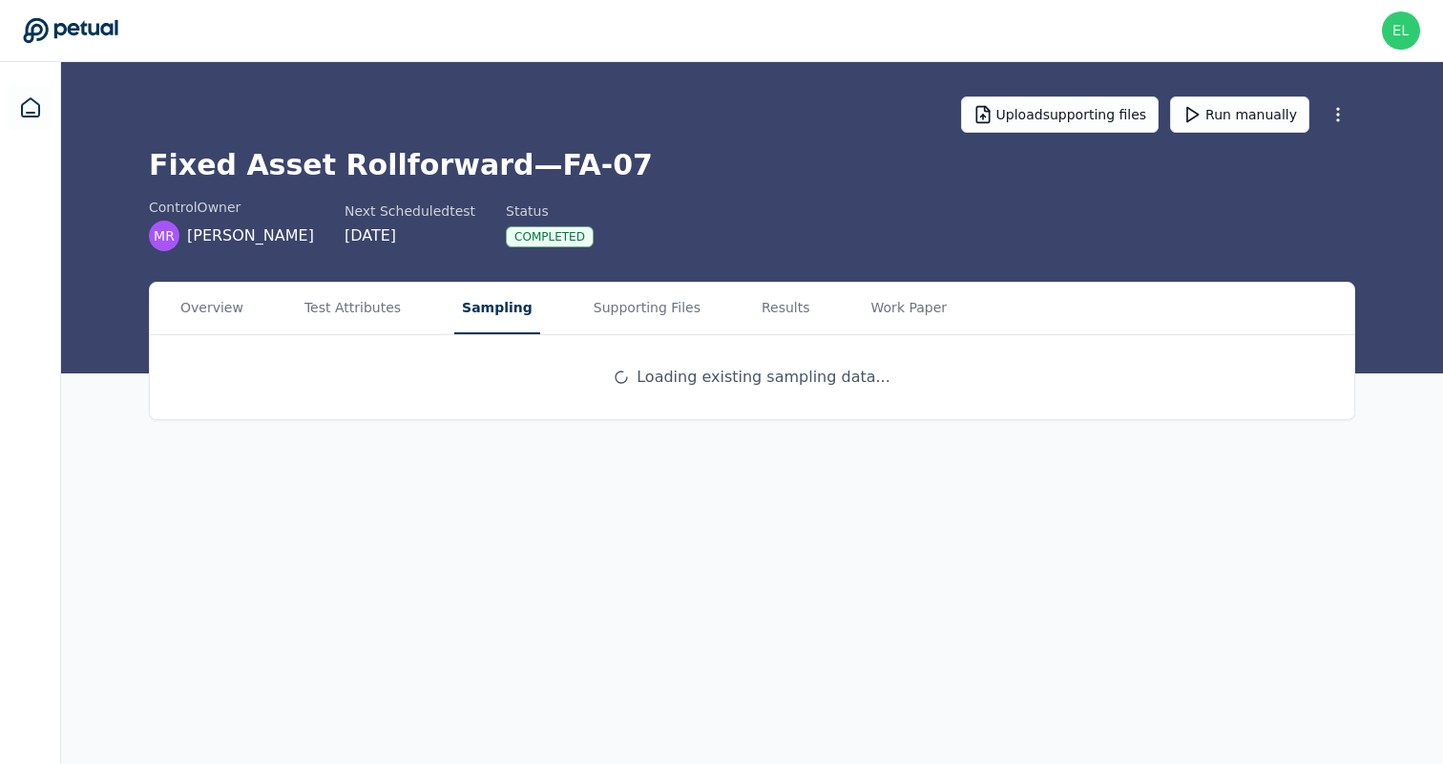
click at [454, 311] on button "Sampling" at bounding box center [497, 309] width 86 height 52
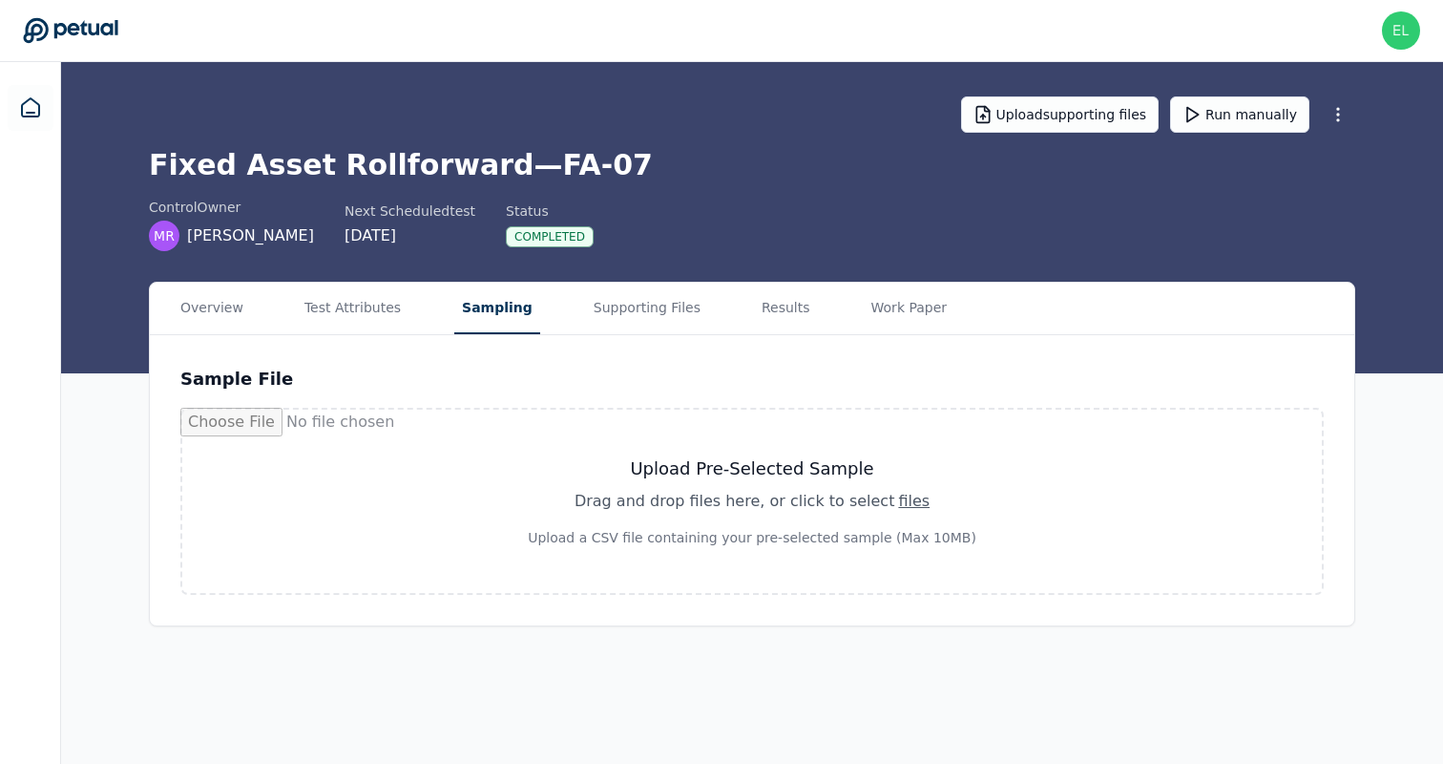
click at [351, 29] on div "eliot+klaviyo@petual.ai eliot+klaviyo@petual.ai Sign out" at bounding box center [721, 30] width 1397 height 38
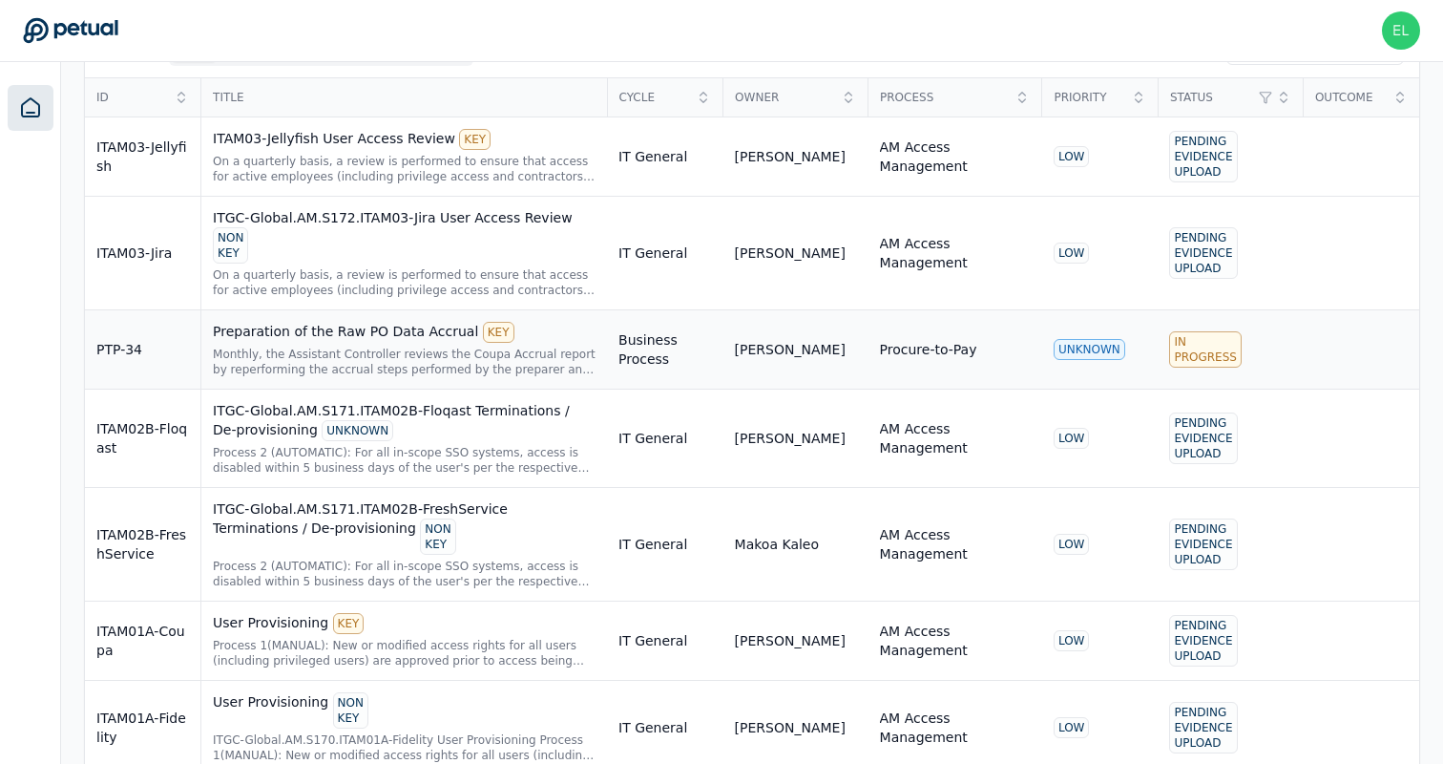
scroll to position [448, 0]
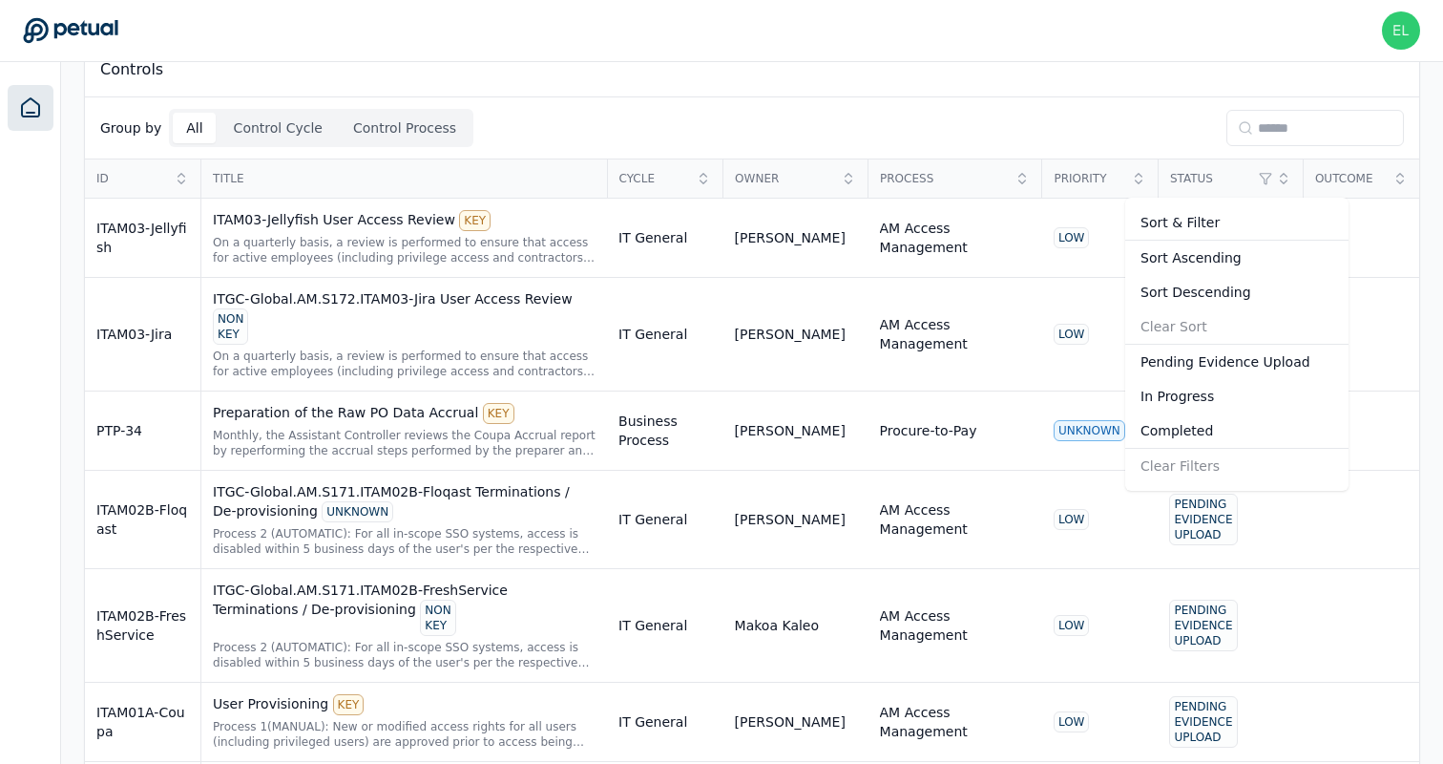
click at [1215, 299] on div "Sort Descending" at bounding box center [1236, 292] width 223 height 34
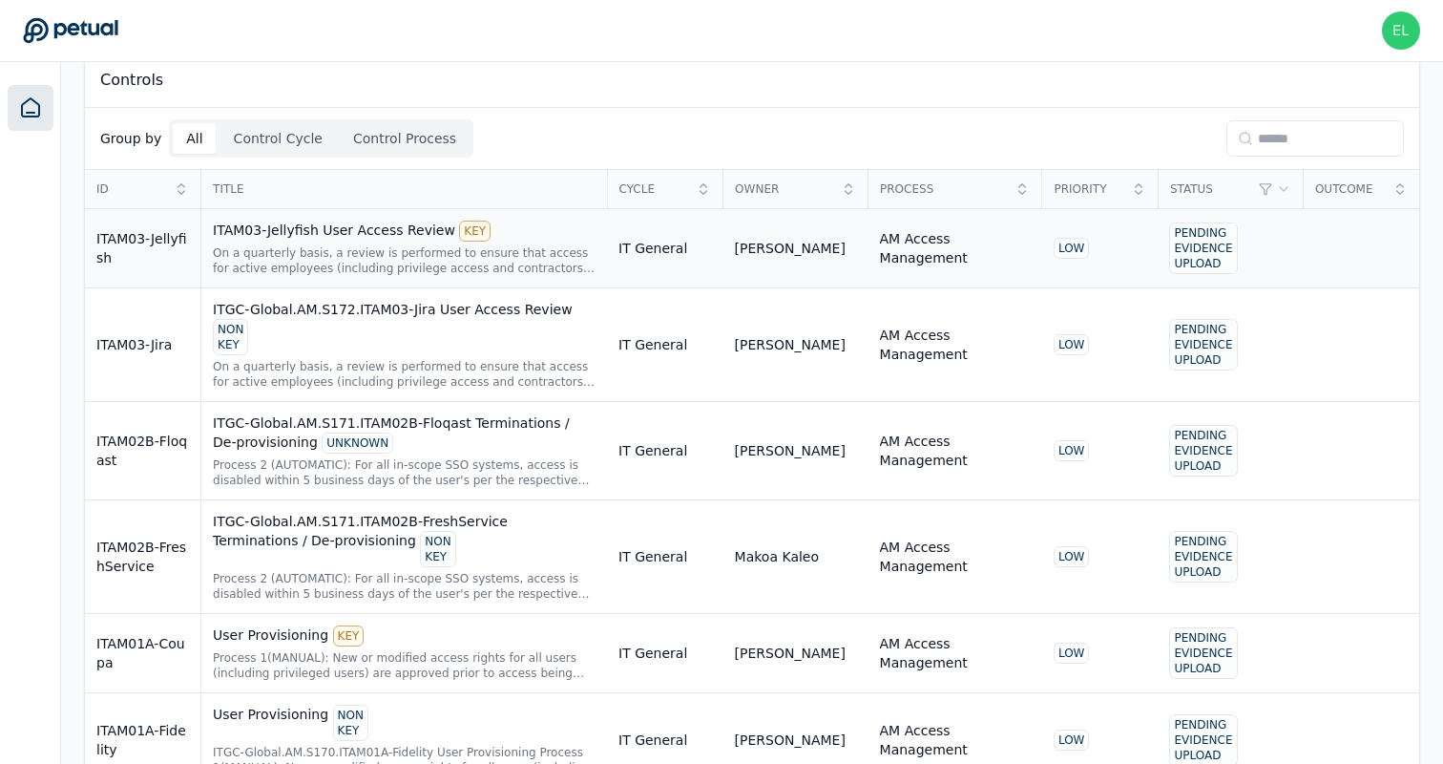
scroll to position [165, 0]
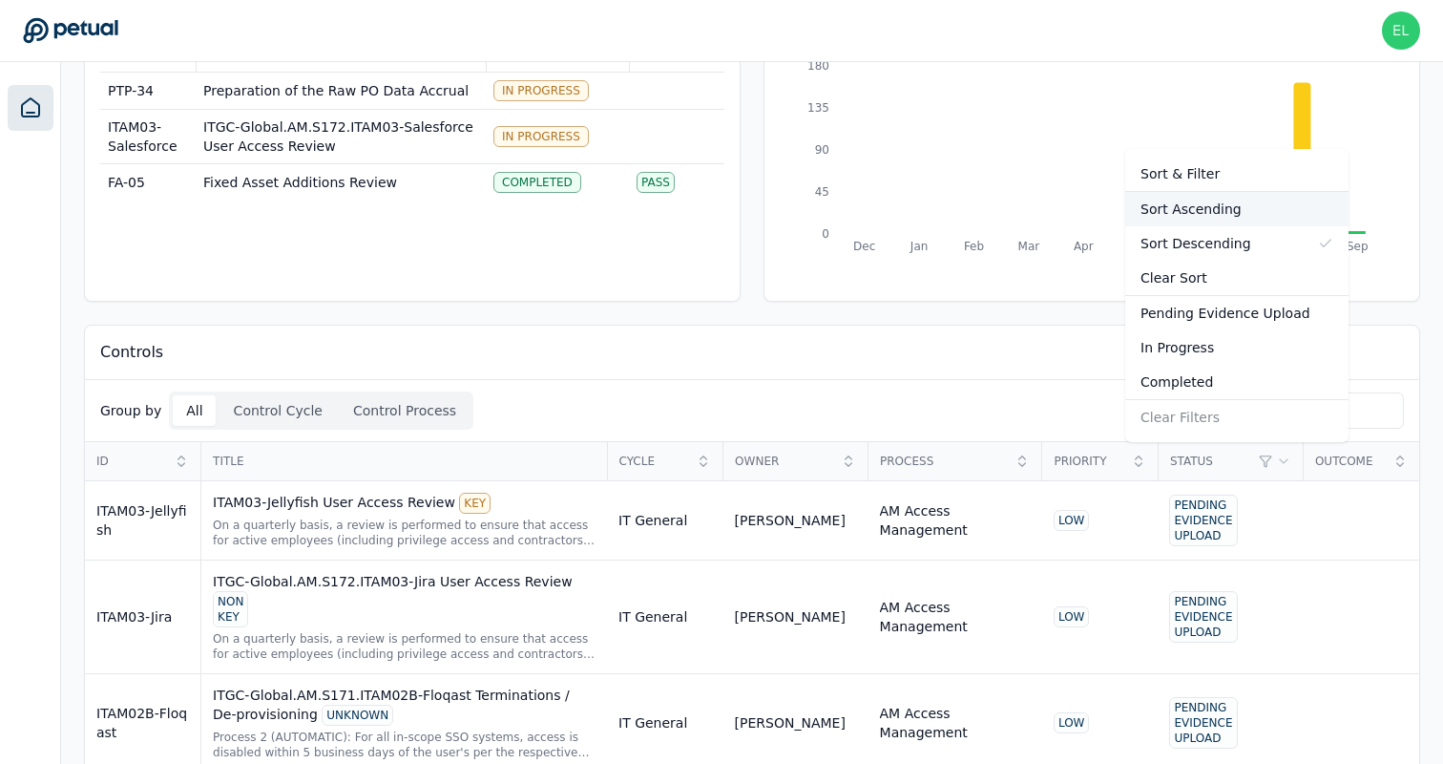
click at [1222, 200] on div "Sort Ascending" at bounding box center [1236, 209] width 223 height 34
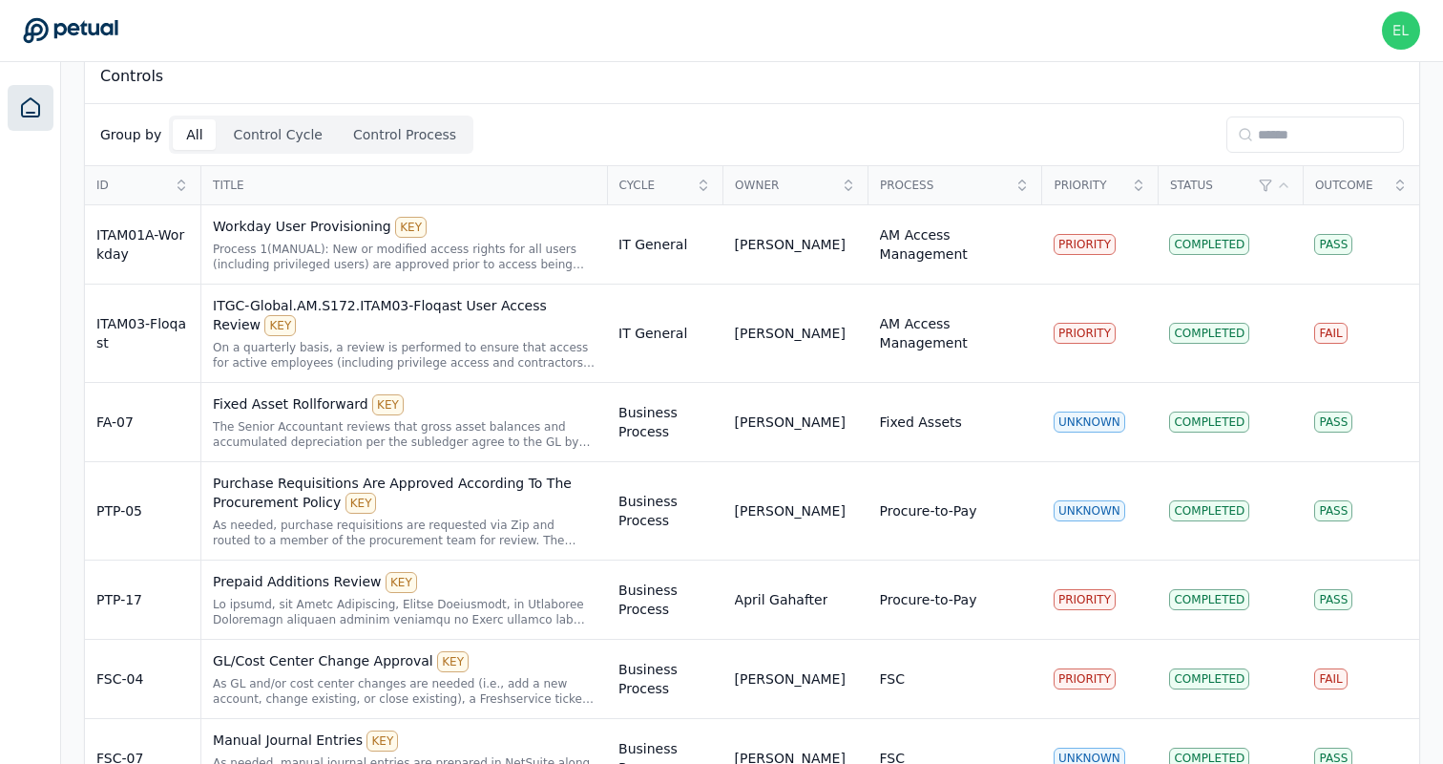
scroll to position [440, 0]
click at [316, 235] on div "Workday User Provisioning KEY" at bounding box center [404, 228] width 383 height 21
click at [293, 305] on div "ITGC-Global.AM.S172.ITAM03-Floqast User Access Review KEY" at bounding box center [404, 317] width 383 height 40
click at [279, 409] on div "Fixed Asset Rollforward KEY" at bounding box center [404, 405] width 383 height 21
click at [278, 466] on td "Purchase Requisitions Are Approved According To The Procurement Policy KEY As n…" at bounding box center [404, 512] width 406 height 98
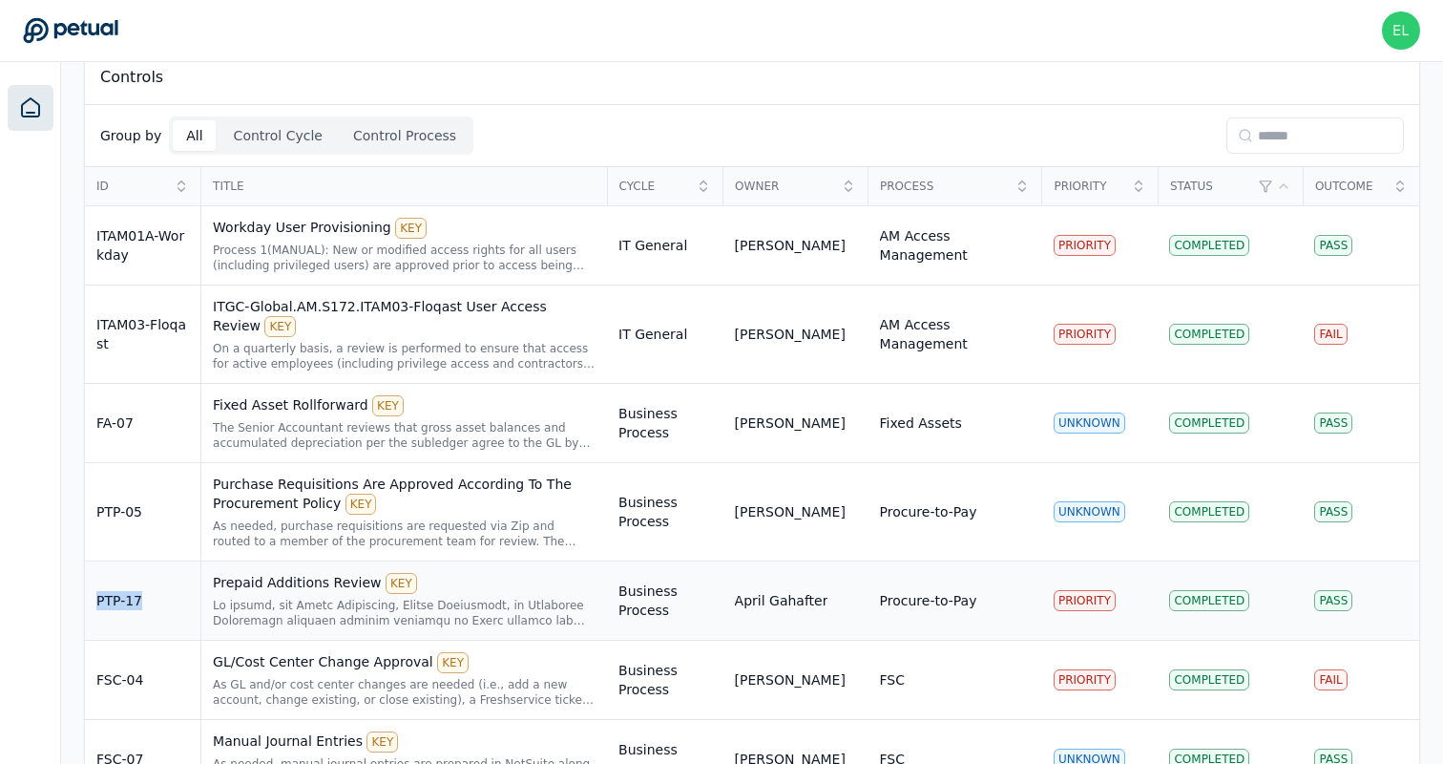
click at [273, 599] on div at bounding box center [404, 613] width 383 height 31
click at [279, 679] on div "As GL and/or cost center changes are needed (i.e., add a new account, change ex…" at bounding box center [404, 692] width 383 height 31
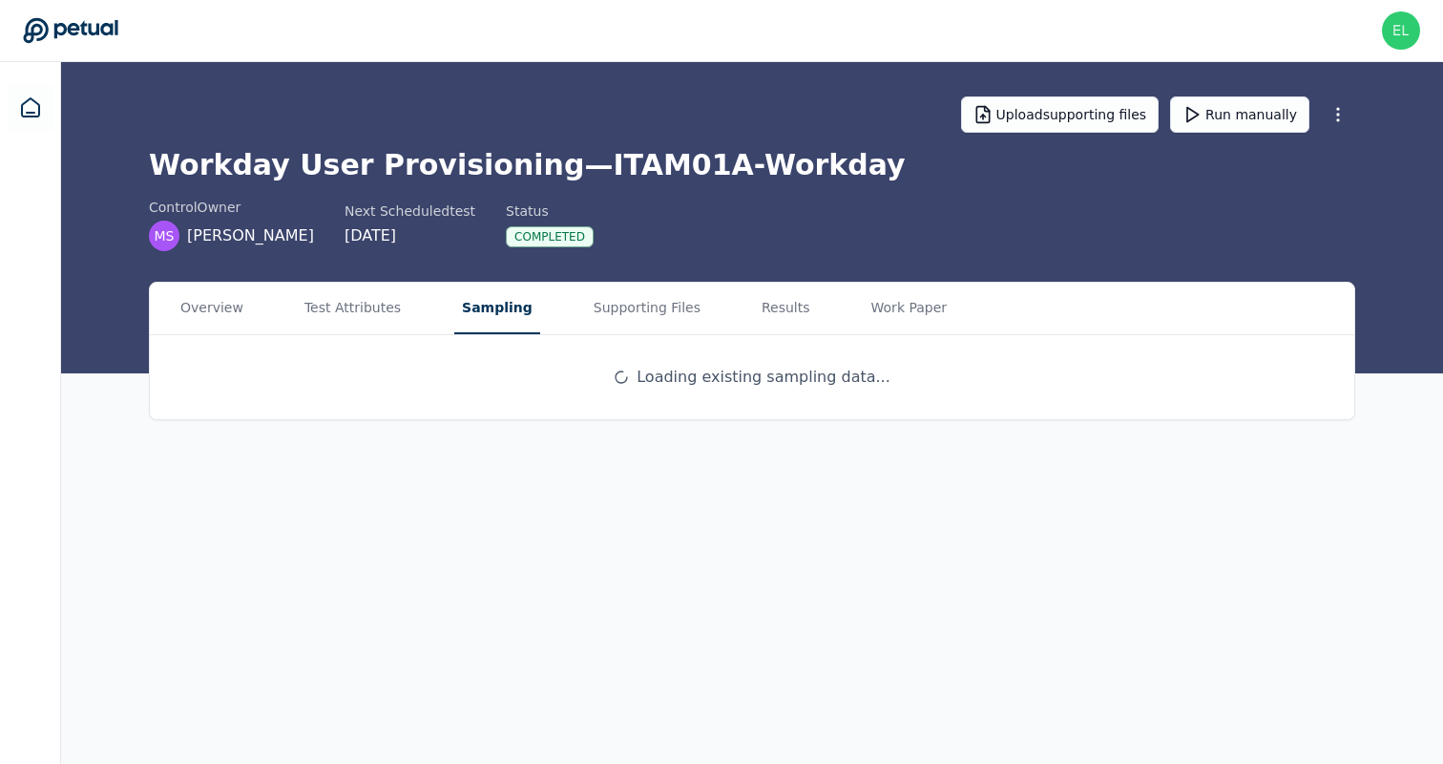
click at [488, 305] on button "Sampling" at bounding box center [497, 309] width 86 height 52
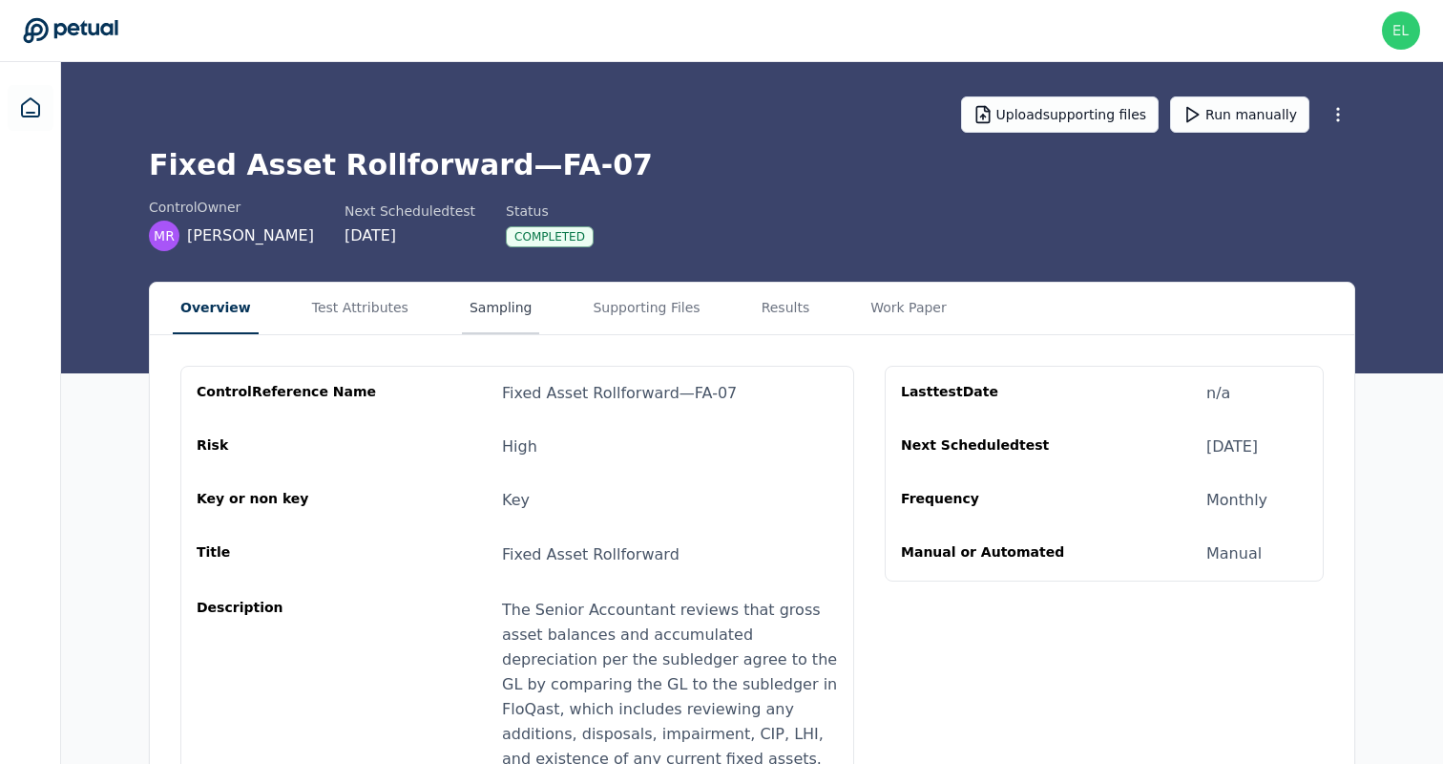
click at [509, 310] on button "Sampling" at bounding box center [501, 309] width 78 height 52
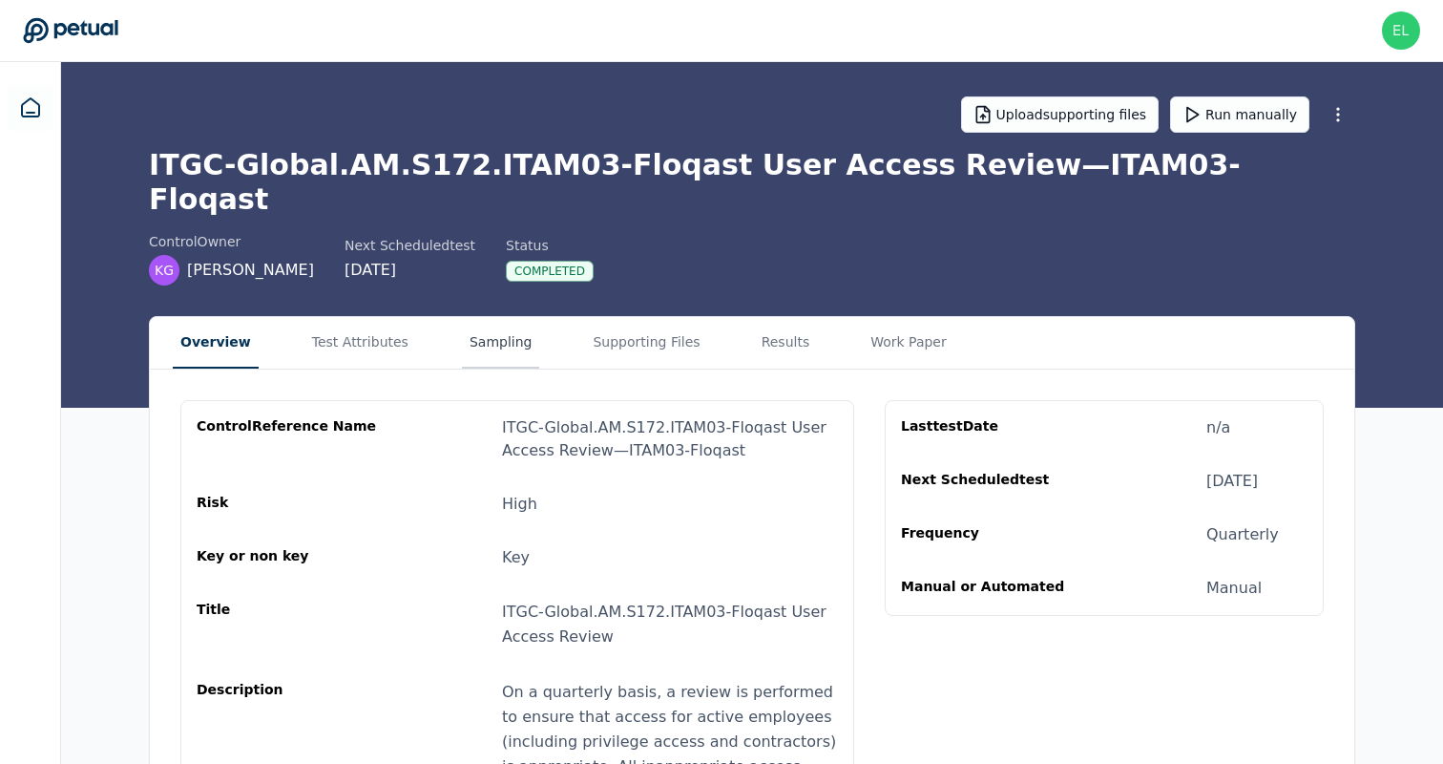
click at [497, 317] on button "Sampling" at bounding box center [501, 343] width 78 height 52
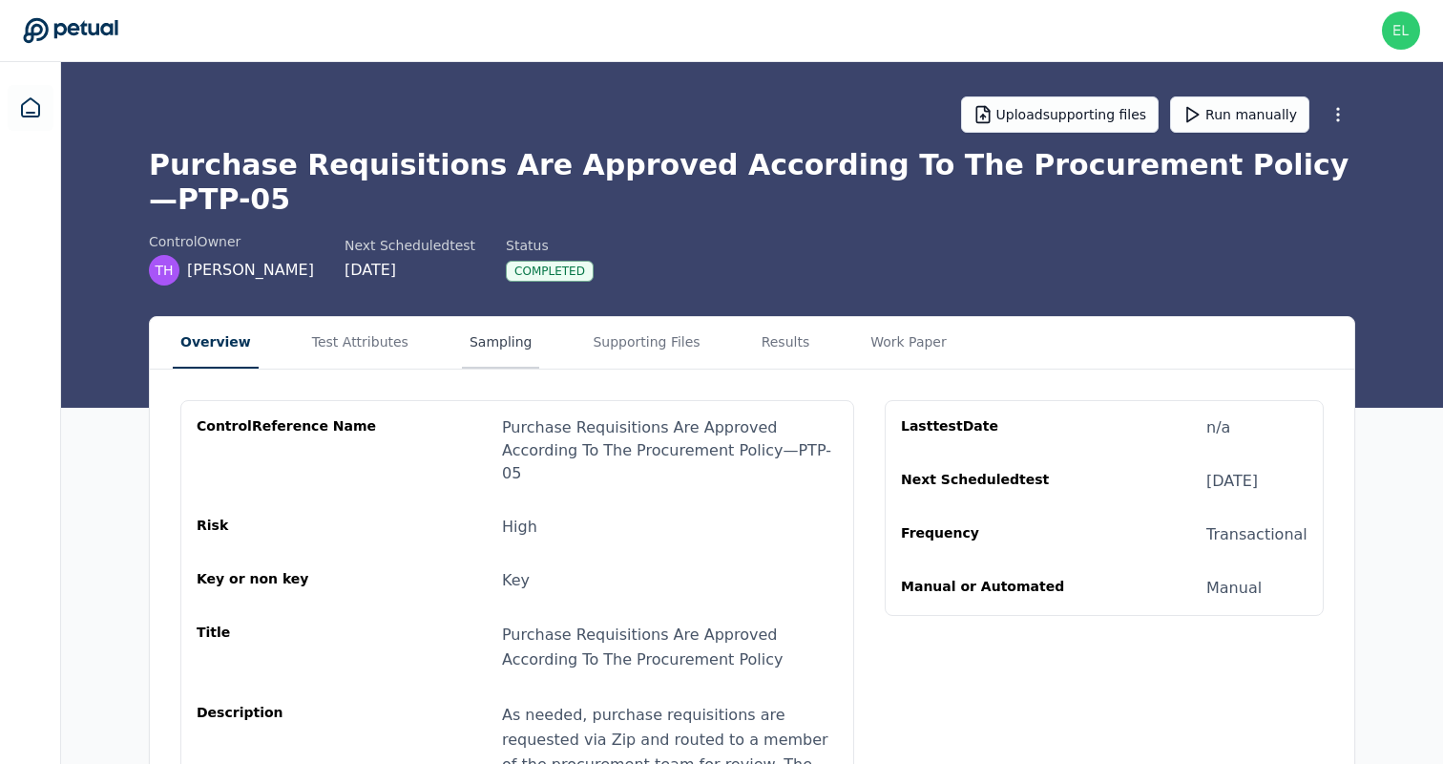
click at [484, 317] on button "Sampling" at bounding box center [501, 343] width 78 height 52
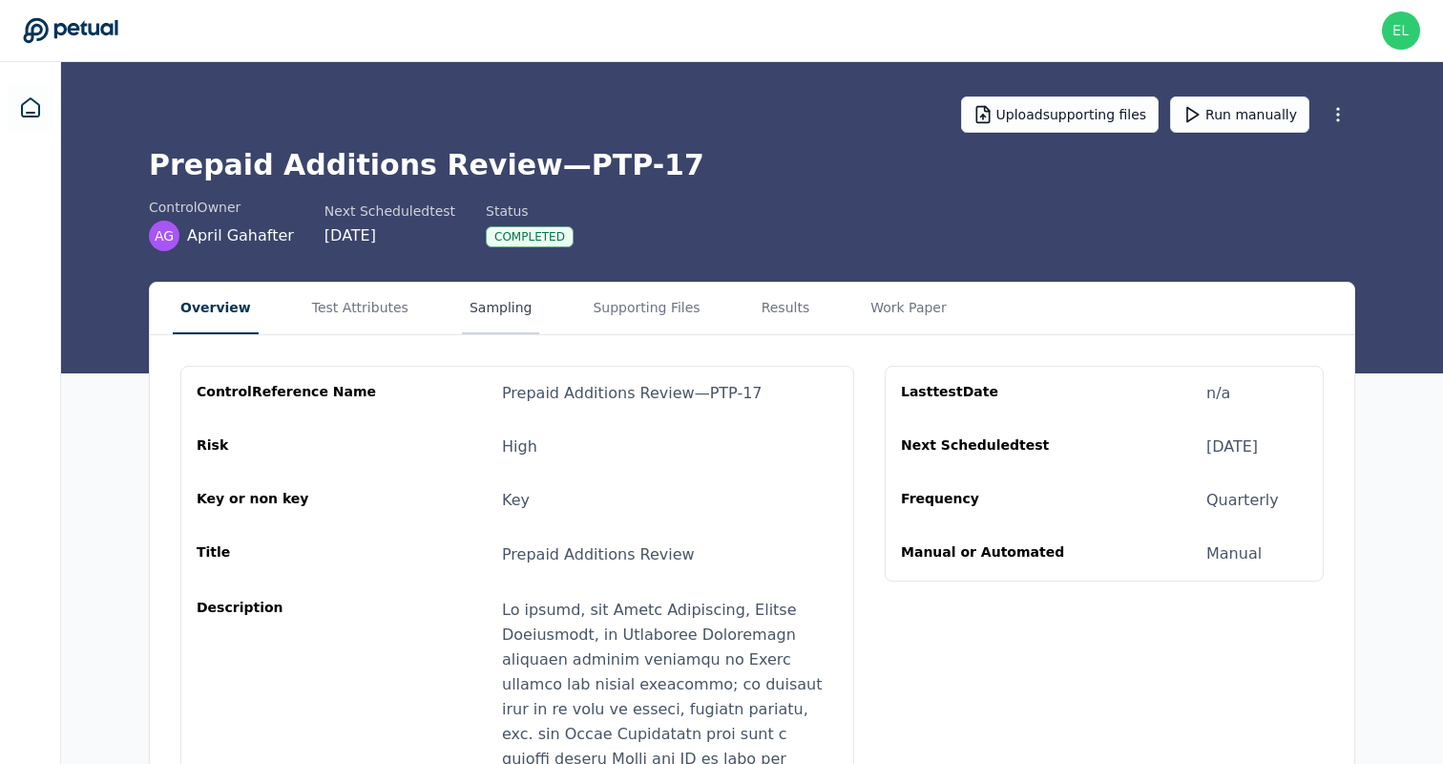
click at [485, 323] on button "Sampling" at bounding box center [501, 309] width 78 height 52
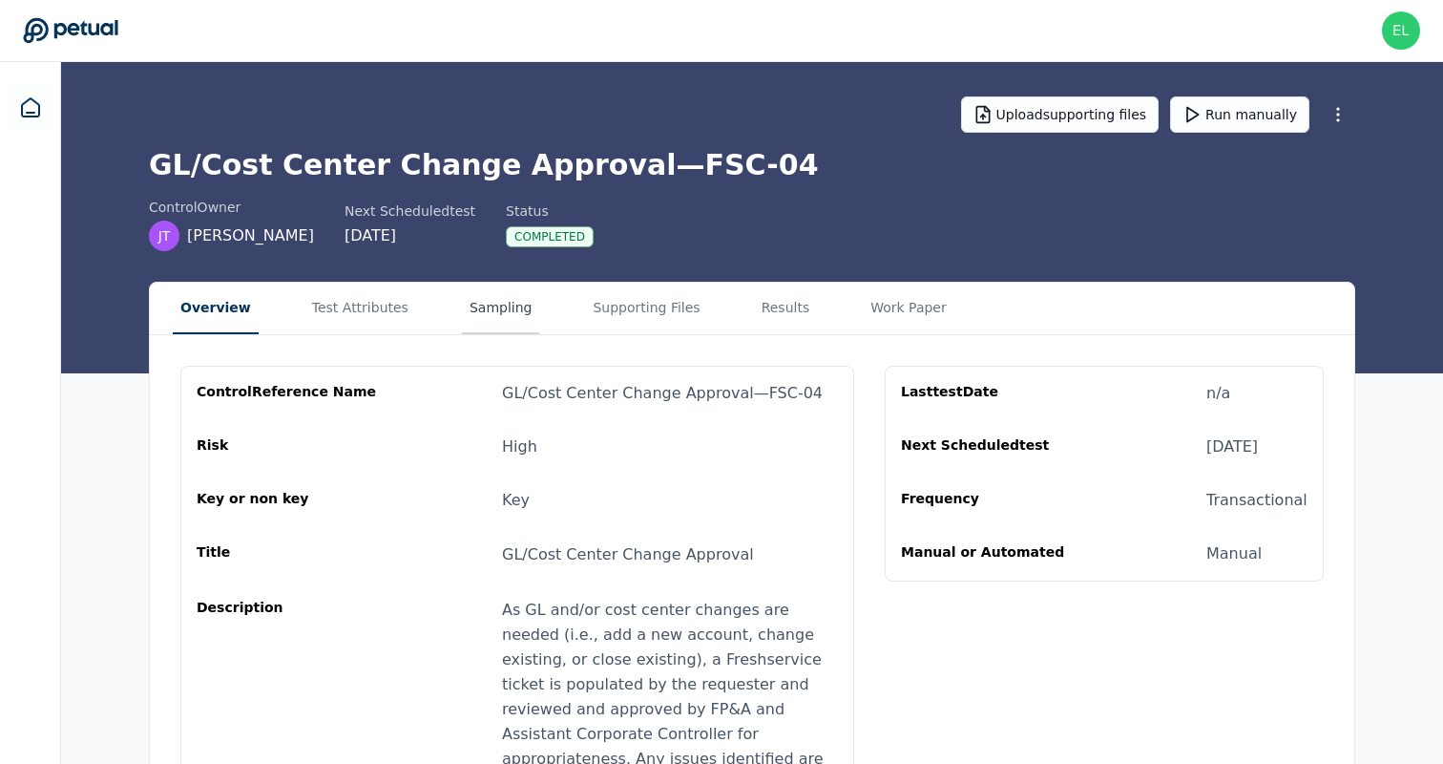
click at [484, 312] on button "Sampling" at bounding box center [501, 309] width 78 height 52
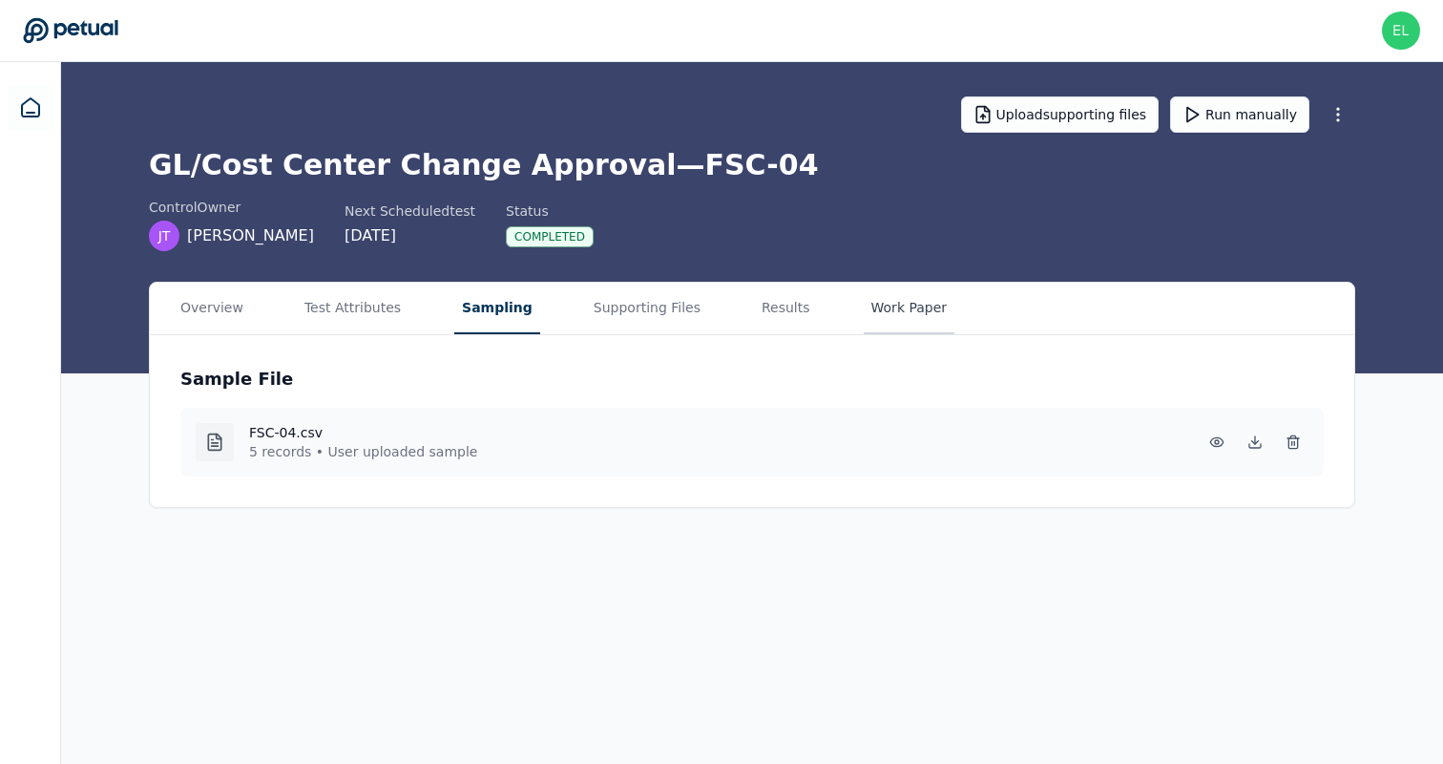
click at [902, 307] on button "Work Paper" at bounding box center [910, 309] width 92 height 52
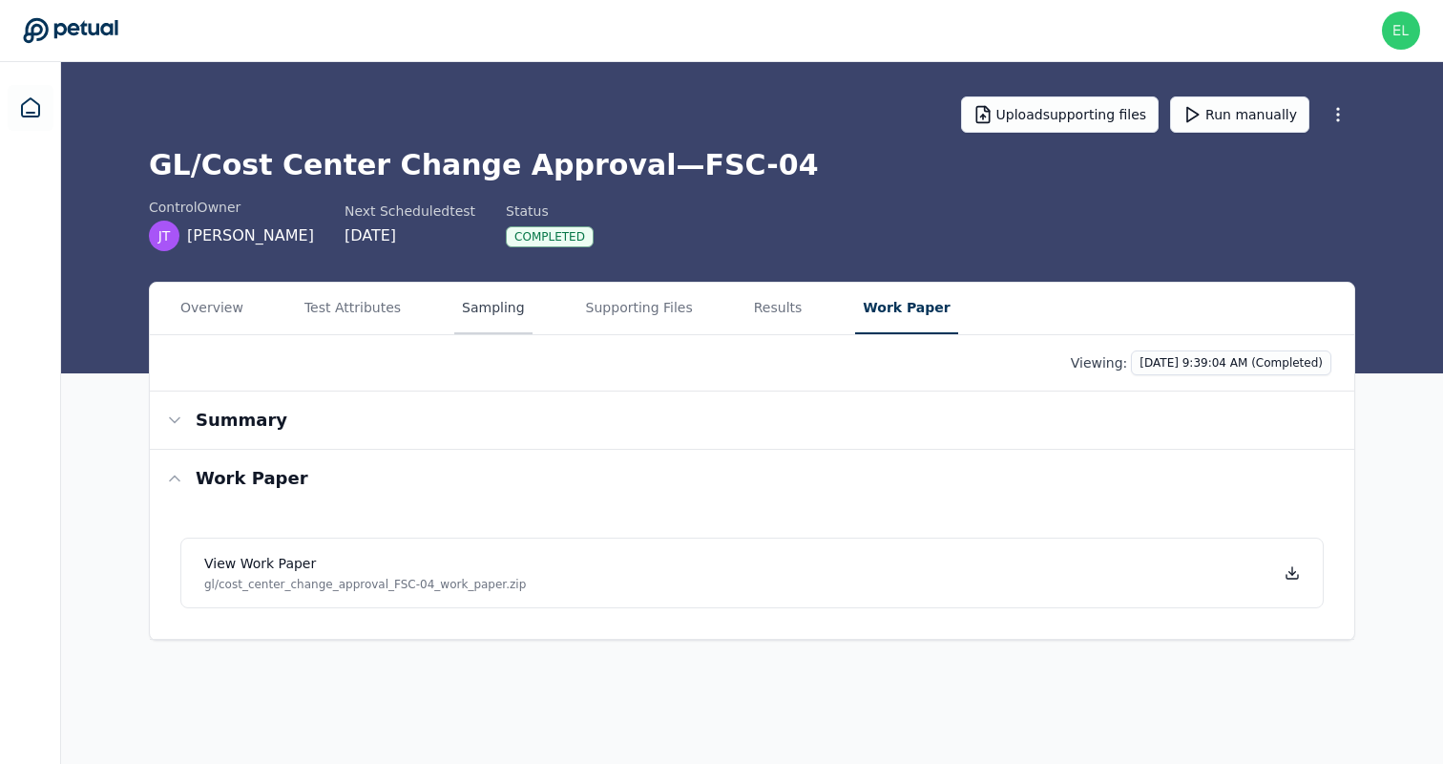
click at [513, 310] on button "Sampling" at bounding box center [493, 309] width 78 height 52
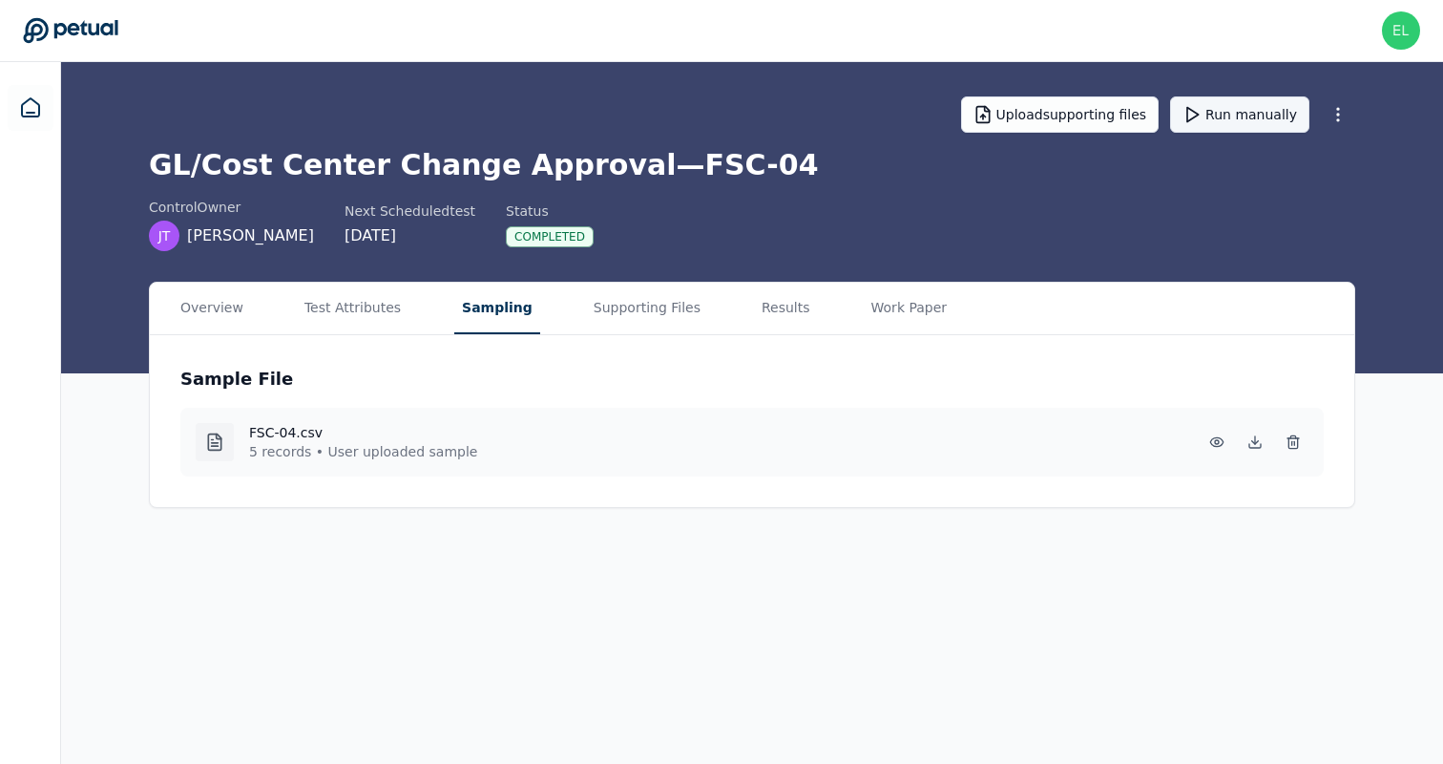
click at [1260, 121] on button "Run manually" at bounding box center [1239, 114] width 139 height 36
